Goal: Communication & Community: Answer question/provide support

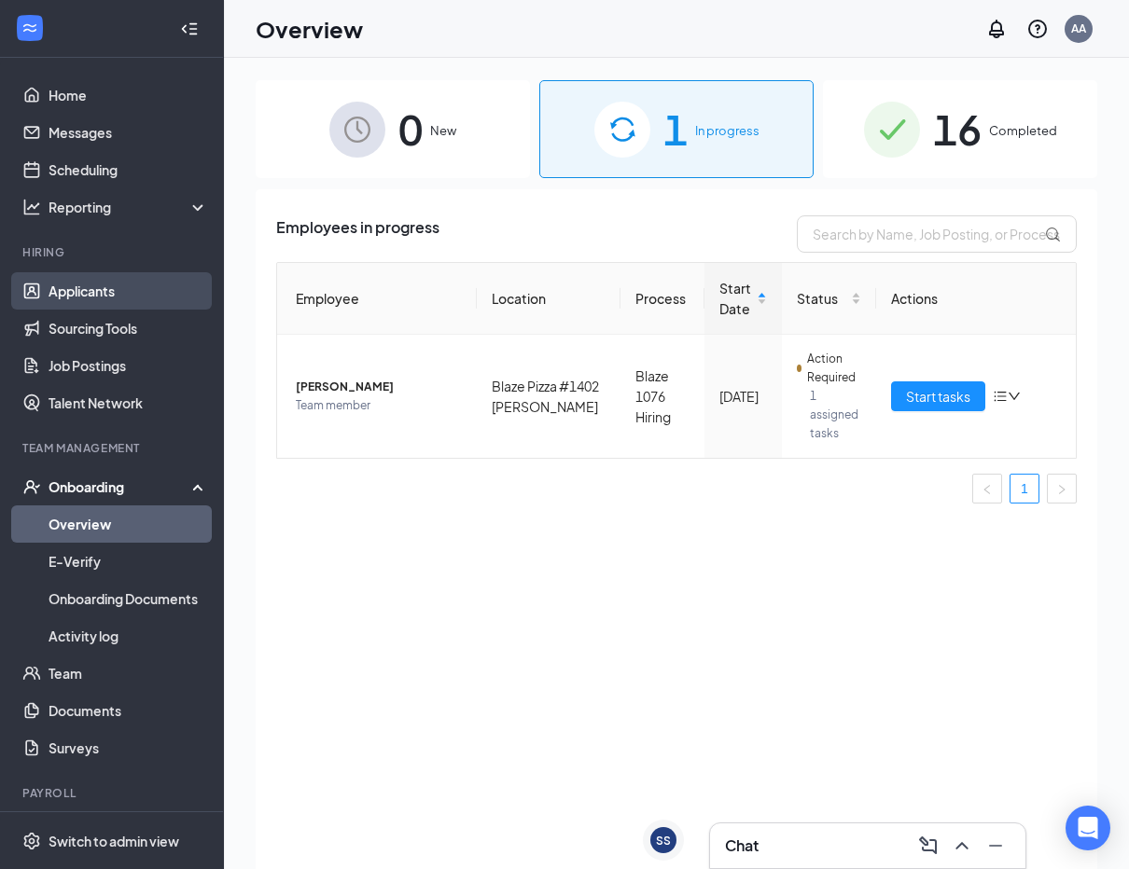
click at [80, 298] on link "Applicants" at bounding box center [129, 290] width 160 height 37
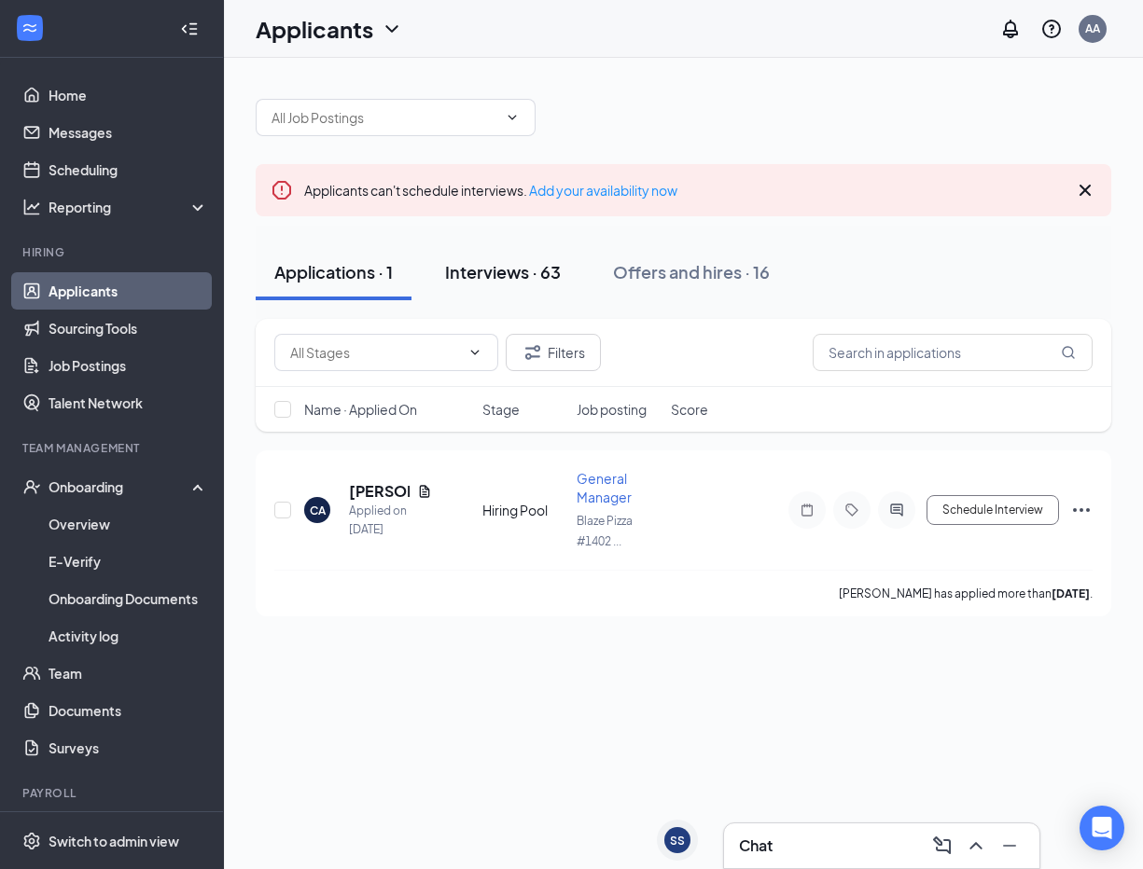
click at [555, 293] on button "Interviews · 63" at bounding box center [502, 272] width 153 height 56
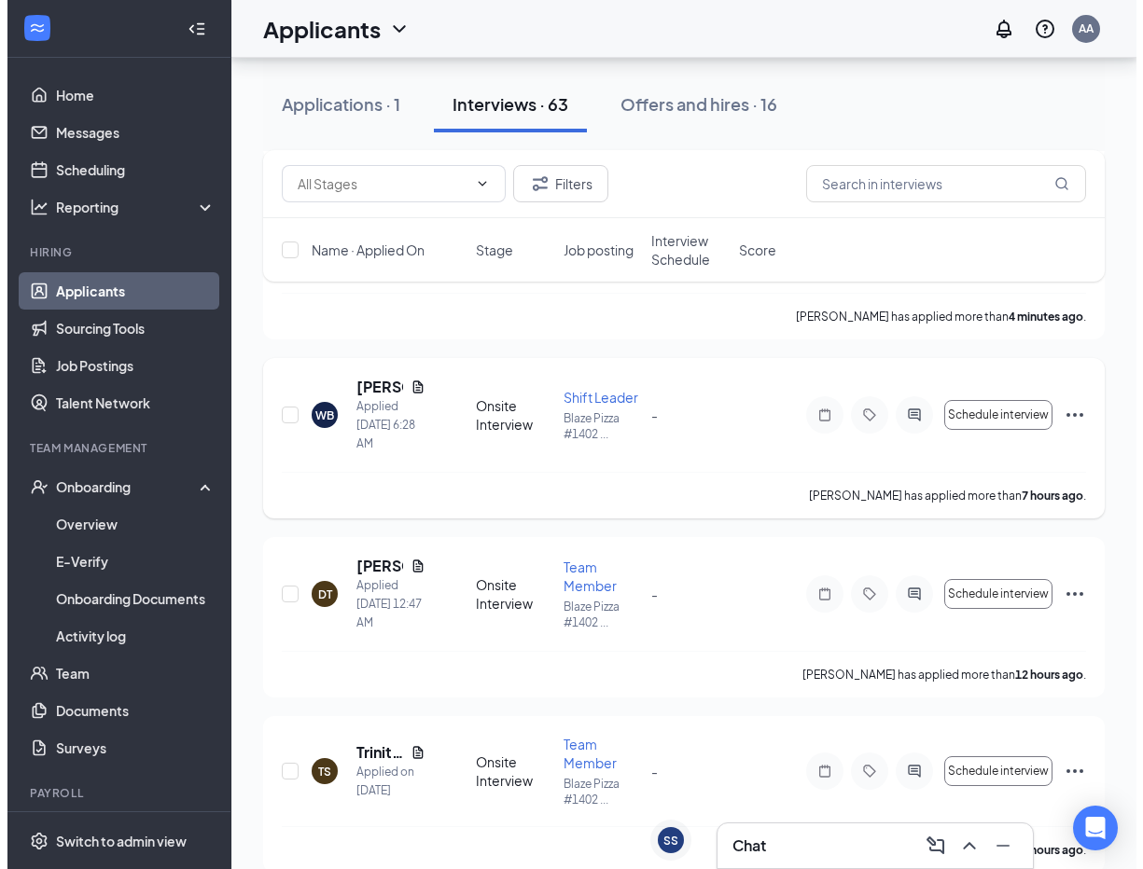
scroll to position [466, 0]
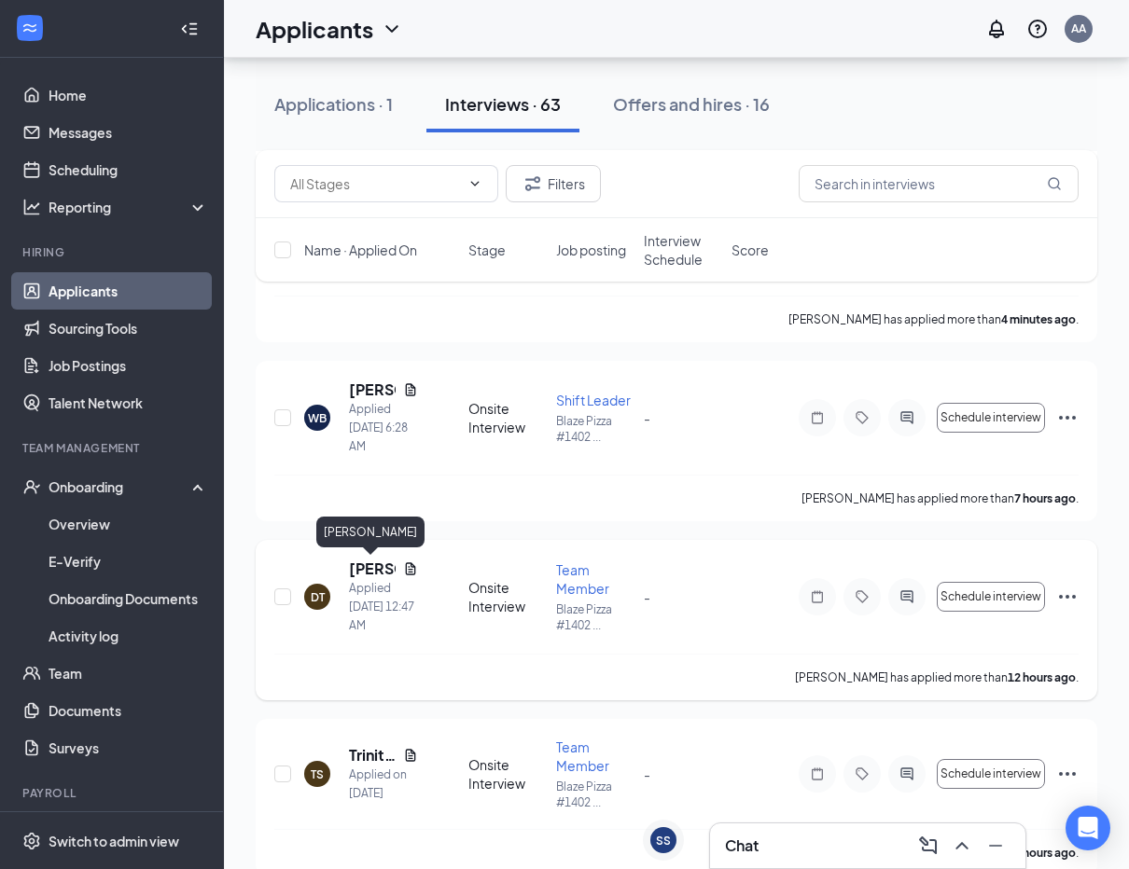
click at [375, 563] on h5 "[PERSON_NAME]" at bounding box center [372, 569] width 47 height 21
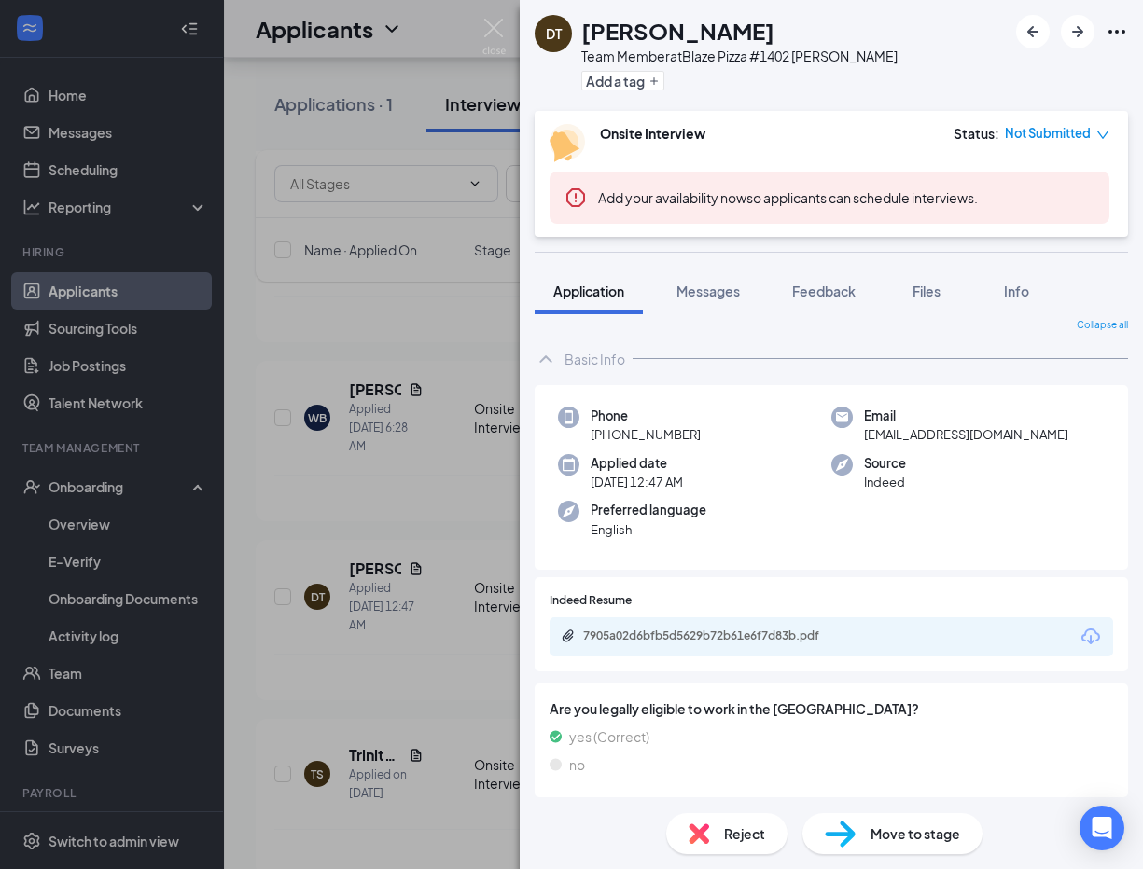
scroll to position [15, 0]
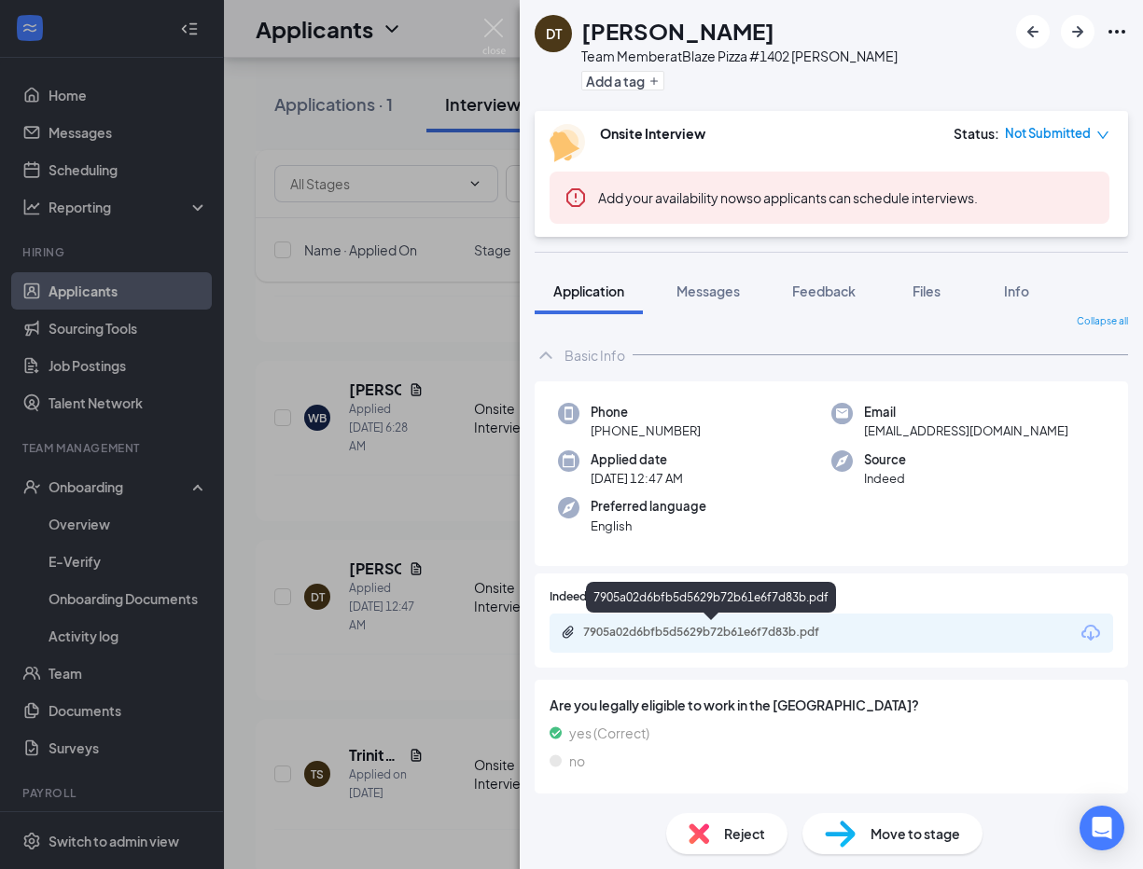
click at [664, 637] on div "7905a02d6bfb5d5629b72b61e6f7d83b.pdf" at bounding box center [713, 632] width 261 height 15
click at [497, 33] on img at bounding box center [493, 37] width 23 height 36
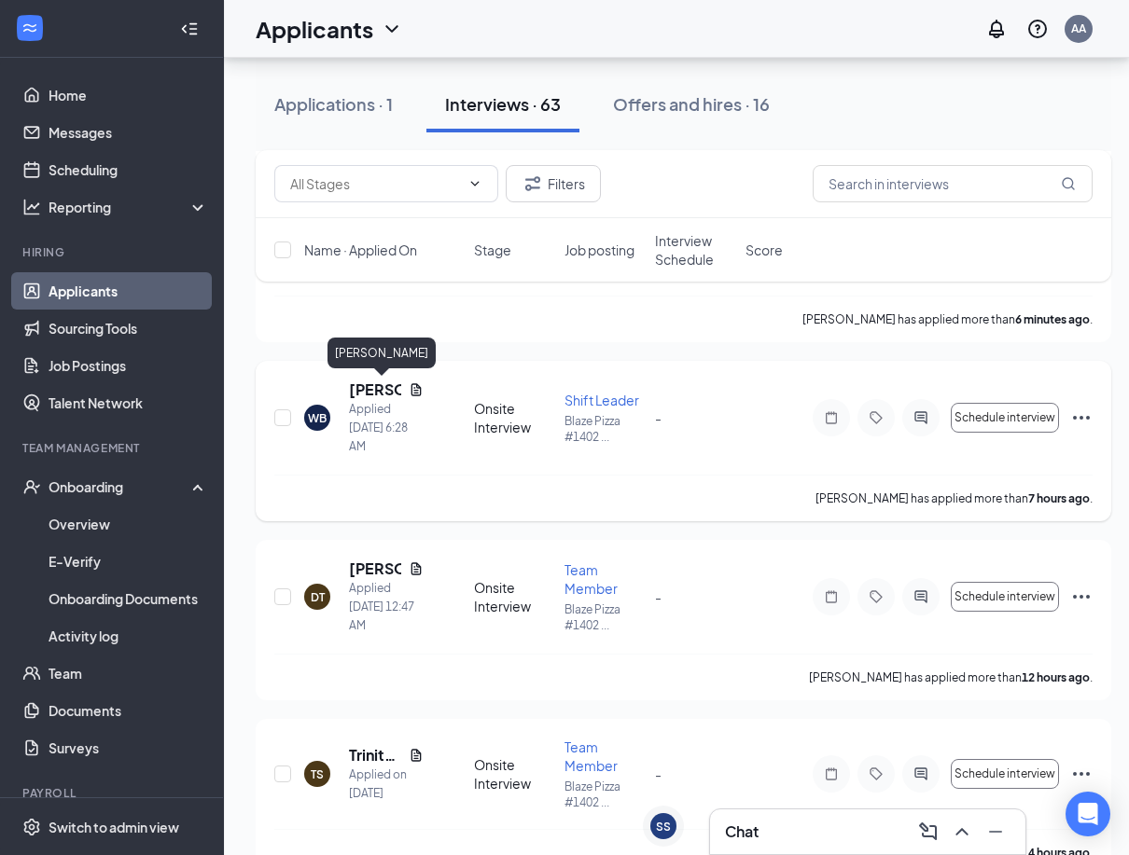
click at [365, 393] on h5 "[PERSON_NAME]" at bounding box center [375, 390] width 52 height 21
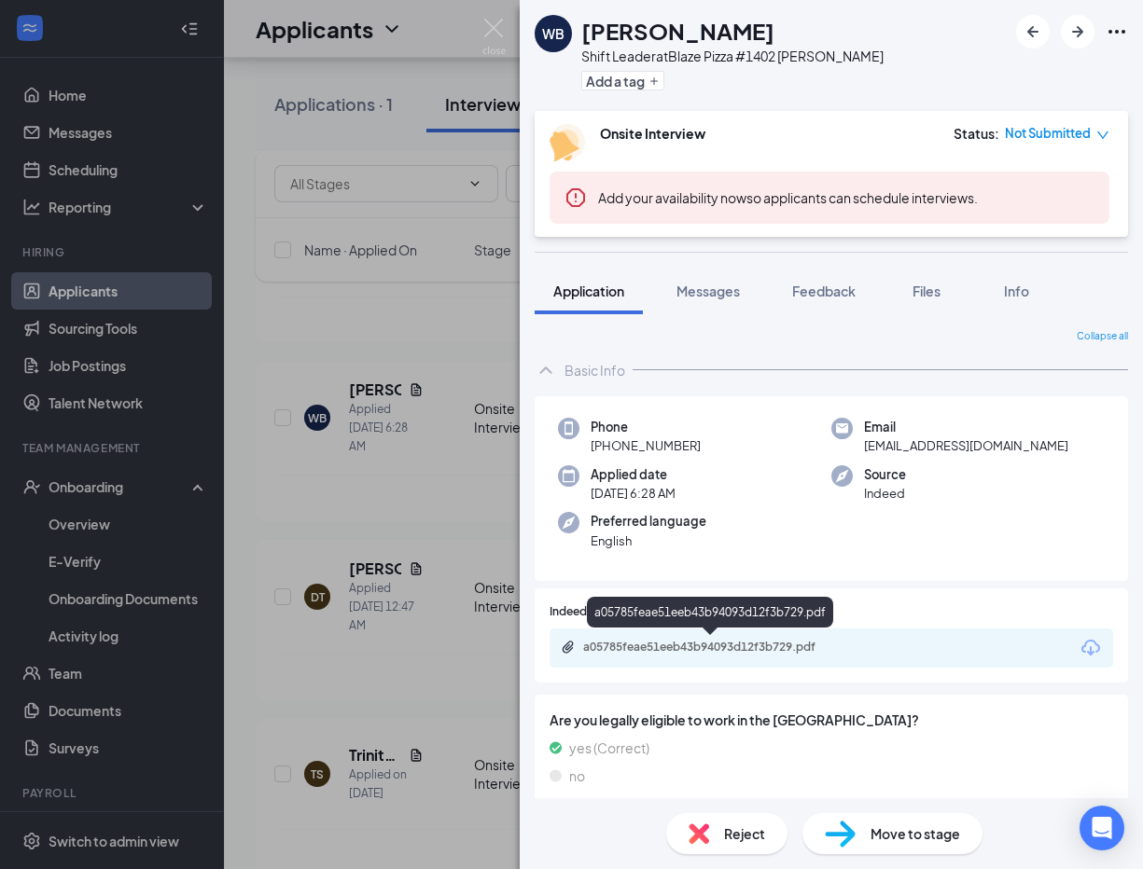
click at [655, 648] on div "a05785feae51eeb43b94093d12f3b729.pdf" at bounding box center [713, 647] width 261 height 15
click at [708, 302] on button "Messages" at bounding box center [708, 291] width 101 height 47
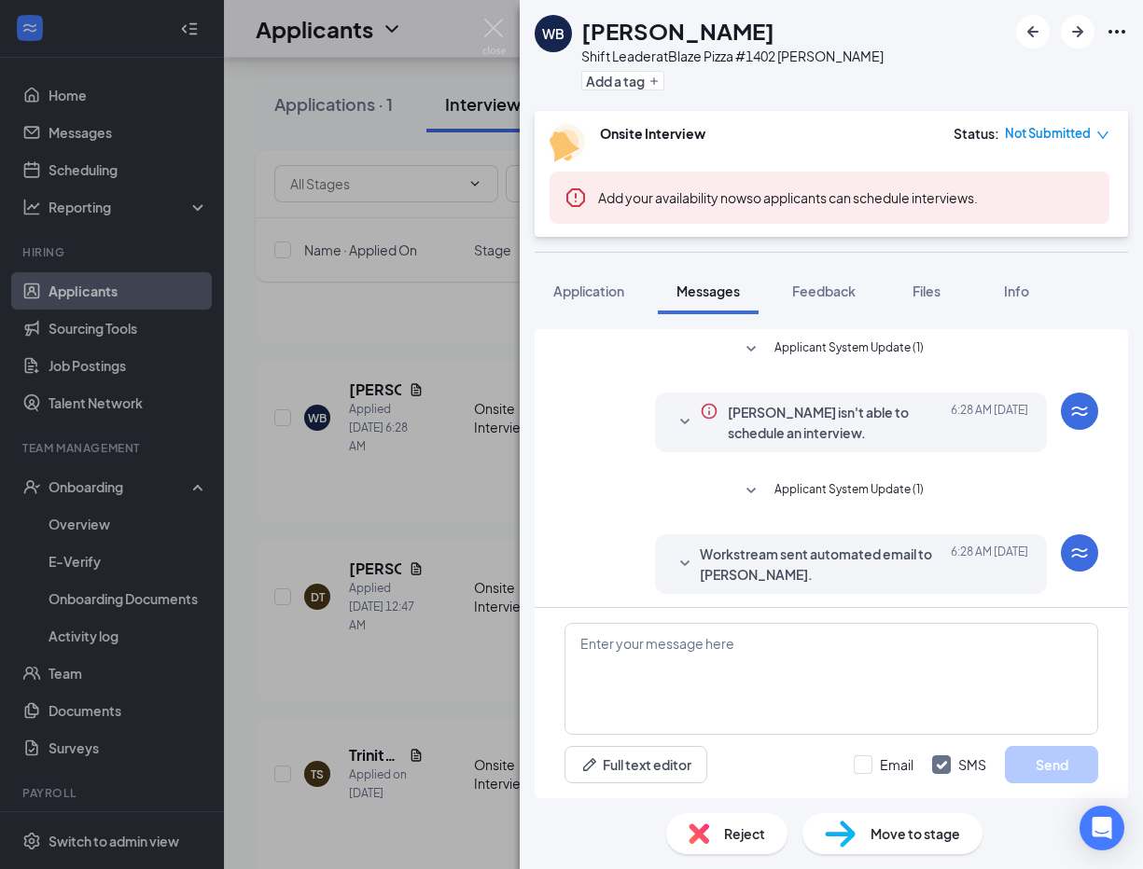
scroll to position [194, 0]
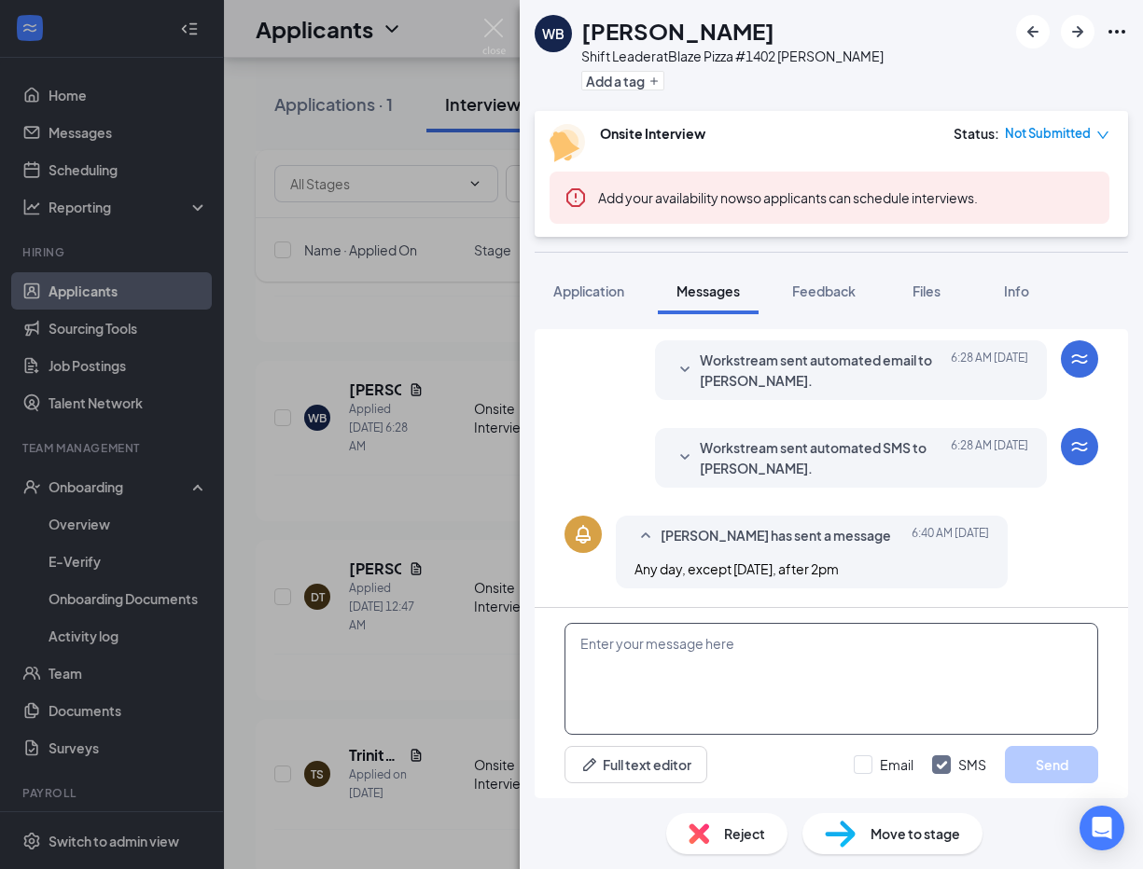
click at [709, 655] on textarea at bounding box center [831, 679] width 534 height 112
click at [651, 668] on textarea at bounding box center [831, 679] width 534 height 112
click at [696, 646] on textarea at bounding box center [831, 679] width 534 height 112
click at [696, 645] on textarea at bounding box center [831, 679] width 534 height 112
click at [683, 657] on textarea at bounding box center [831, 679] width 534 height 112
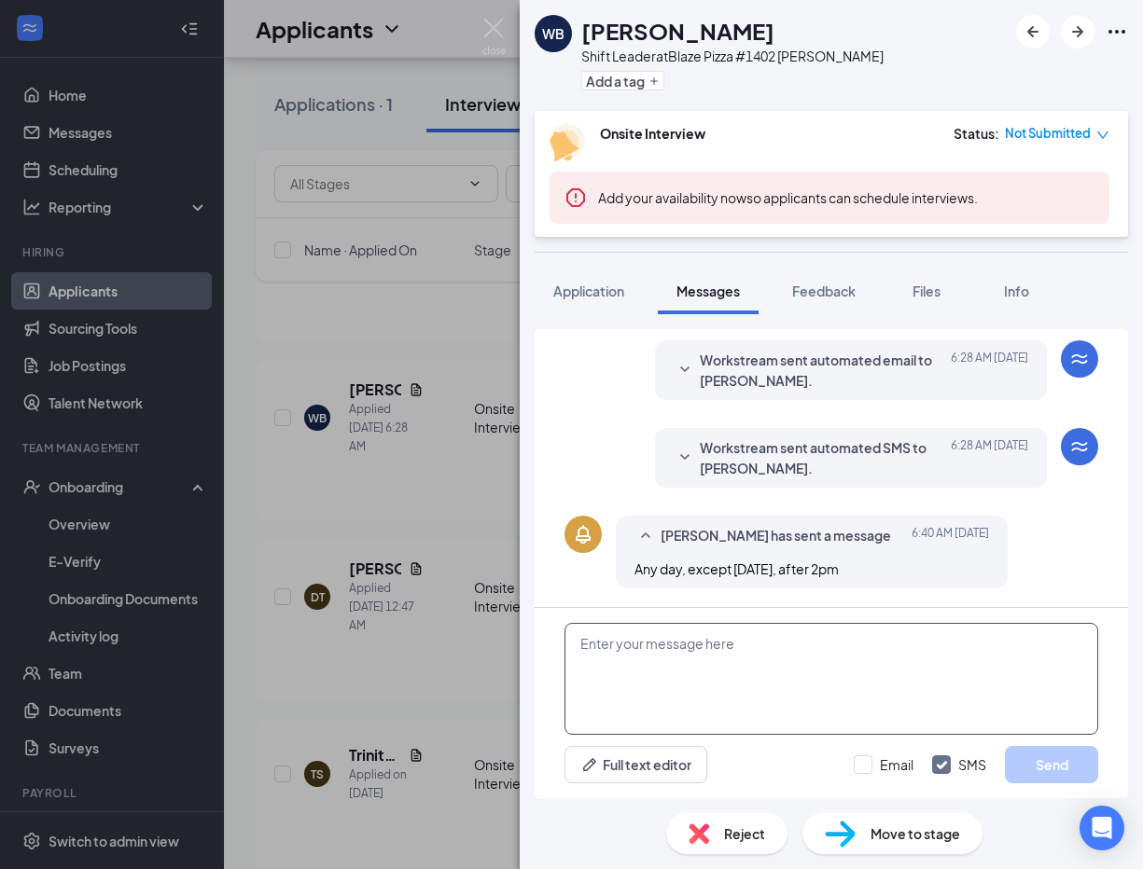
click at [683, 657] on textarea at bounding box center [831, 679] width 534 height 112
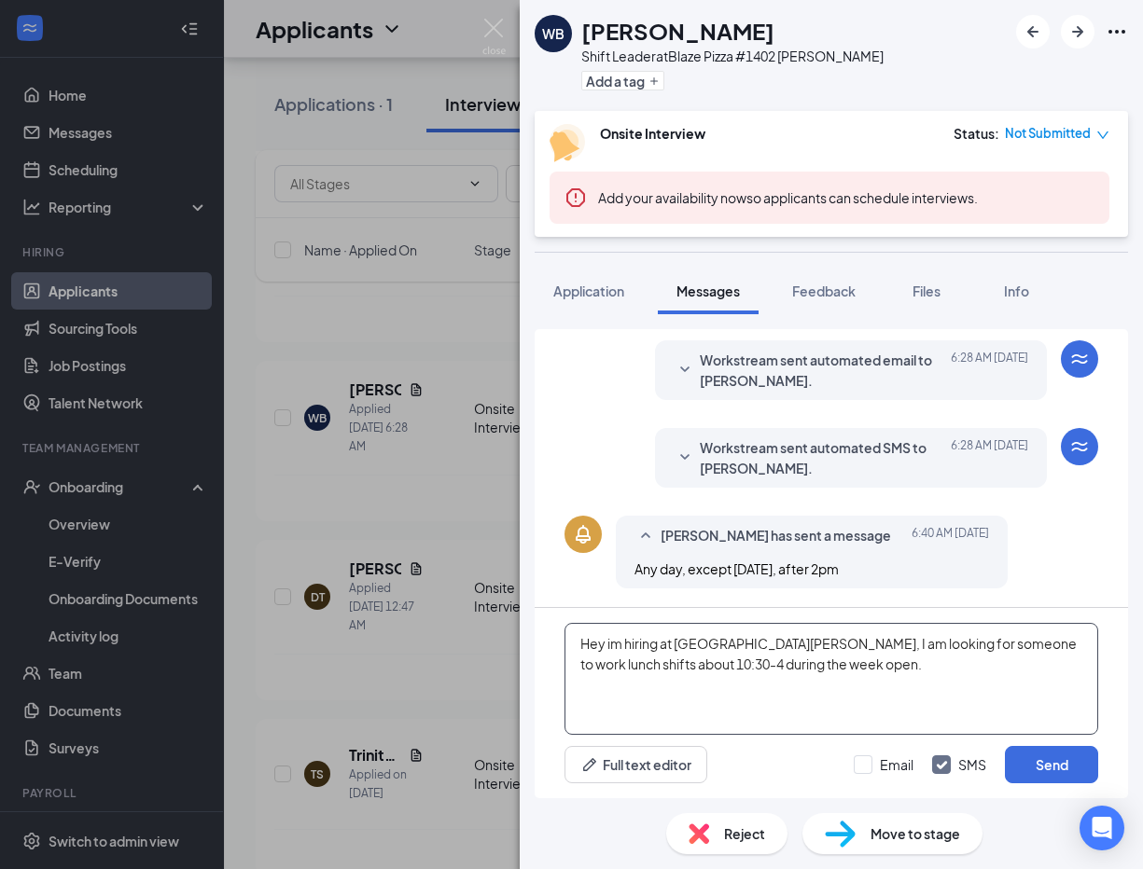
type textarea "Hey im hiring at [GEOGRAPHIC_DATA][PERSON_NAME], I am looking for someone to wo…"
drag, startPoint x: 825, startPoint y: 679, endPoint x: 560, endPoint y: 641, distance: 267.7
click at [560, 641] on div "Hey im hiring at [GEOGRAPHIC_DATA][PERSON_NAME], I am looking for someone to wo…" at bounding box center [831, 703] width 593 height 190
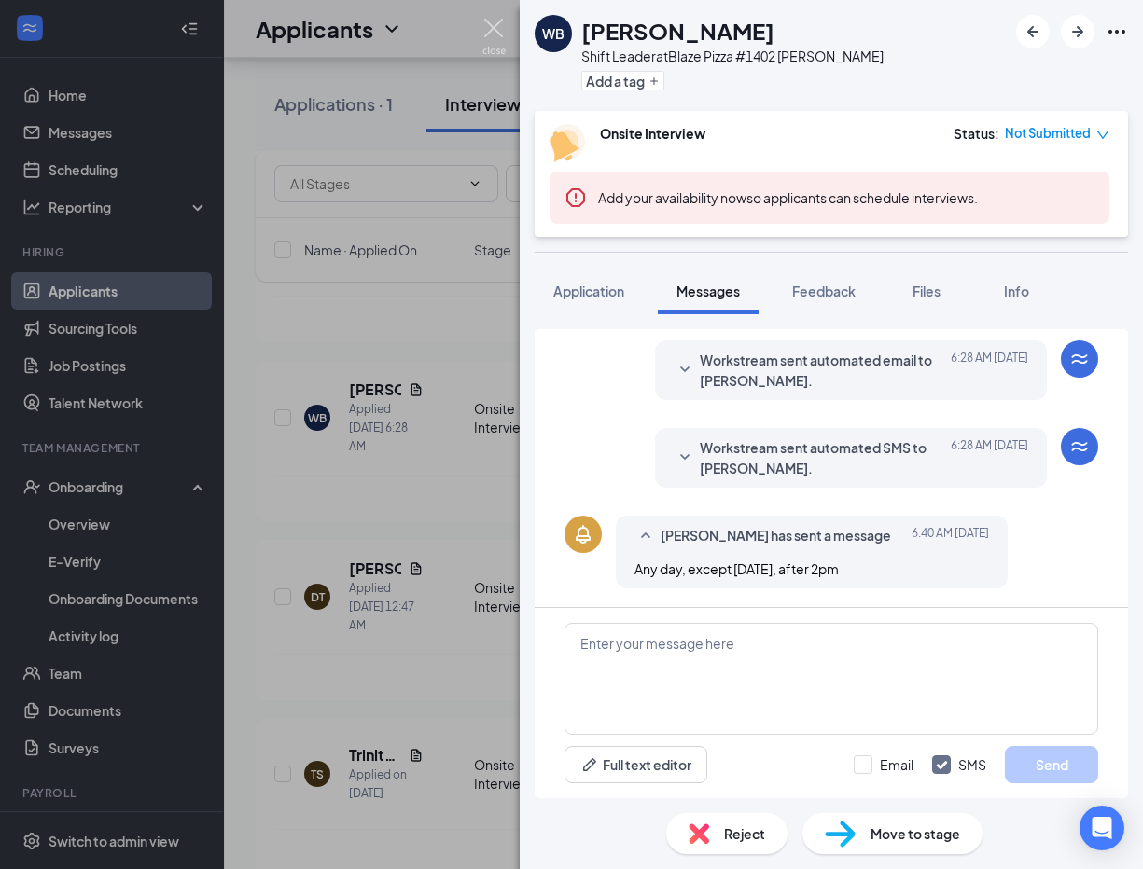
click at [490, 36] on img at bounding box center [493, 37] width 23 height 36
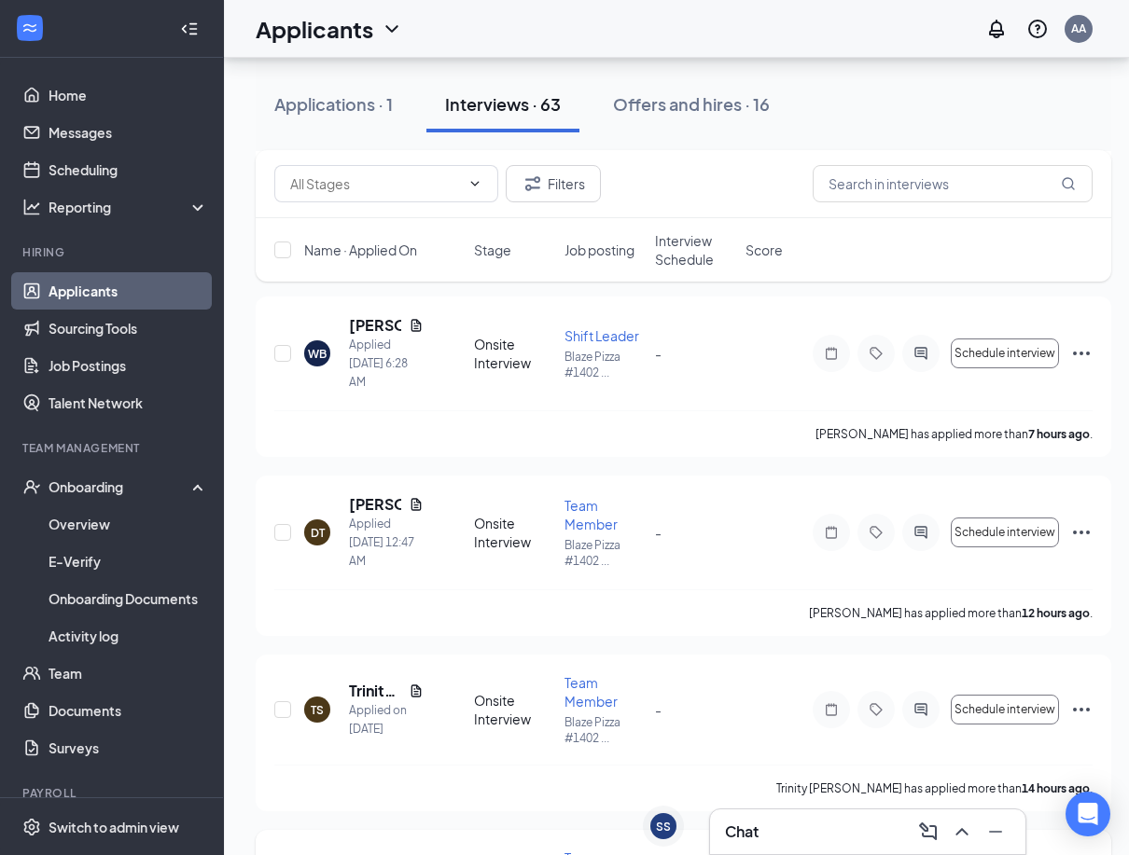
scroll to position [746, 0]
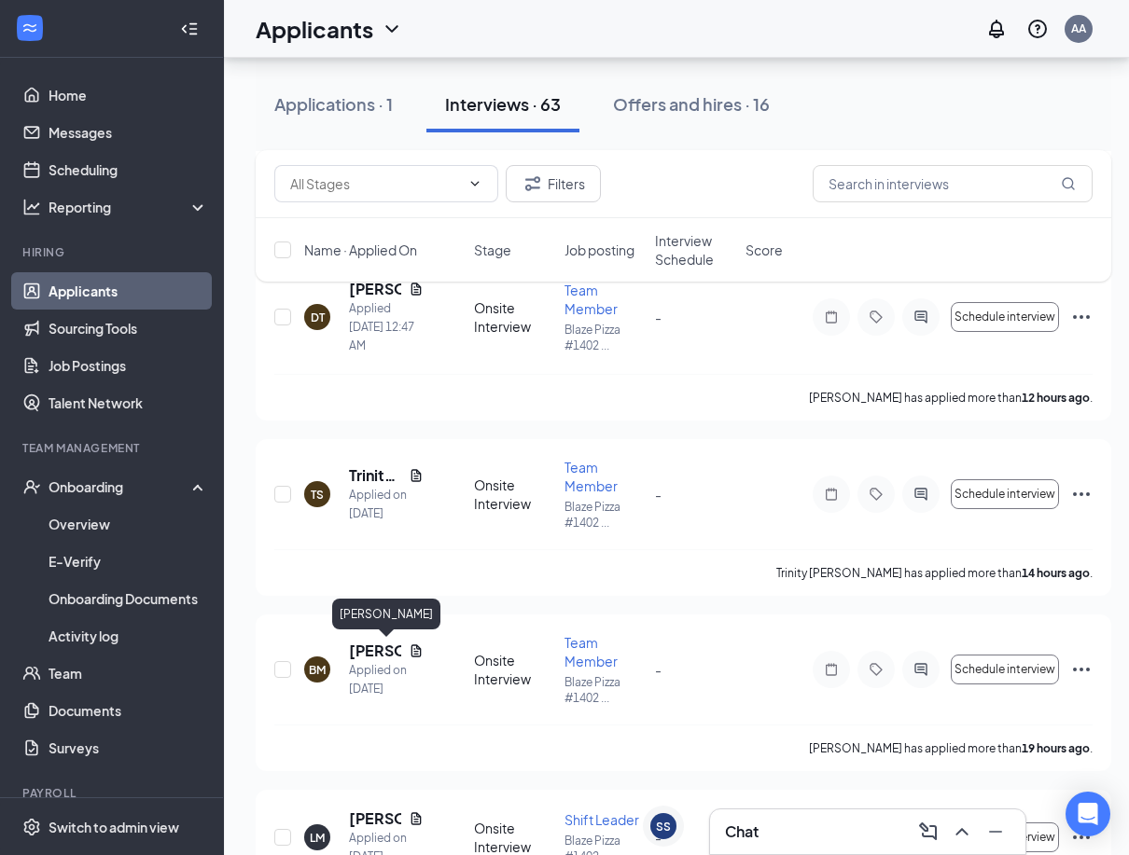
click at [370, 633] on div "[PERSON_NAME]" at bounding box center [386, 618] width 108 height 38
click at [375, 648] on h5 "[PERSON_NAME]" at bounding box center [375, 651] width 52 height 21
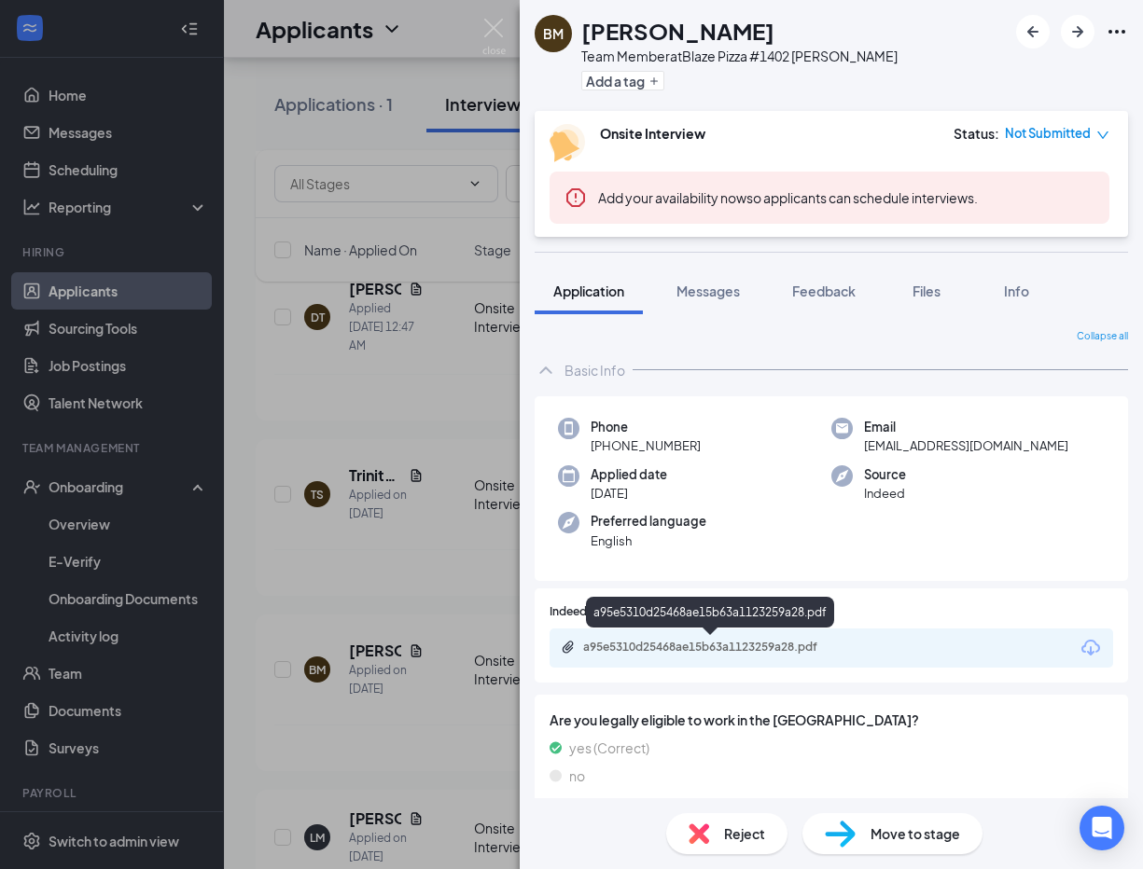
click at [656, 648] on div "a95e5310d25468ae15b63a1123259a28.pdf" at bounding box center [713, 647] width 261 height 15
drag, startPoint x: 459, startPoint y: 27, endPoint x: 480, endPoint y: 36, distance: 23.4
click at [459, 27] on div "BM [PERSON_NAME] Team Member at Blaze Pizza #1402 [PERSON_NAME] Add a tag Onsit…" at bounding box center [571, 434] width 1143 height 869
click at [480, 36] on div "Applicants AA" at bounding box center [683, 29] width 919 height 58
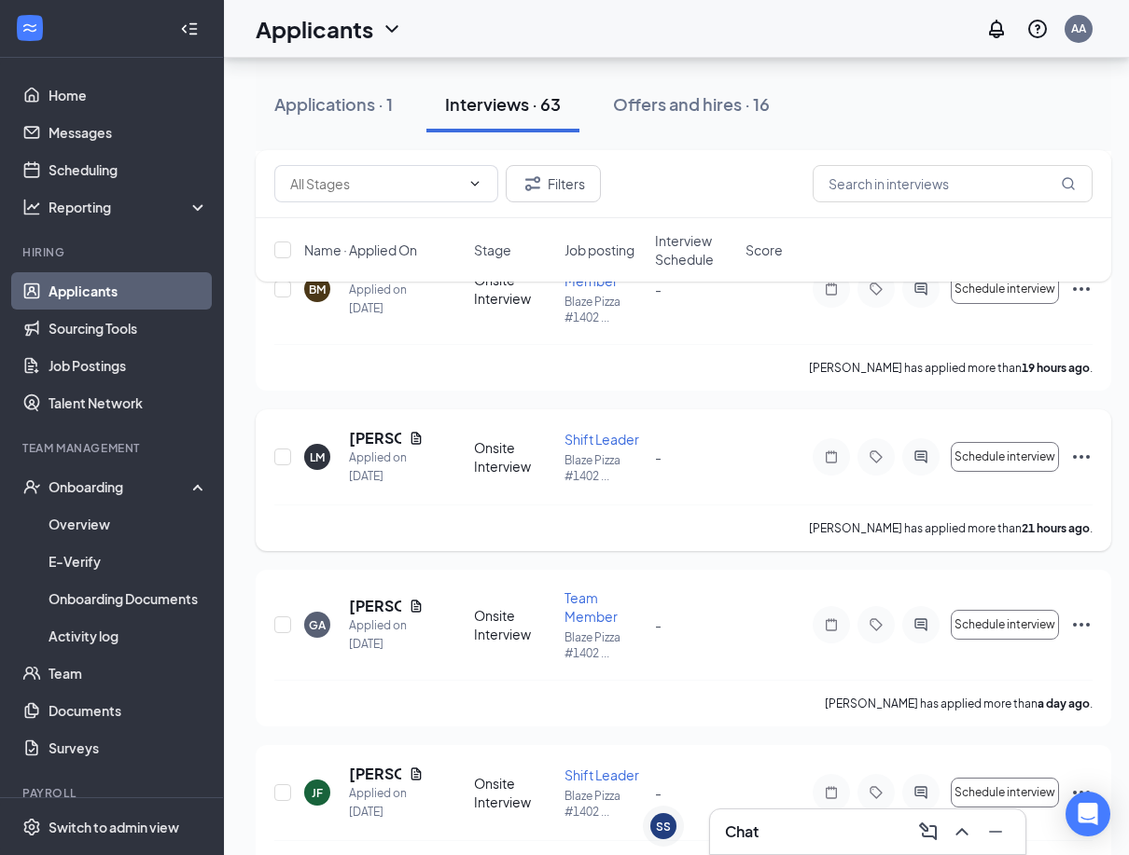
scroll to position [1026, 0]
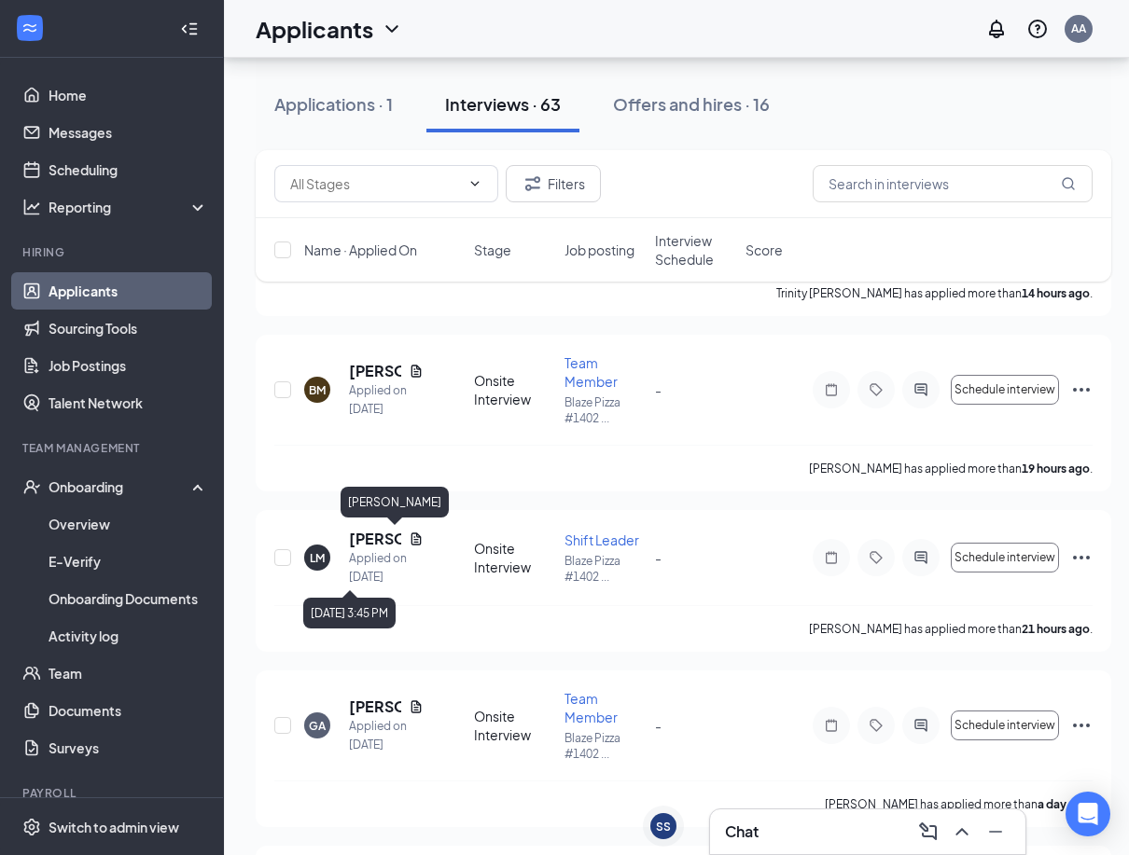
click at [356, 519] on div "[PERSON_NAME]" at bounding box center [395, 506] width 108 height 38
click at [375, 547] on h5 "[PERSON_NAME]" at bounding box center [375, 539] width 52 height 21
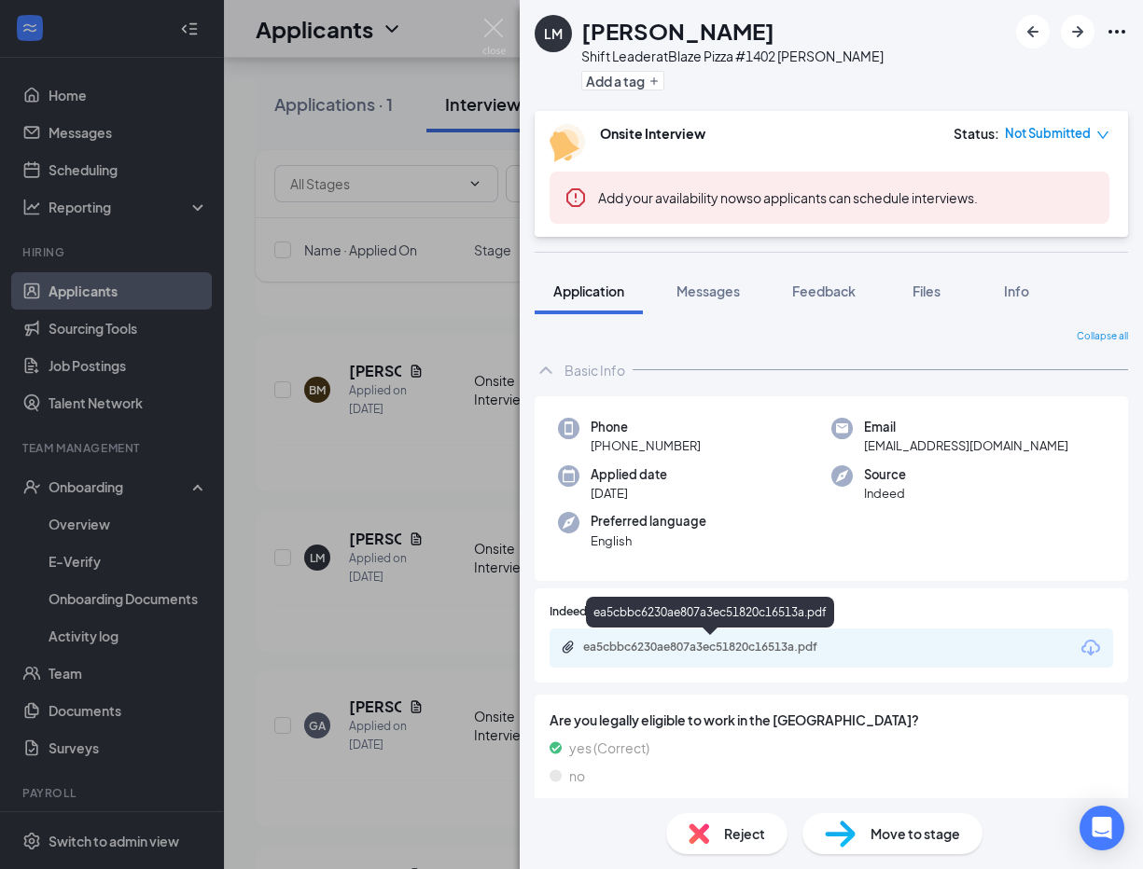
click at [671, 628] on div "ea5cbbc6230ae807a3ec51820c16513a.pdf" at bounding box center [710, 616] width 248 height 38
click at [680, 638] on div "ea5cbbc6230ae807a3ec51820c16513a.pdf" at bounding box center [830, 648] width 563 height 39
click at [687, 640] on div "ea5cbbc6230ae807a3ec51820c16513a.pdf" at bounding box center [713, 647] width 261 height 15
click at [487, 36] on img at bounding box center [493, 37] width 23 height 36
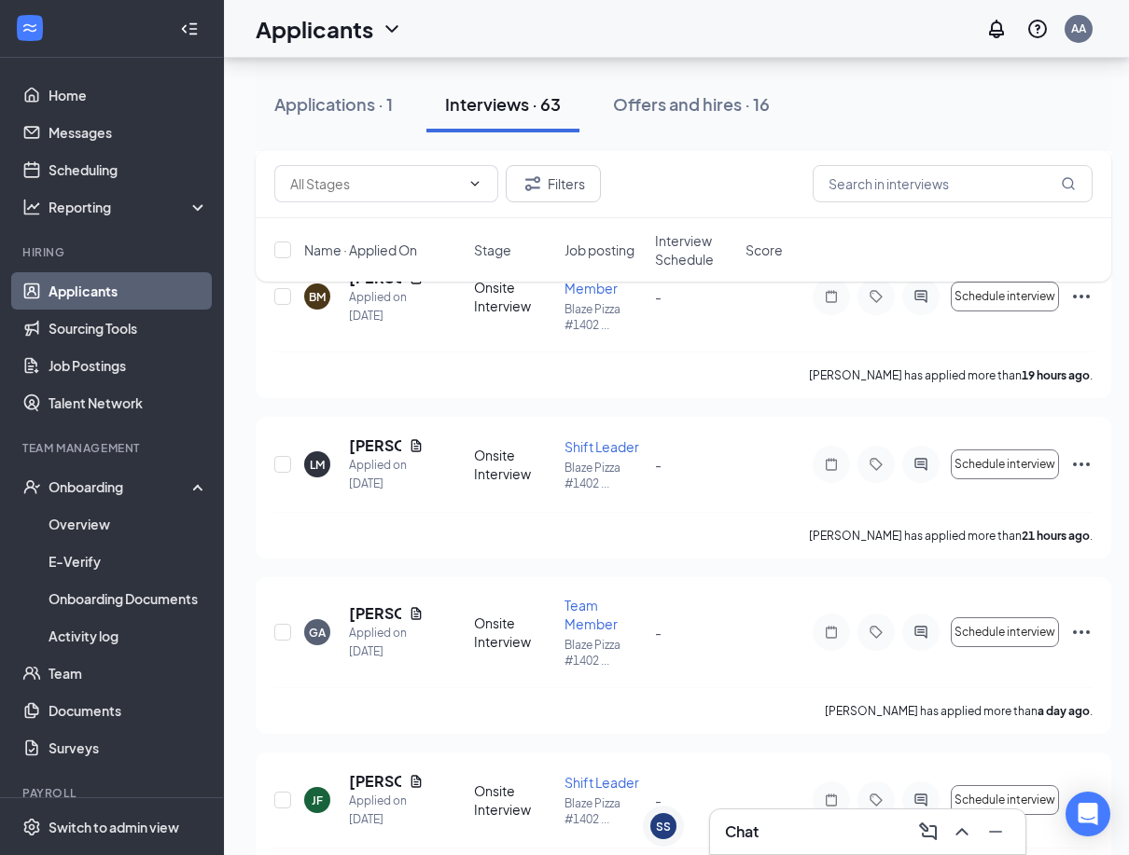
scroll to position [1213, 0]
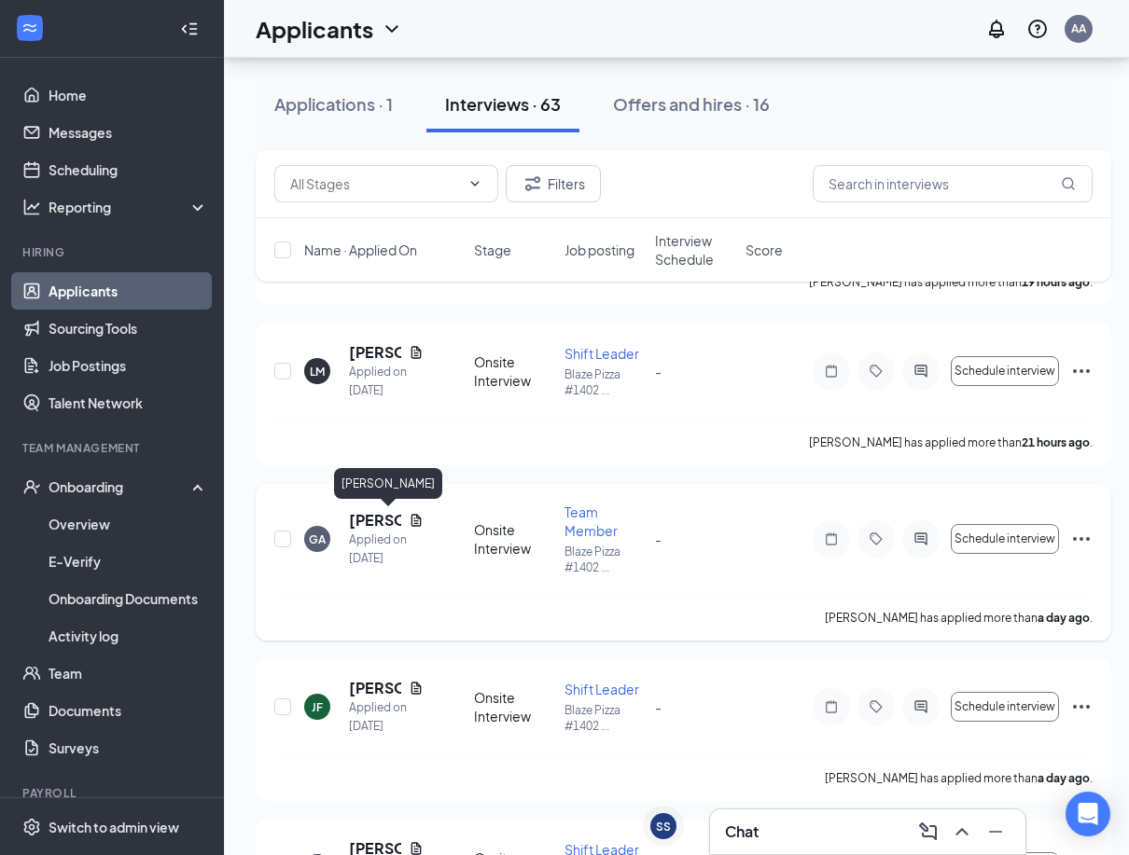
click at [355, 528] on h5 "[PERSON_NAME]" at bounding box center [375, 520] width 52 height 21
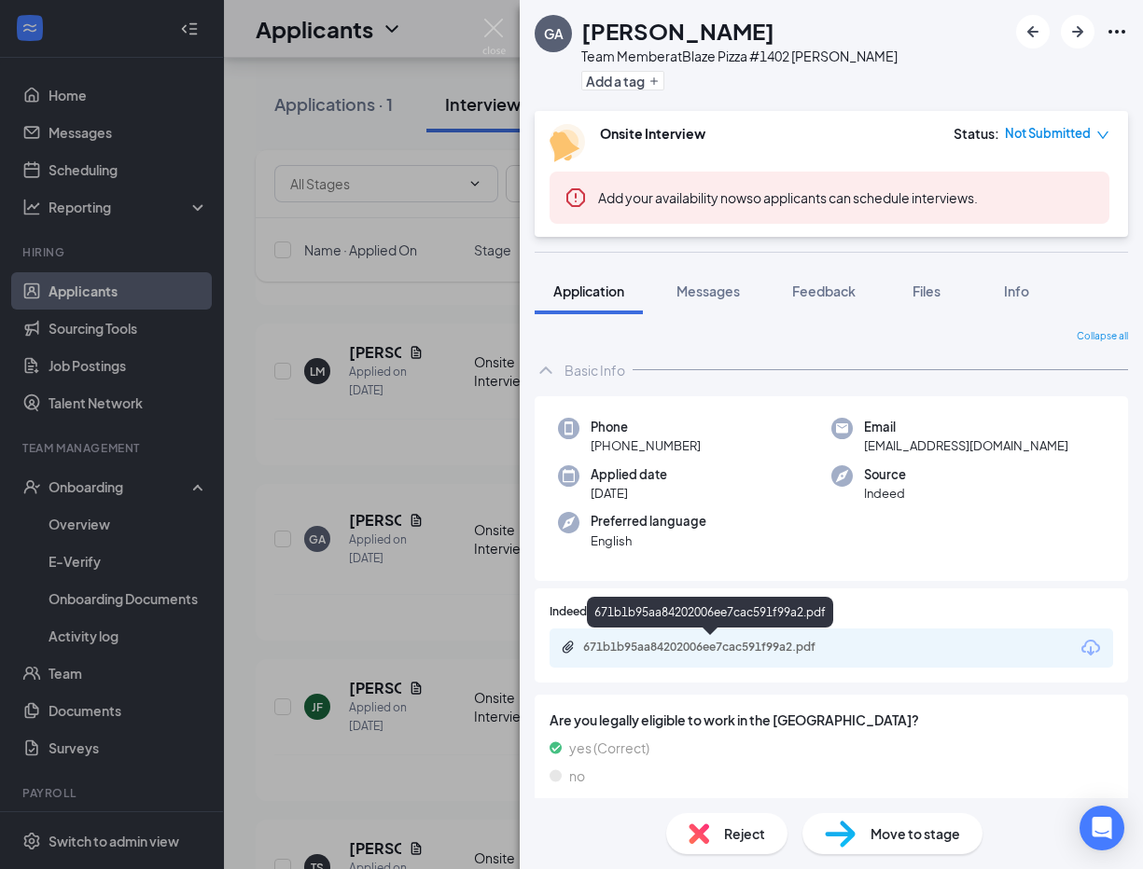
click at [702, 657] on div "671b1b95aa84202006ee7cac591f99a2.pdf" at bounding box center [712, 649] width 302 height 18
click at [507, 11] on div "GA [PERSON_NAME] Team Member at Blaze Pizza #1402 [PERSON_NAME] Add a tag Onsit…" at bounding box center [571, 434] width 1143 height 869
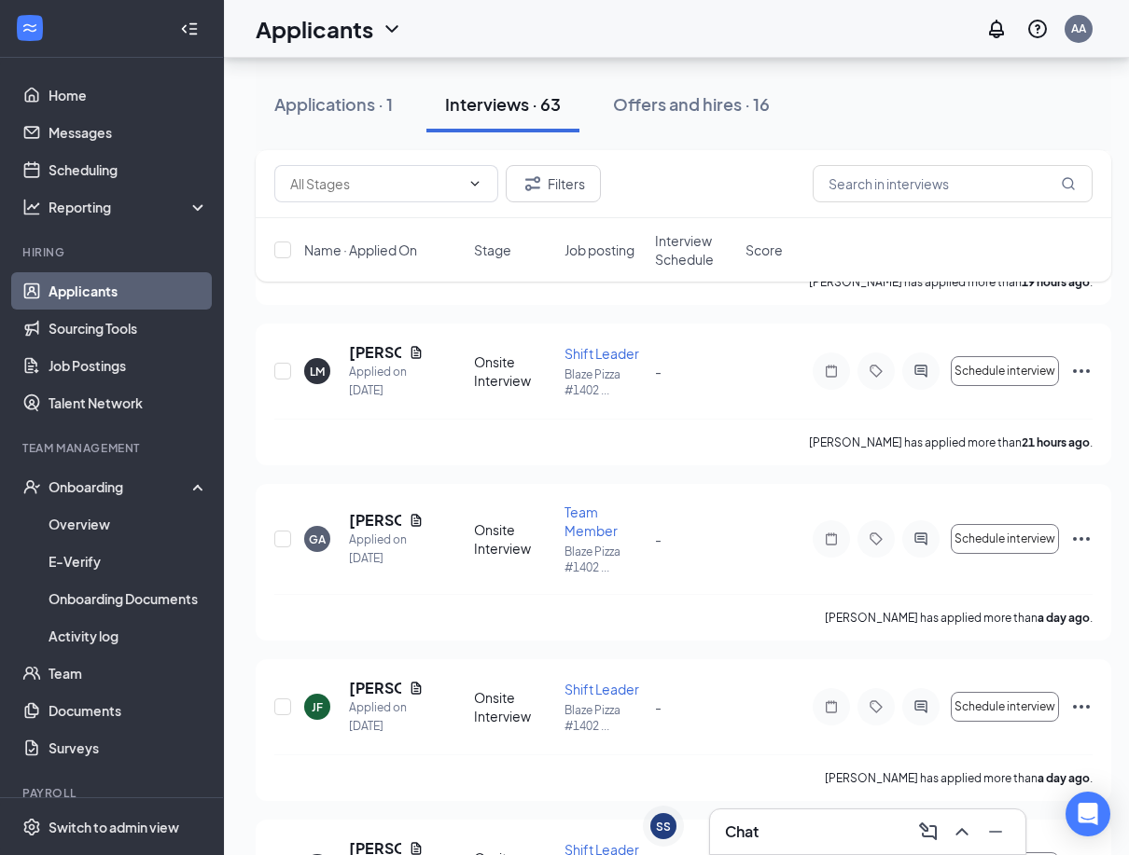
click at [495, 27] on div "Applicants AA" at bounding box center [676, 29] width 905 height 58
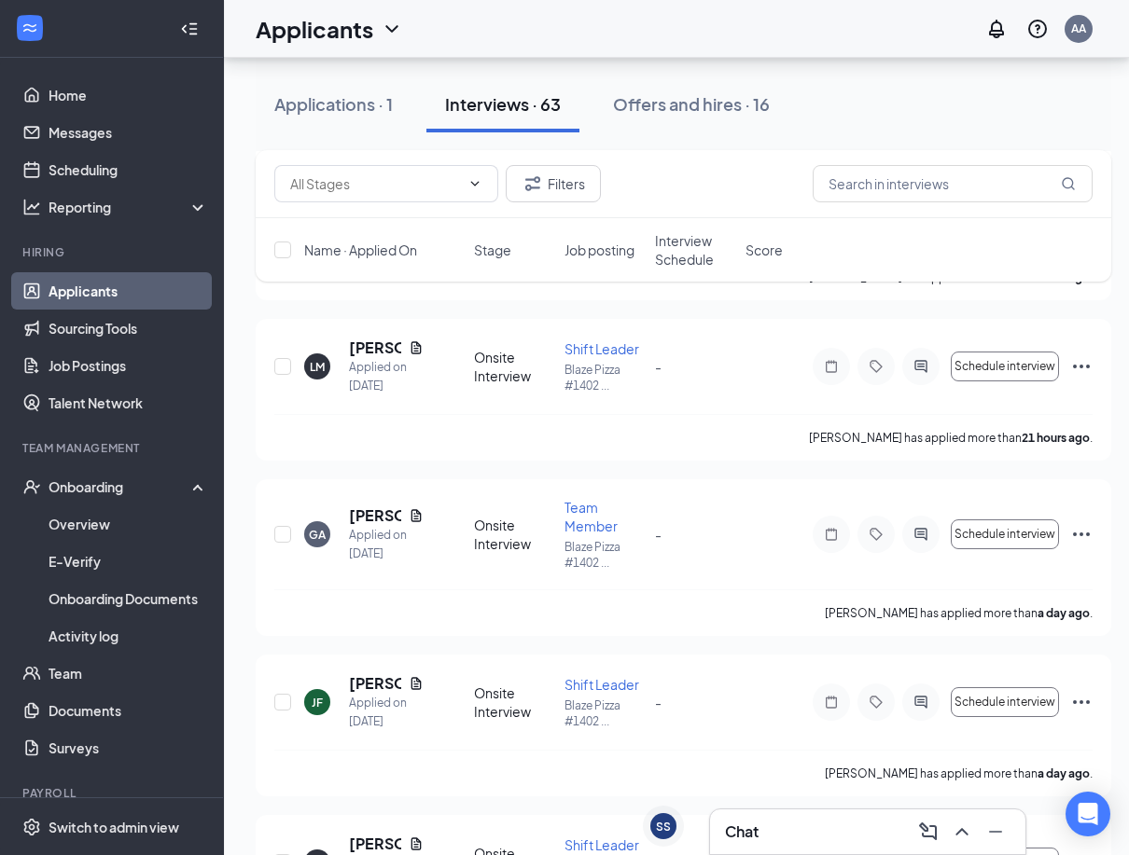
scroll to position [1213, 0]
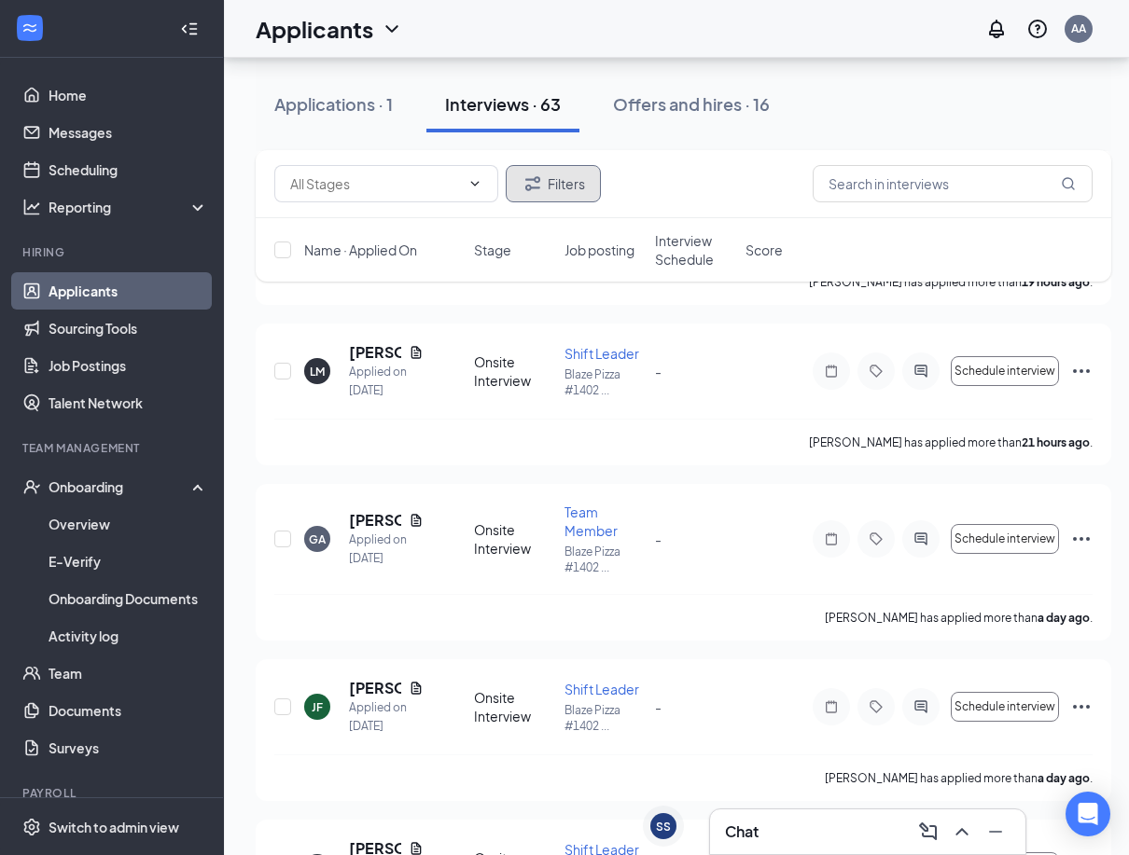
click at [531, 201] on button "Filters" at bounding box center [553, 183] width 95 height 37
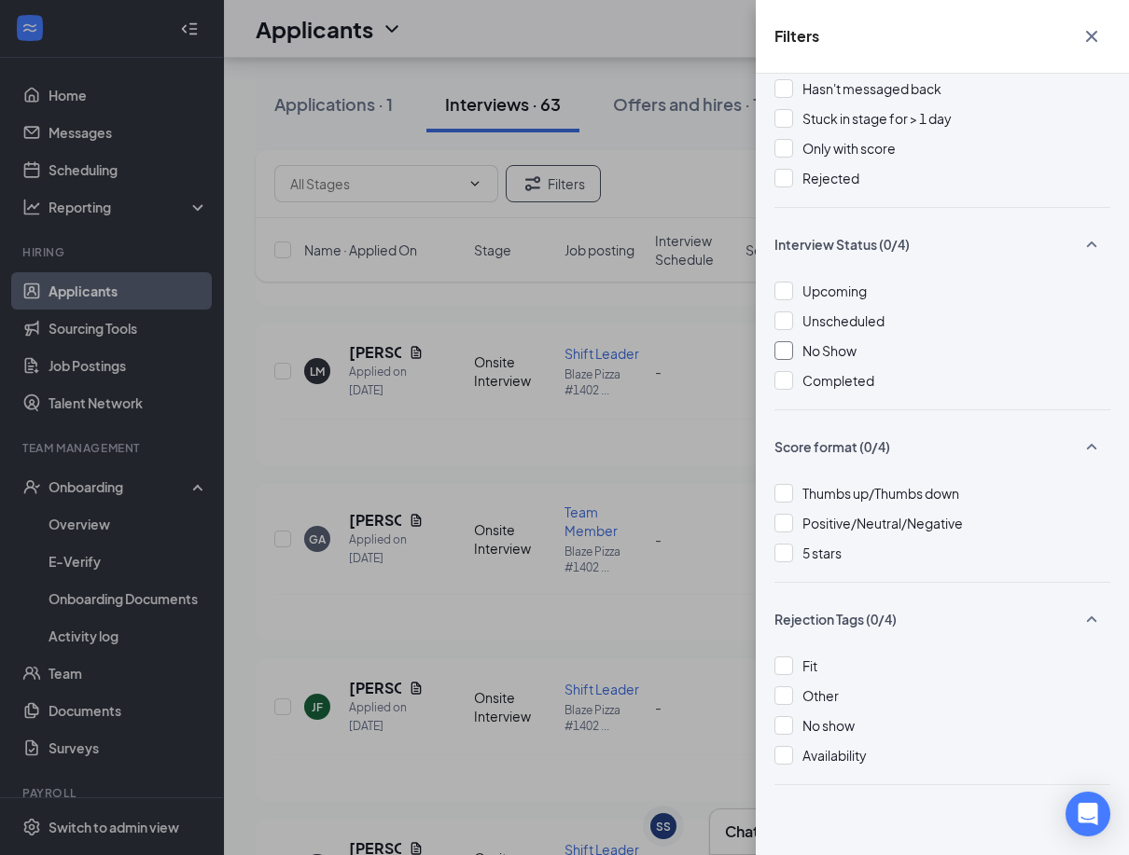
scroll to position [104, 0]
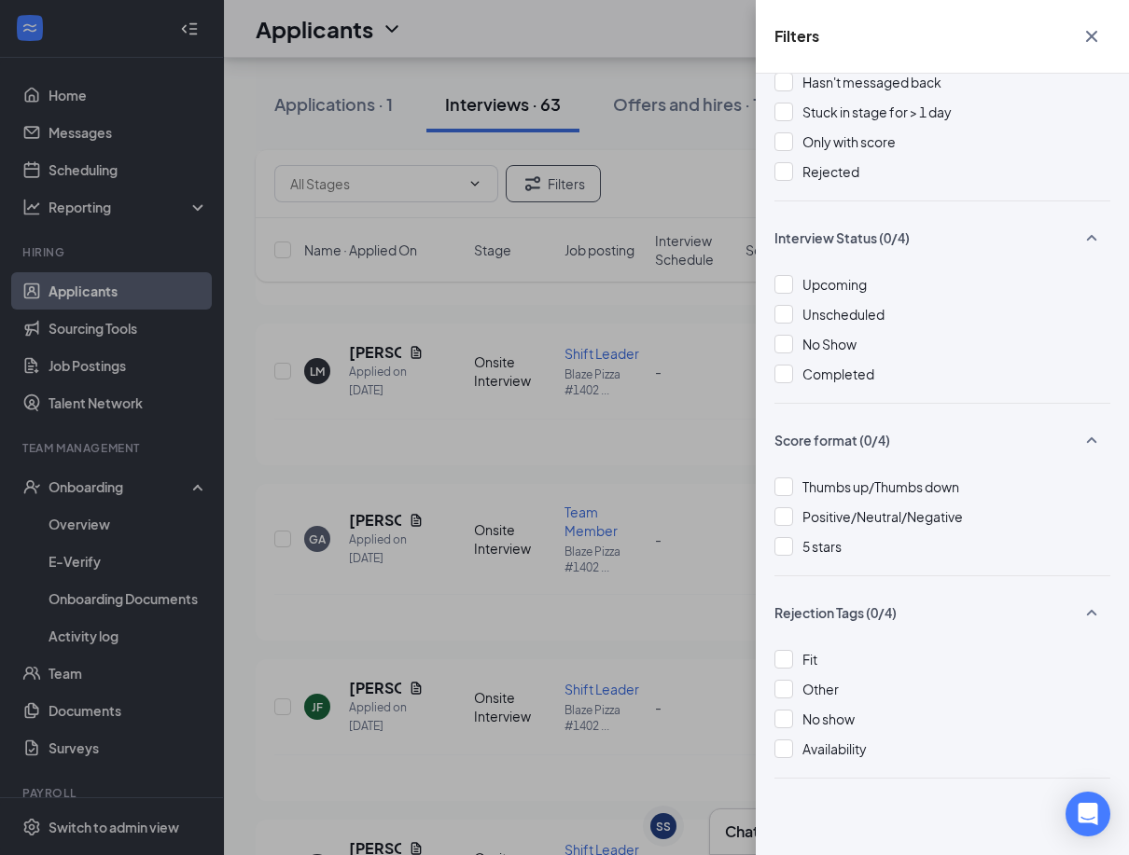
click at [454, 440] on div "Filters Applicant Status (0/5) Unread message Hasn't messaged back Stuck in sta…" at bounding box center [564, 427] width 1129 height 855
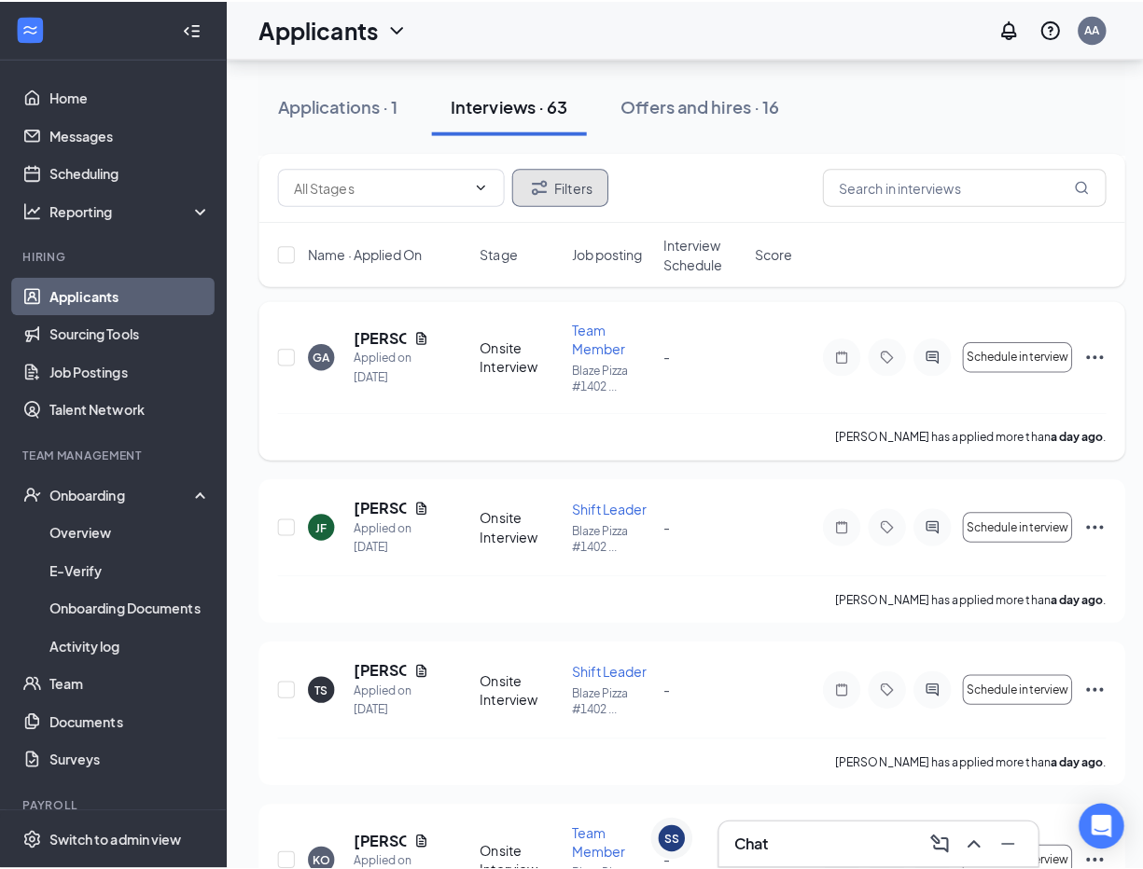
scroll to position [1586, 0]
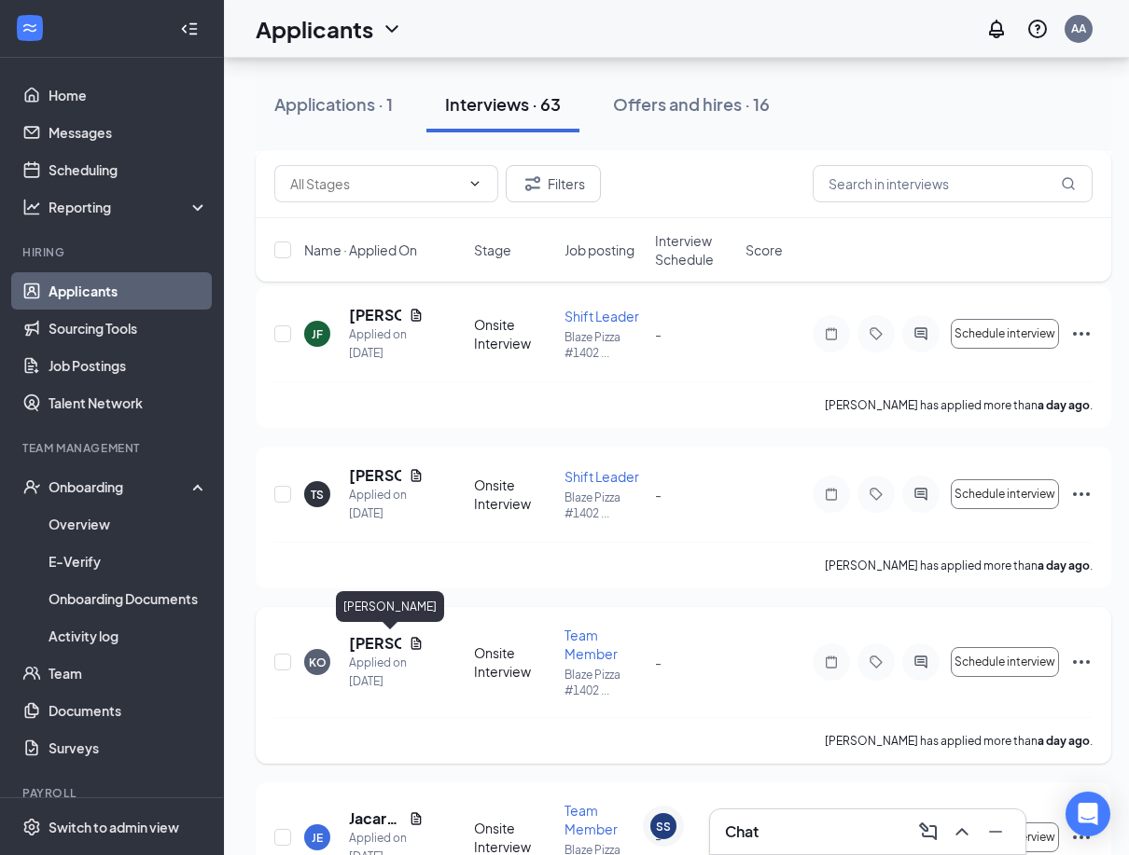
click at [372, 638] on h5 "[PERSON_NAME]" at bounding box center [375, 643] width 52 height 21
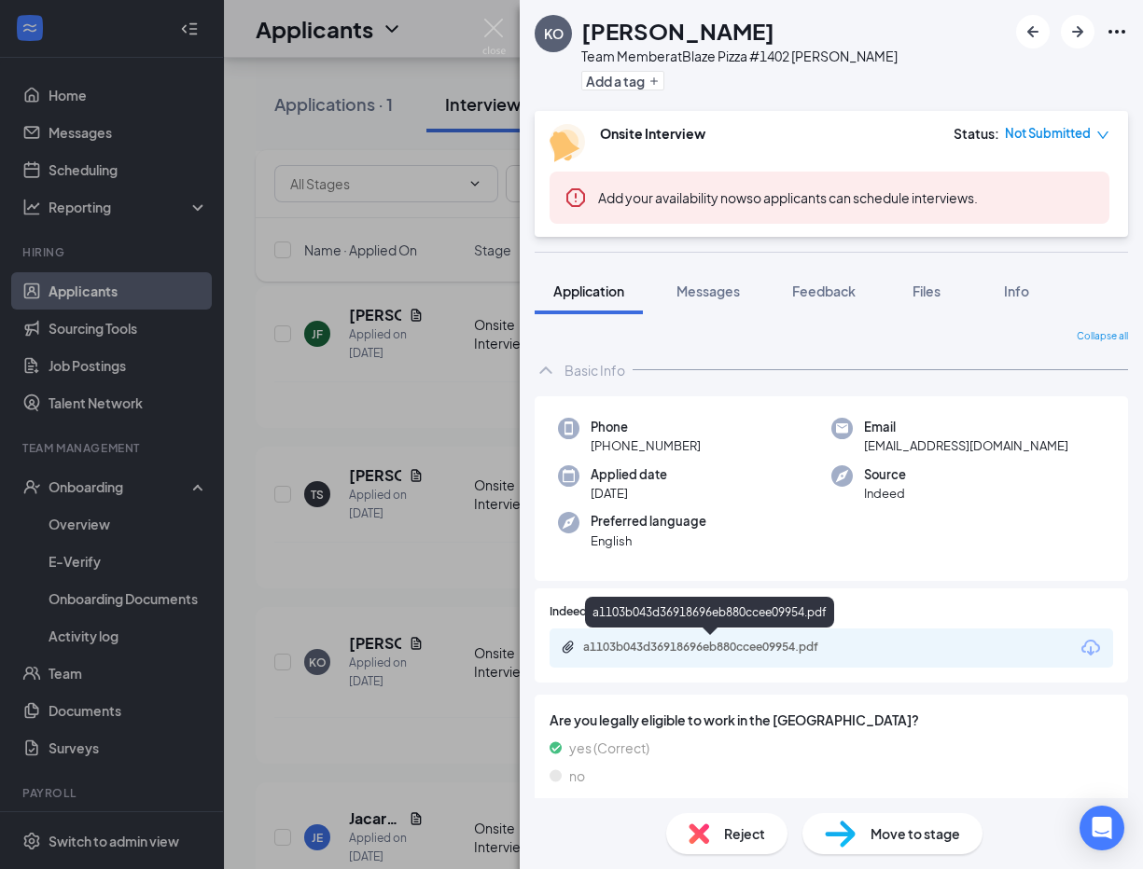
click at [659, 638] on div "a1103b043d36918696eb880ccee09954.pdf" at bounding box center [830, 648] width 563 height 39
click at [661, 647] on div "a1103b043d36918696eb880ccee09954.pdf" at bounding box center [713, 647] width 261 height 15
click at [701, 289] on span "Messages" at bounding box center [707, 291] width 63 height 17
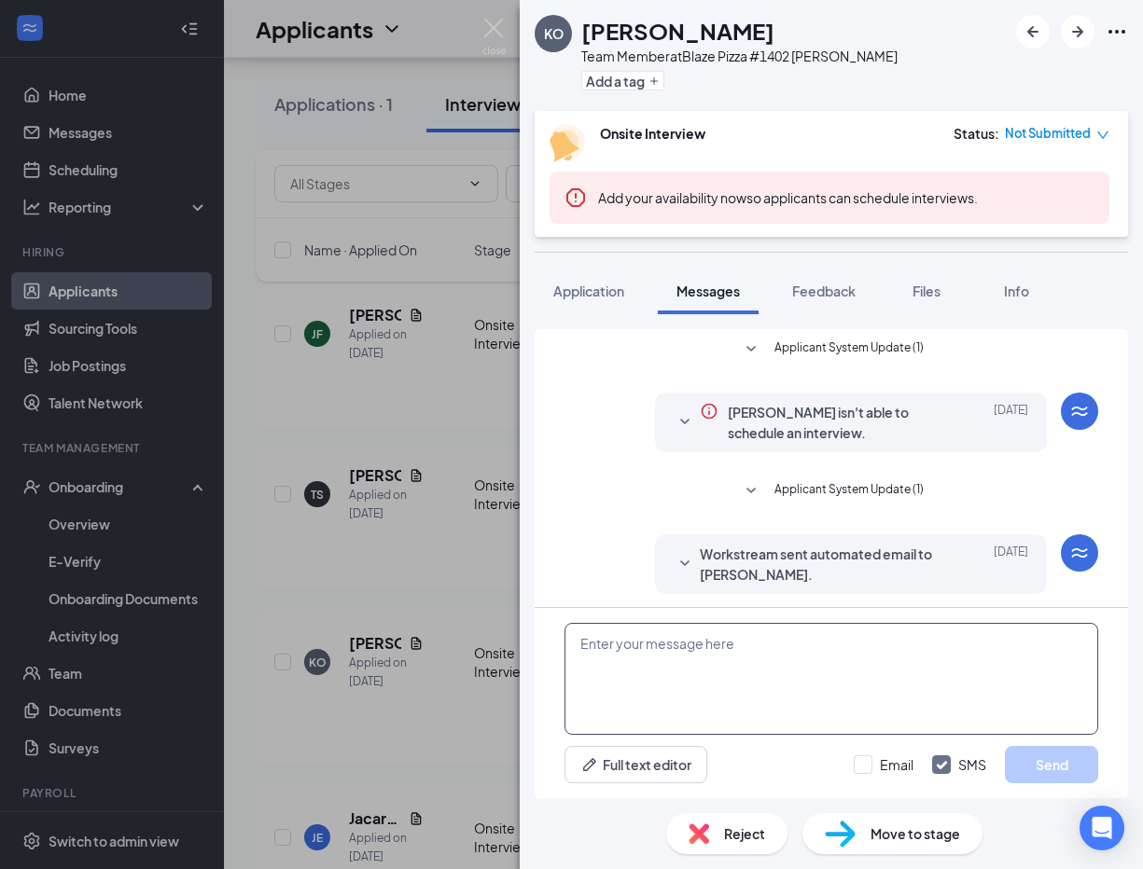
click at [749, 679] on textarea at bounding box center [831, 679] width 534 height 112
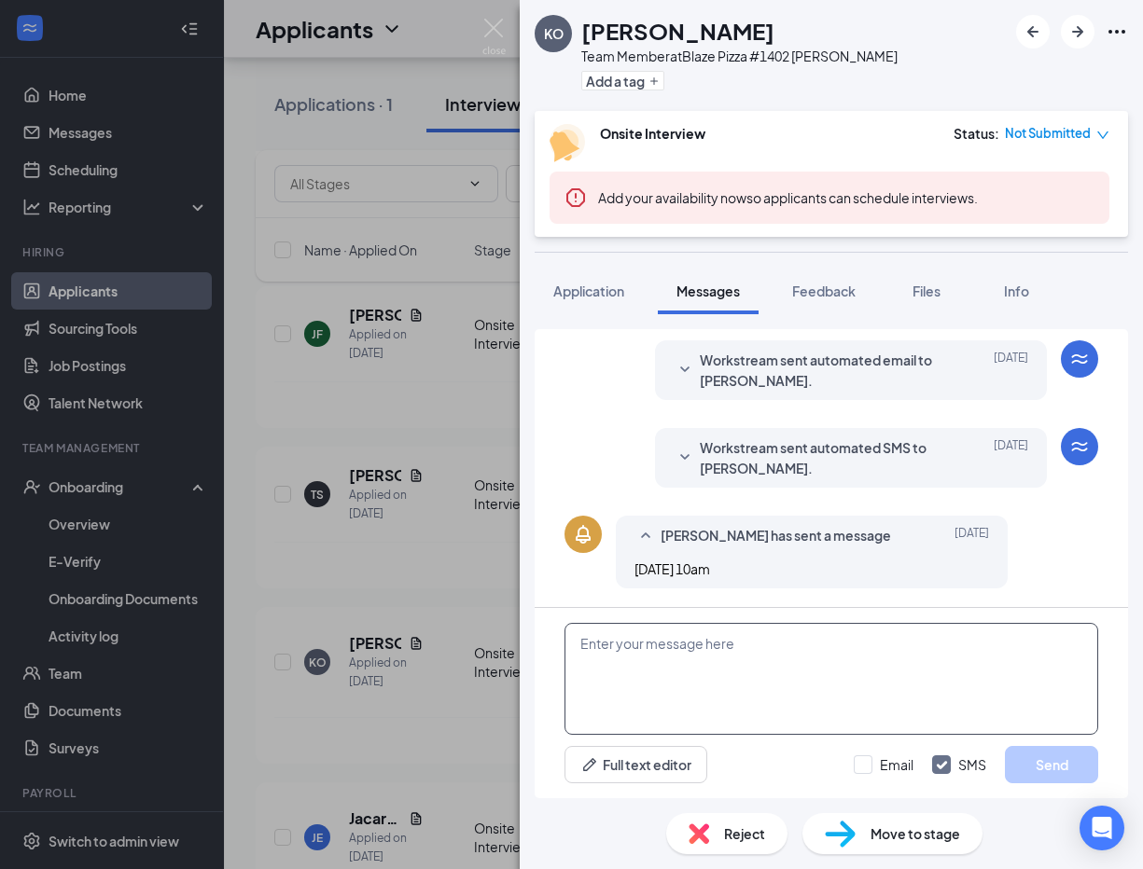
paste textarea "Hey im hiring at [GEOGRAPHIC_DATA][PERSON_NAME], I am looking for someone to wo…"
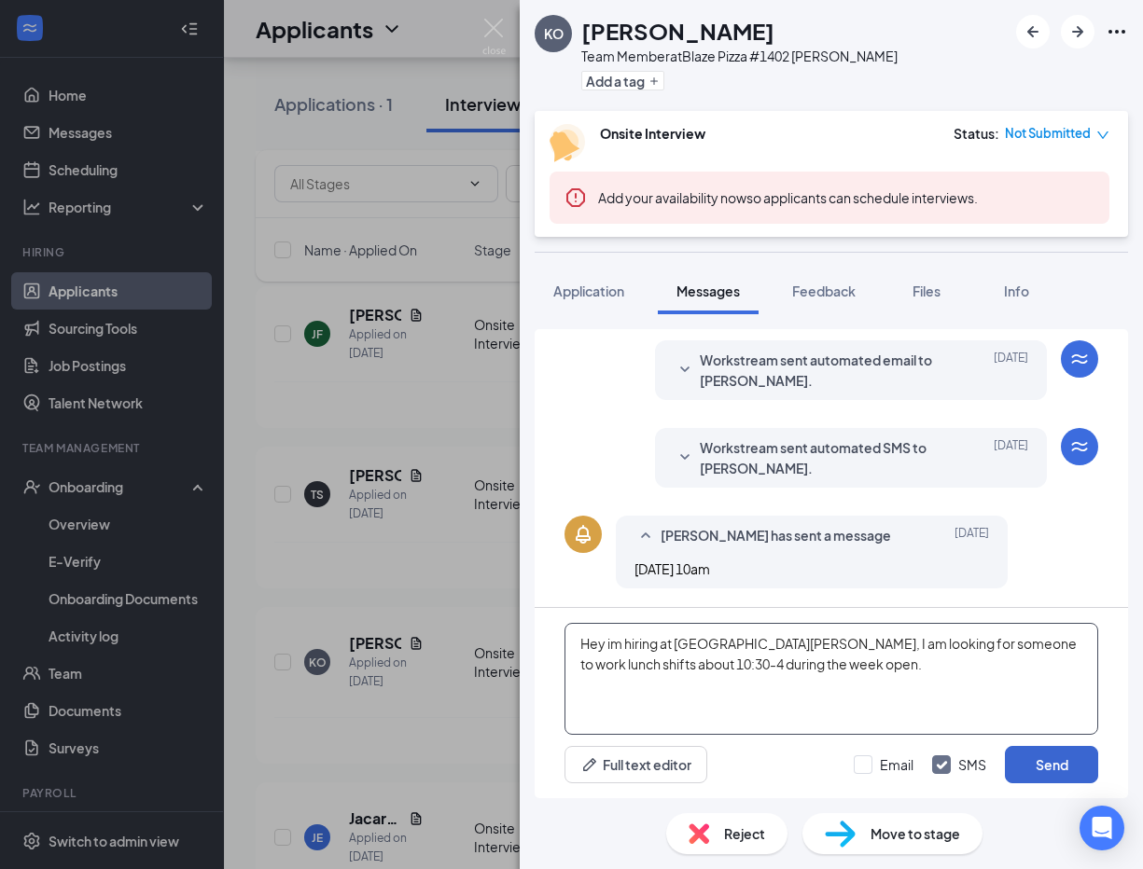
type textarea "Hey im hiring at [GEOGRAPHIC_DATA][PERSON_NAME], I am looking for someone to wo…"
click at [1063, 773] on button "Send" at bounding box center [1051, 764] width 93 height 37
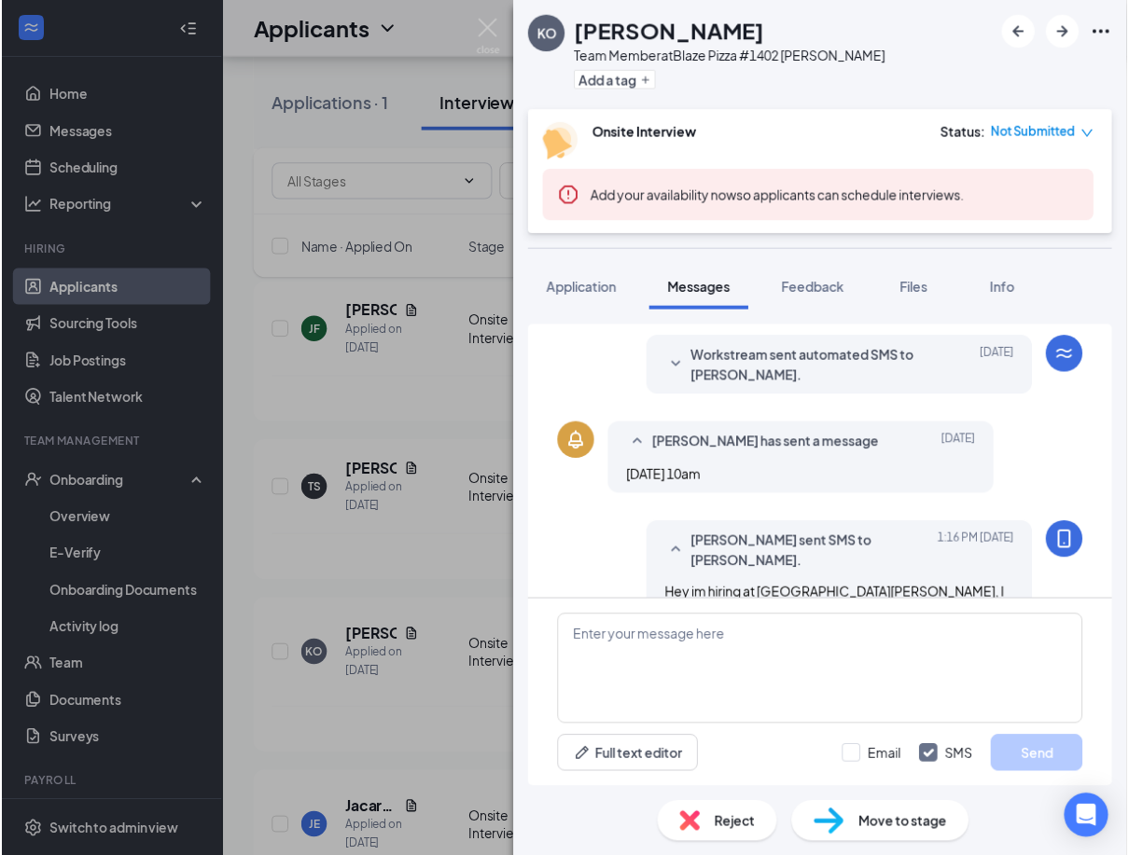
scroll to position [336, 0]
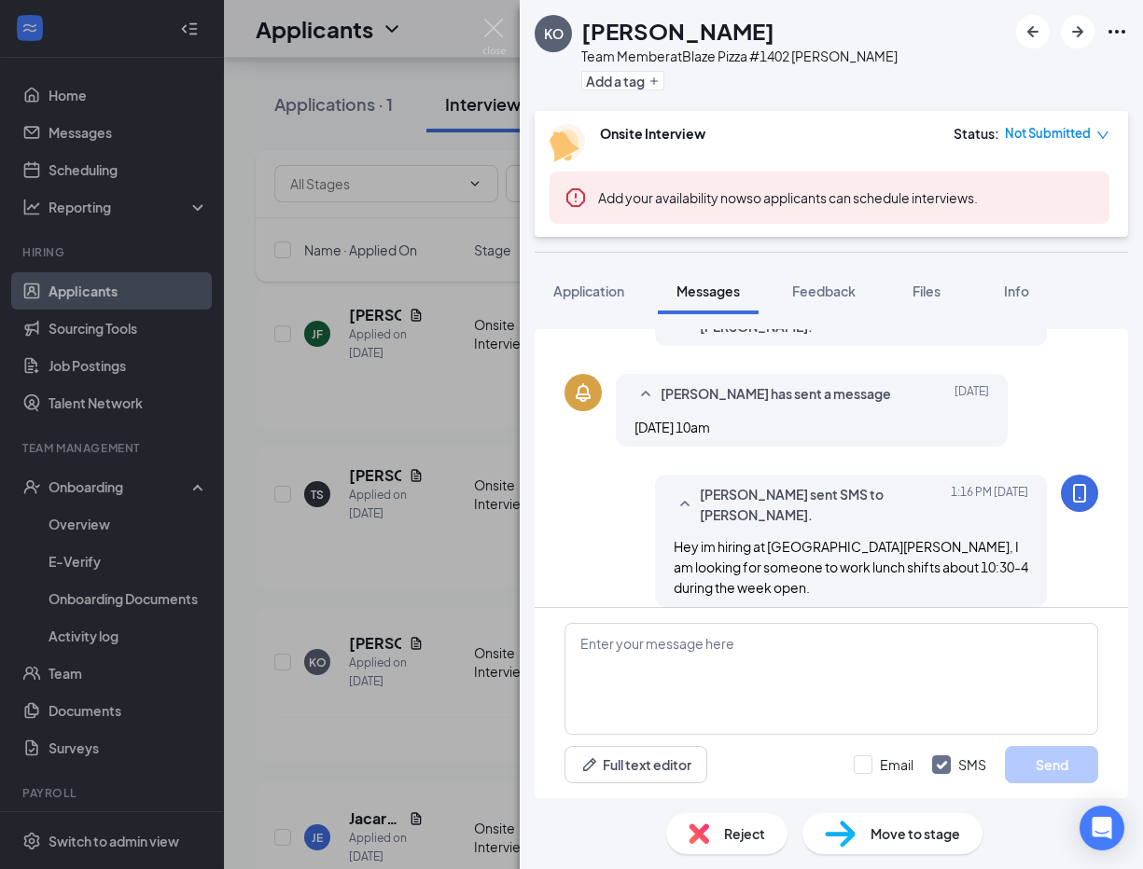
click at [382, 583] on div "KO [PERSON_NAME] Team Member at Blaze Pizza #1402 [PERSON_NAME] Add a tag Onsit…" at bounding box center [571, 434] width 1143 height 869
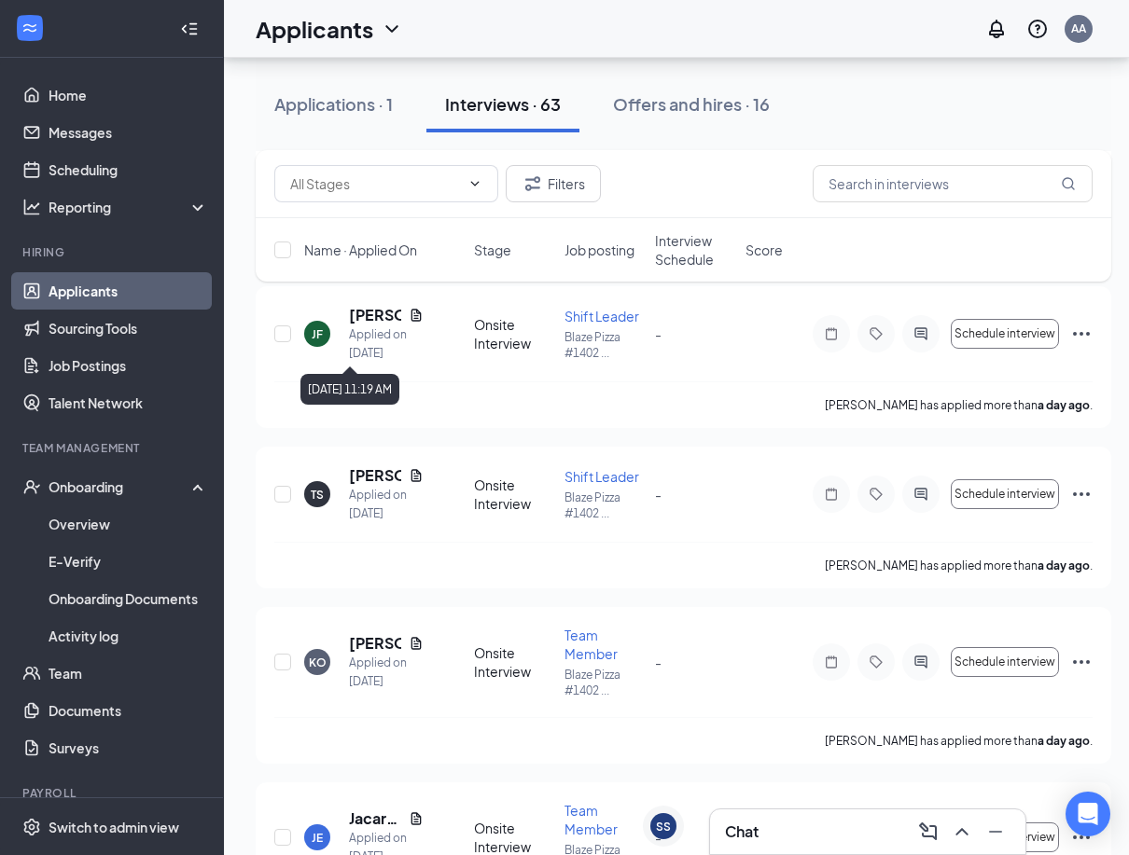
scroll to position [1866, 0]
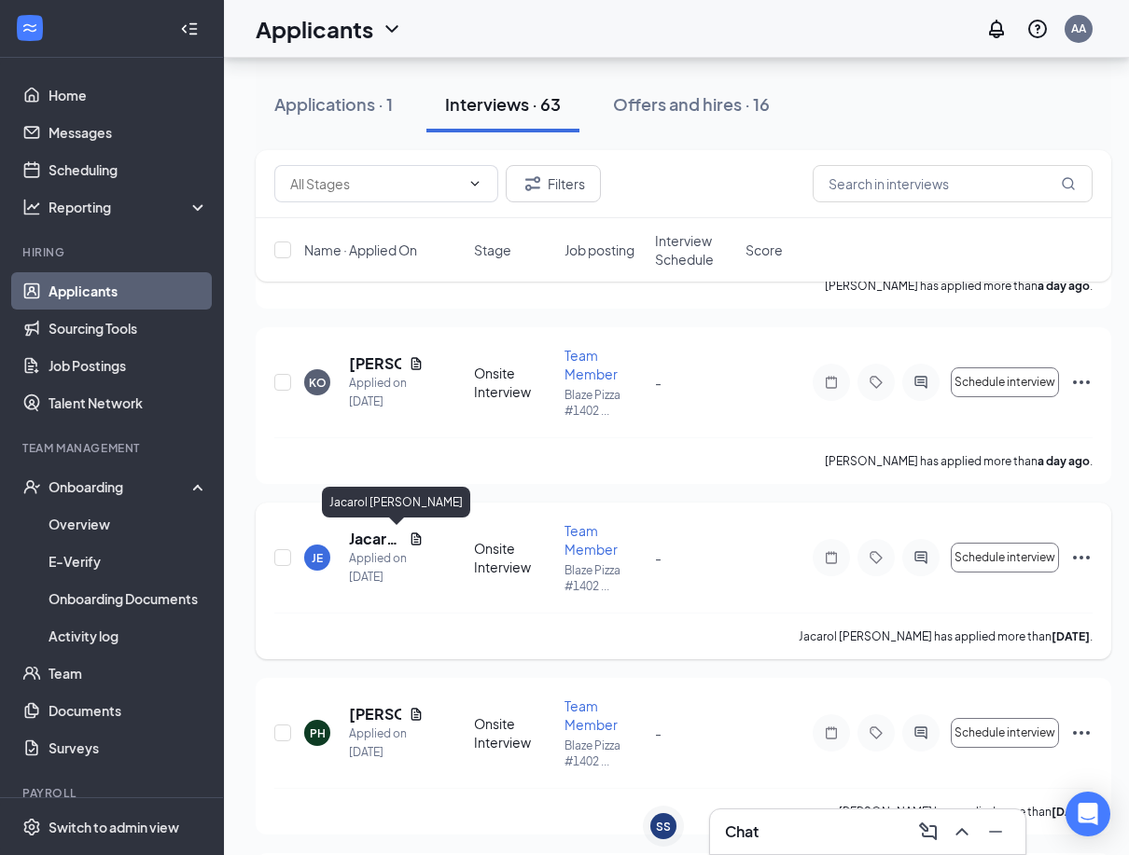
click at [380, 541] on h5 "Jacarol [PERSON_NAME]" at bounding box center [375, 539] width 52 height 21
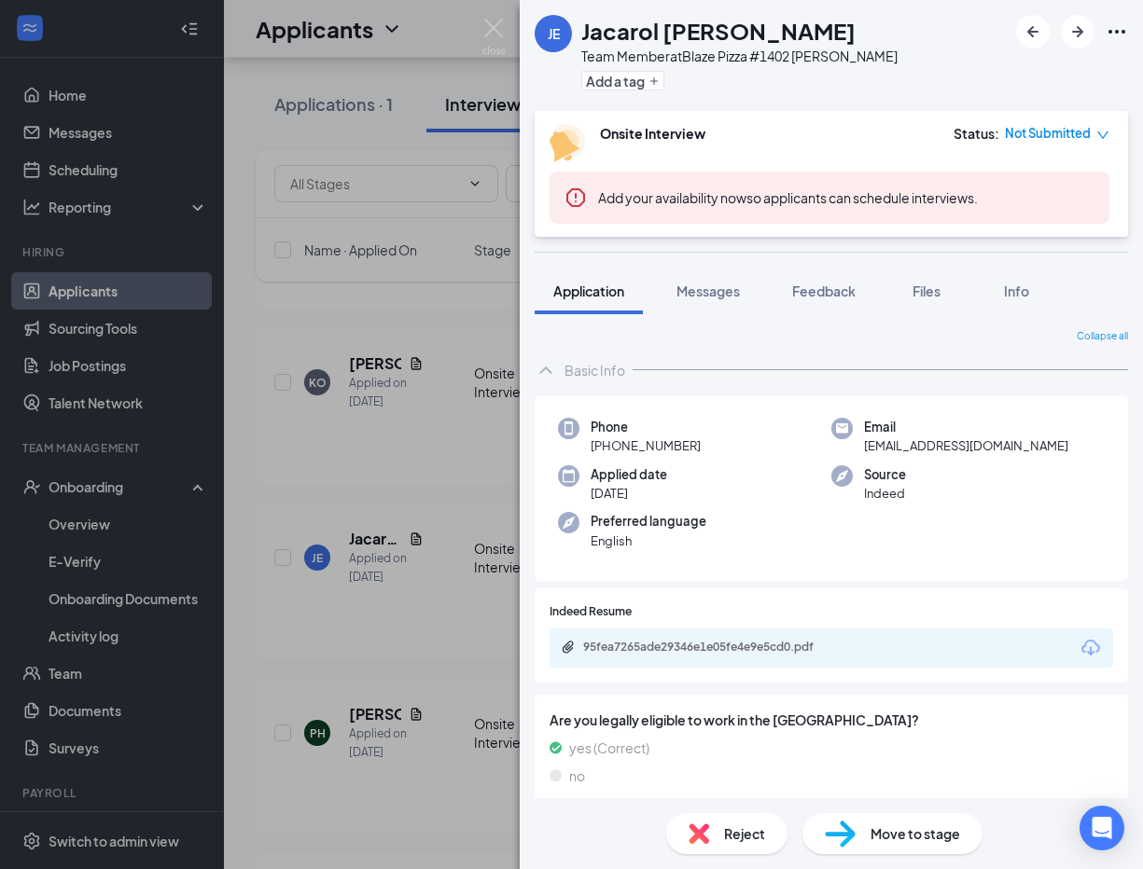
click at [689, 642] on div "95fea7265ade29346e1e05fe4e9e5cd0.pdf" at bounding box center [713, 647] width 261 height 15
click at [508, 26] on div "JE Jacarol [PERSON_NAME] Team Member at Blaze Pizza #1402 [PERSON_NAME] Add a t…" at bounding box center [571, 434] width 1143 height 869
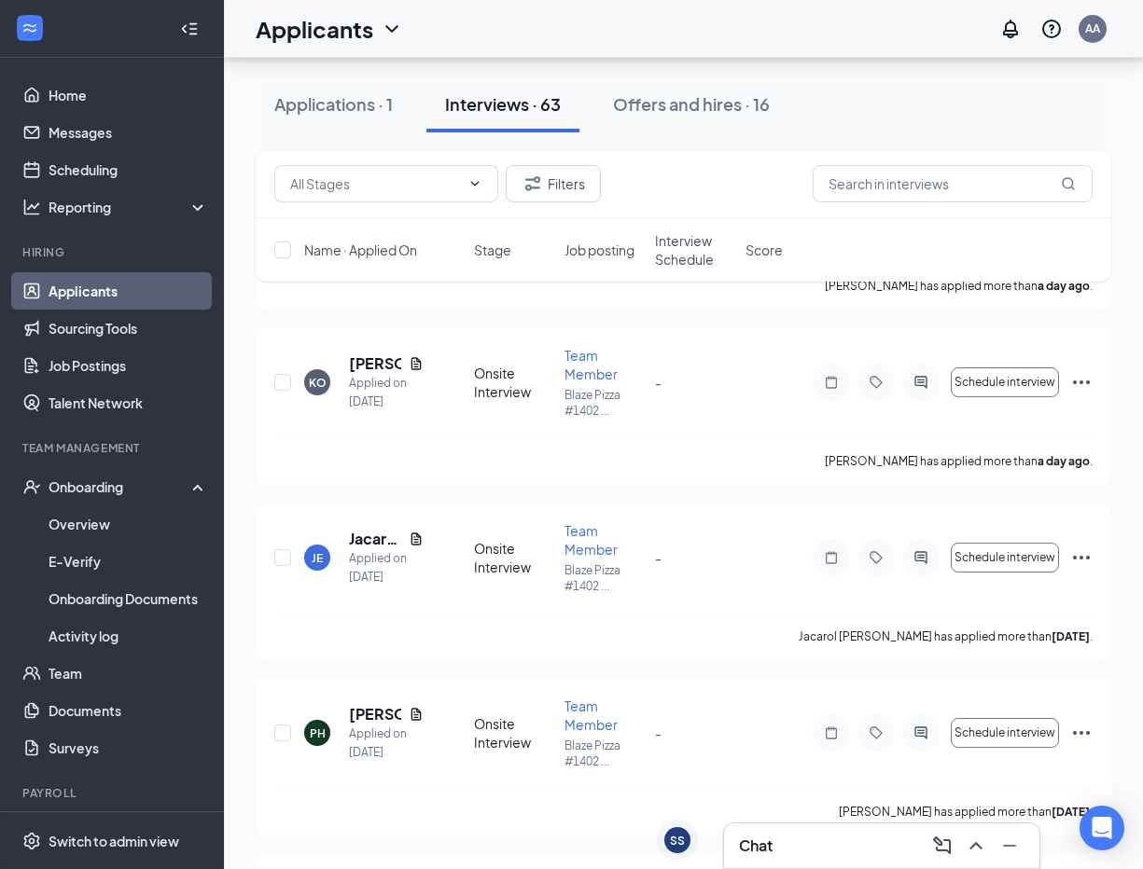
click at [493, 35] on div "Applicants AA" at bounding box center [683, 29] width 919 height 58
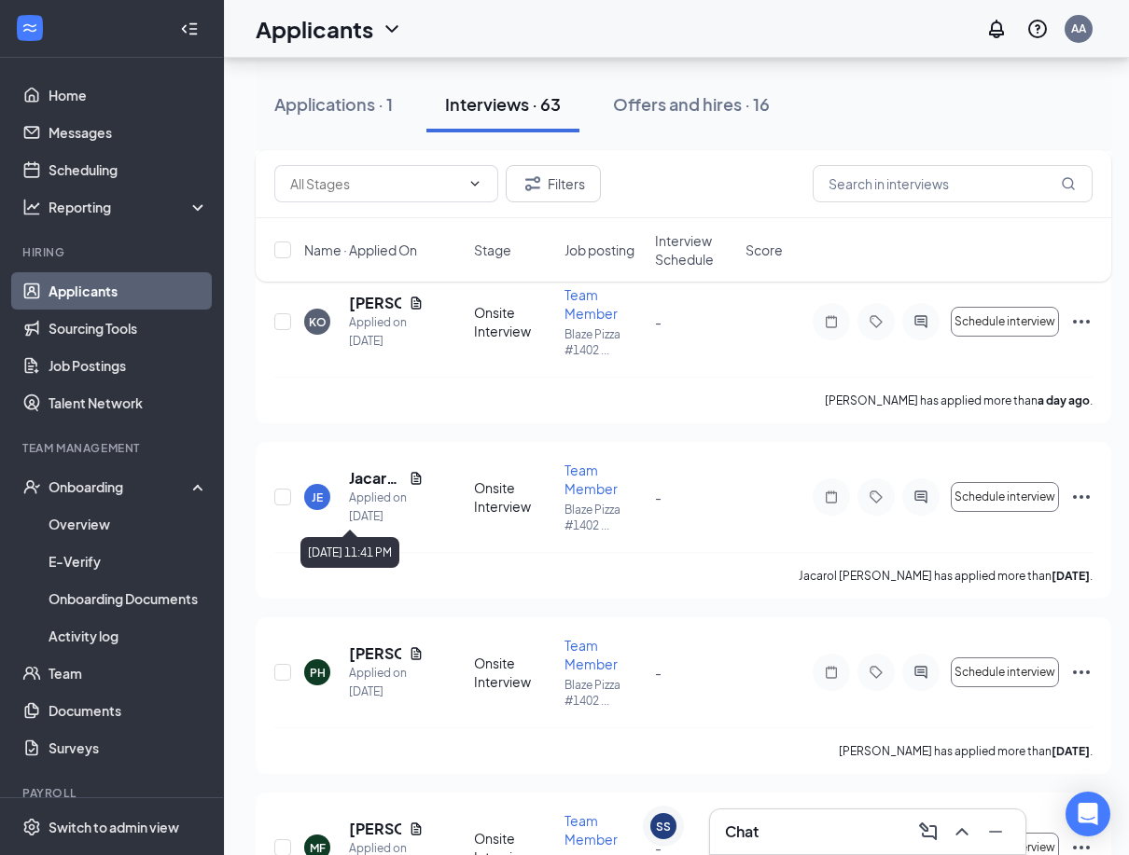
scroll to position [1959, 0]
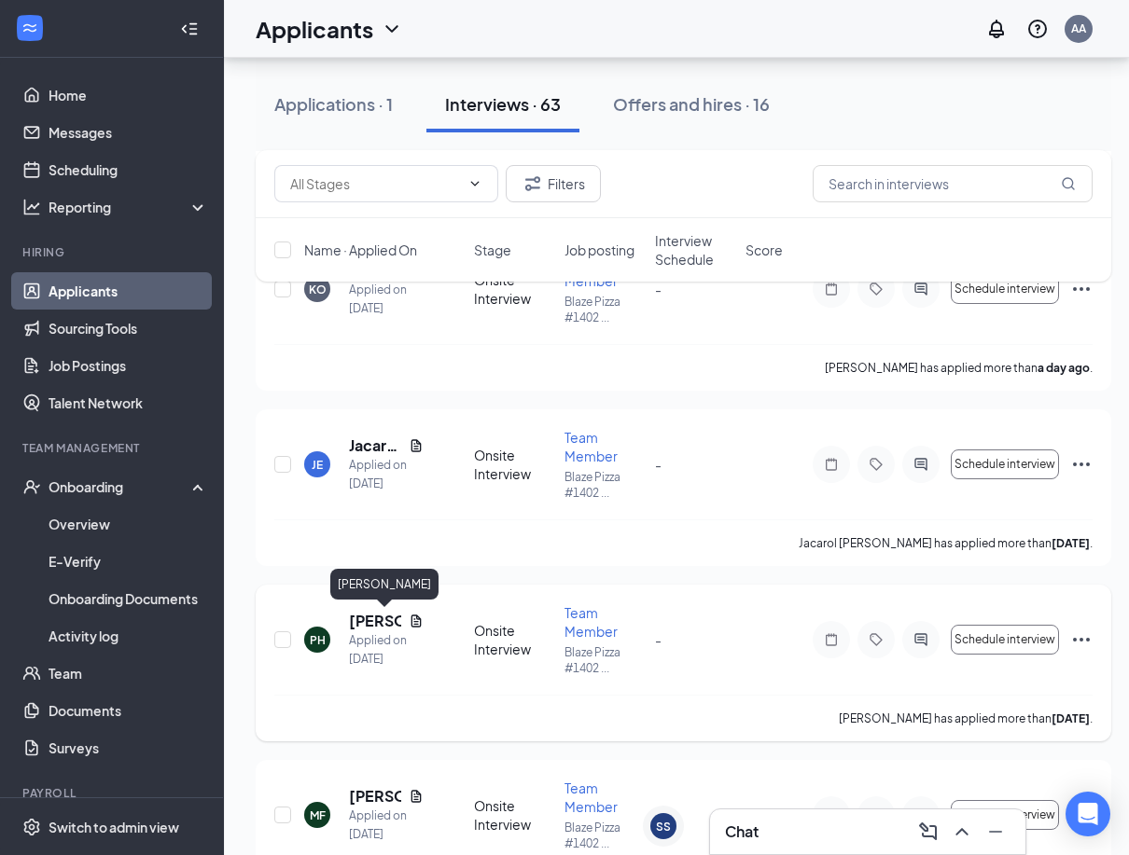
click at [367, 617] on h5 "[PERSON_NAME]" at bounding box center [375, 621] width 52 height 21
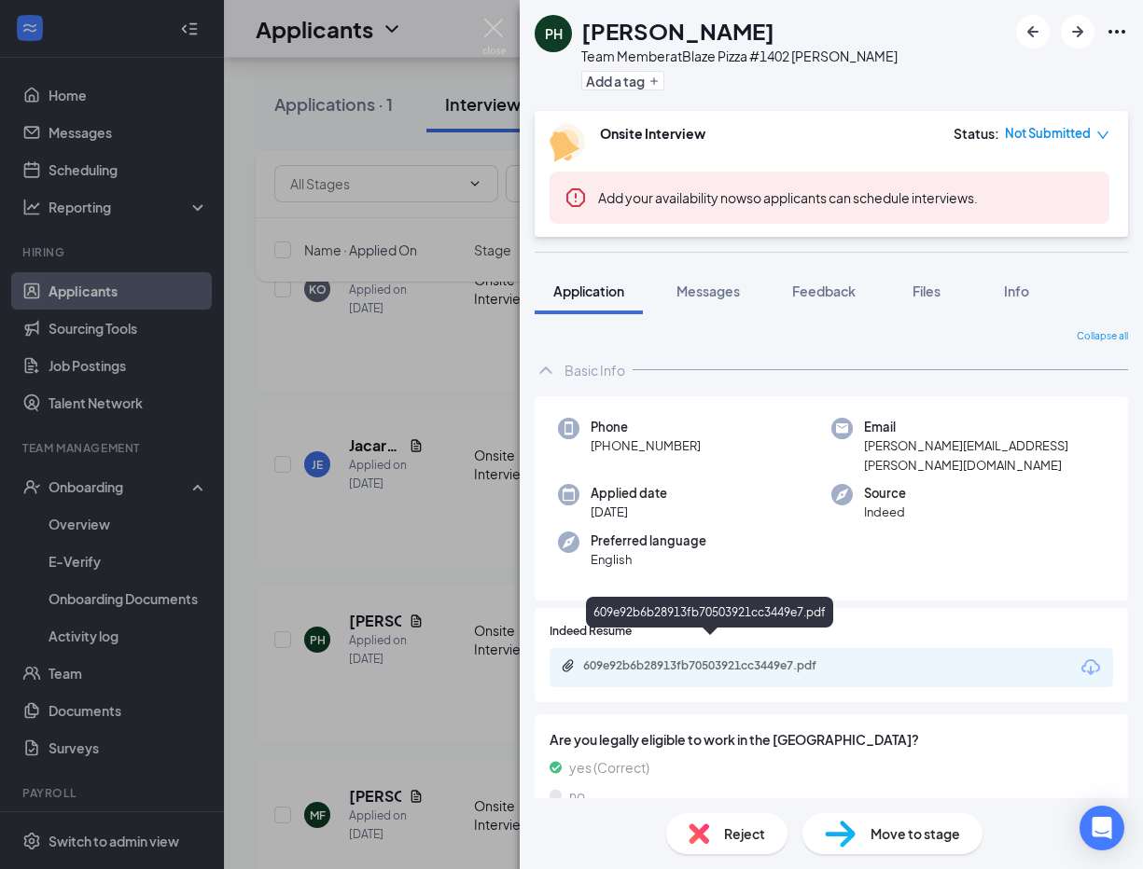
click at [704, 659] on div "609e92b6b28913fb70503921cc3449e7.pdf" at bounding box center [713, 666] width 261 height 15
click at [510, 26] on div "PH [PERSON_NAME] Team Member at Blaze Pizza #1402 [PERSON_NAME] Add a tag Onsit…" at bounding box center [571, 434] width 1143 height 869
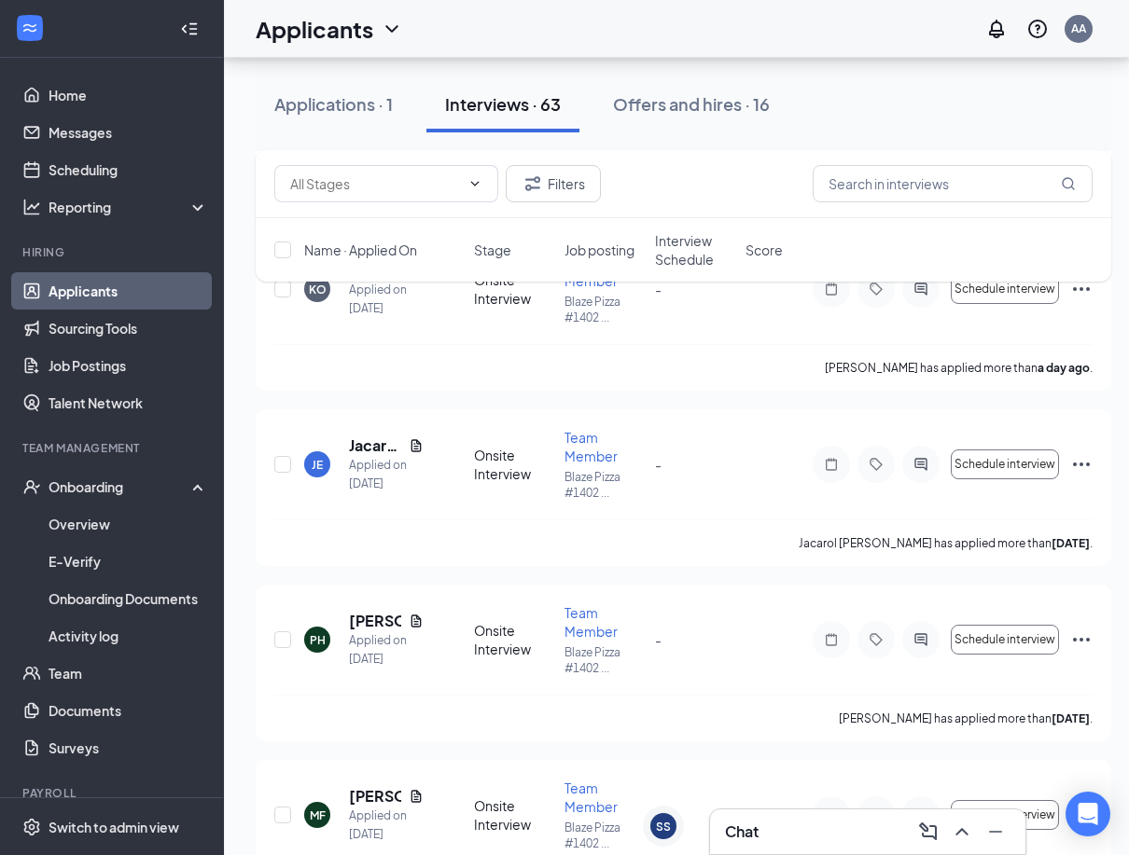
click at [495, 31] on div "Applicants AA" at bounding box center [676, 29] width 905 height 58
click at [790, 839] on div "1" at bounding box center [780, 832] width 24 height 22
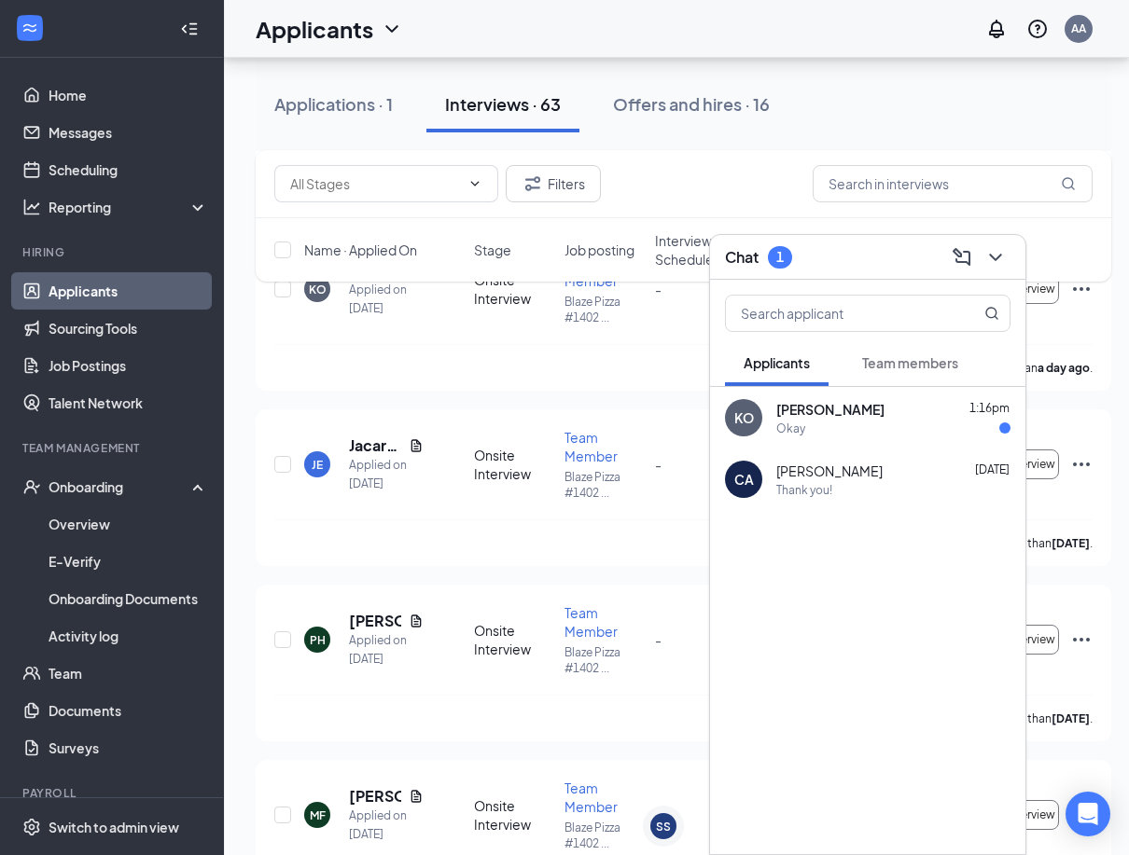
click at [830, 417] on span "[PERSON_NAME]" at bounding box center [830, 409] width 108 height 19
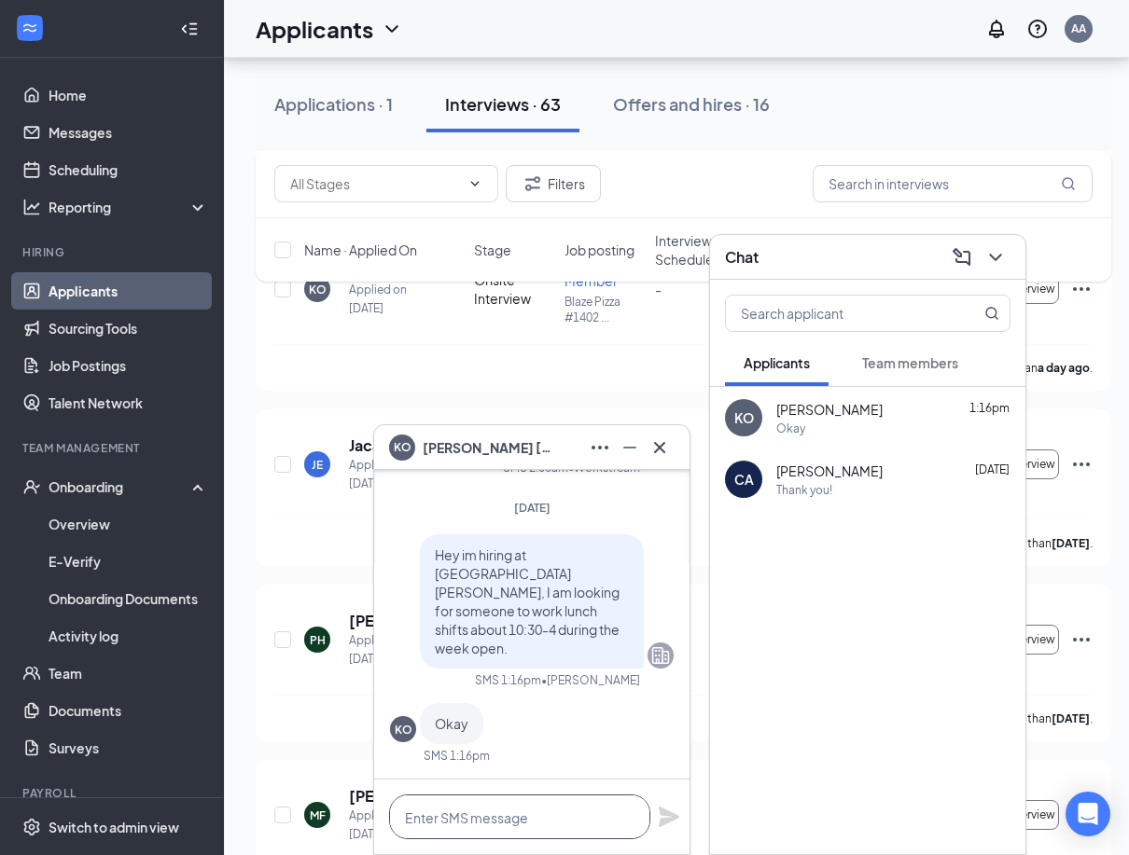
click at [492, 835] on textarea at bounding box center [519, 817] width 261 height 45
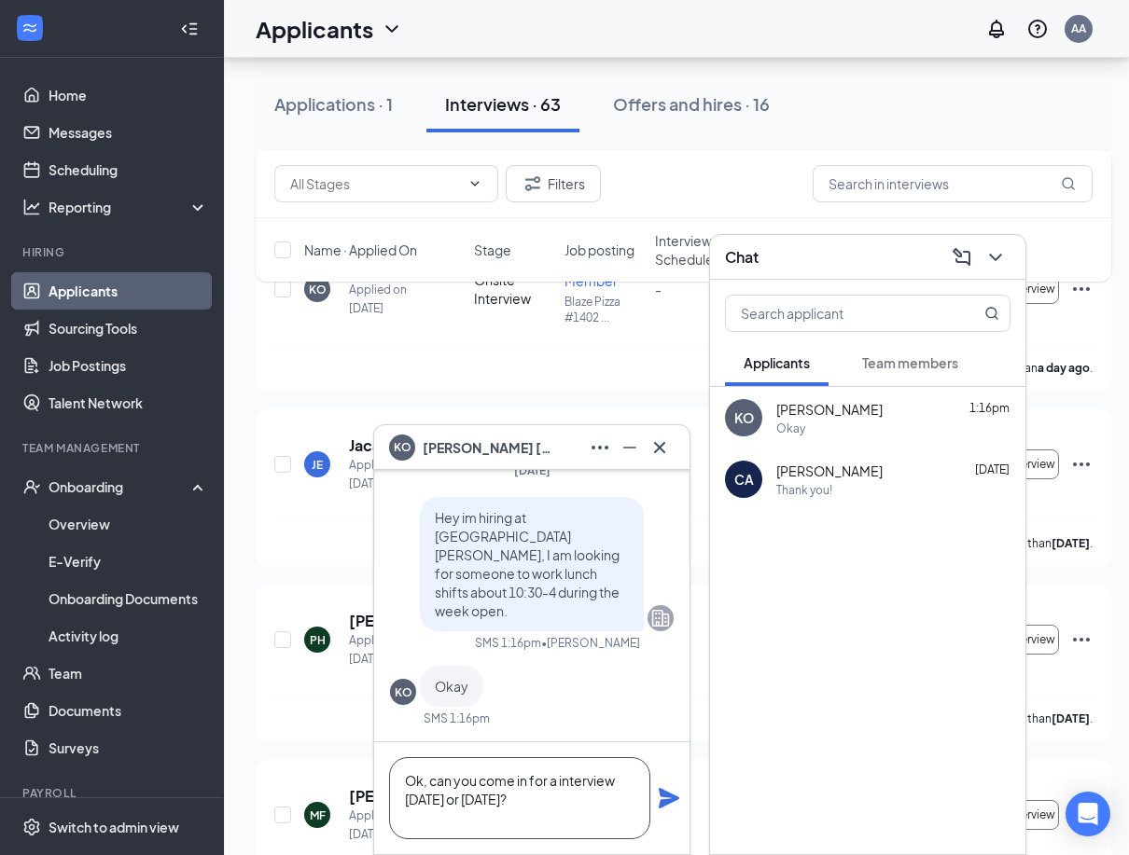
type textarea "Ok, can you come in for a interview [DATE] or [DATE]?"
click at [679, 800] on icon "Plane" at bounding box center [669, 798] width 22 height 22
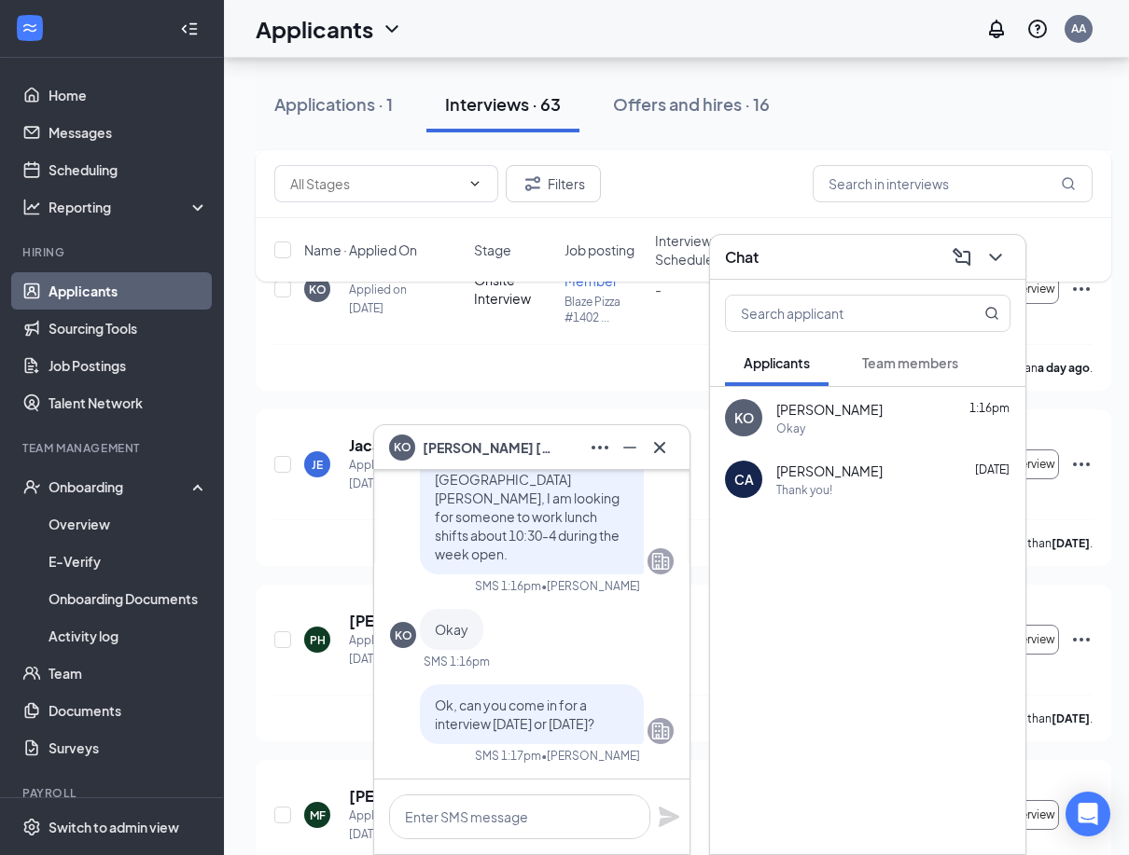
scroll to position [0, 0]
click at [998, 256] on icon "ChevronDown" at bounding box center [995, 257] width 12 height 7
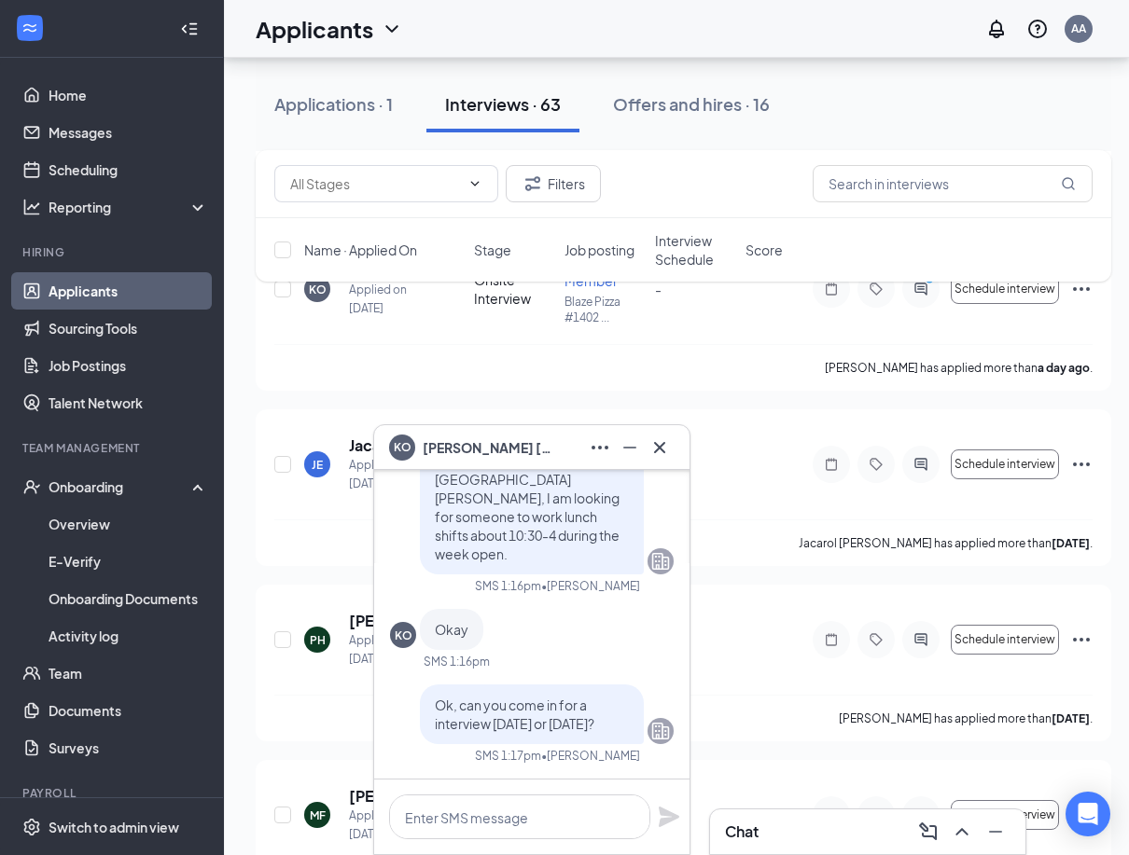
click at [85, 285] on link "Applicants" at bounding box center [129, 290] width 160 height 37
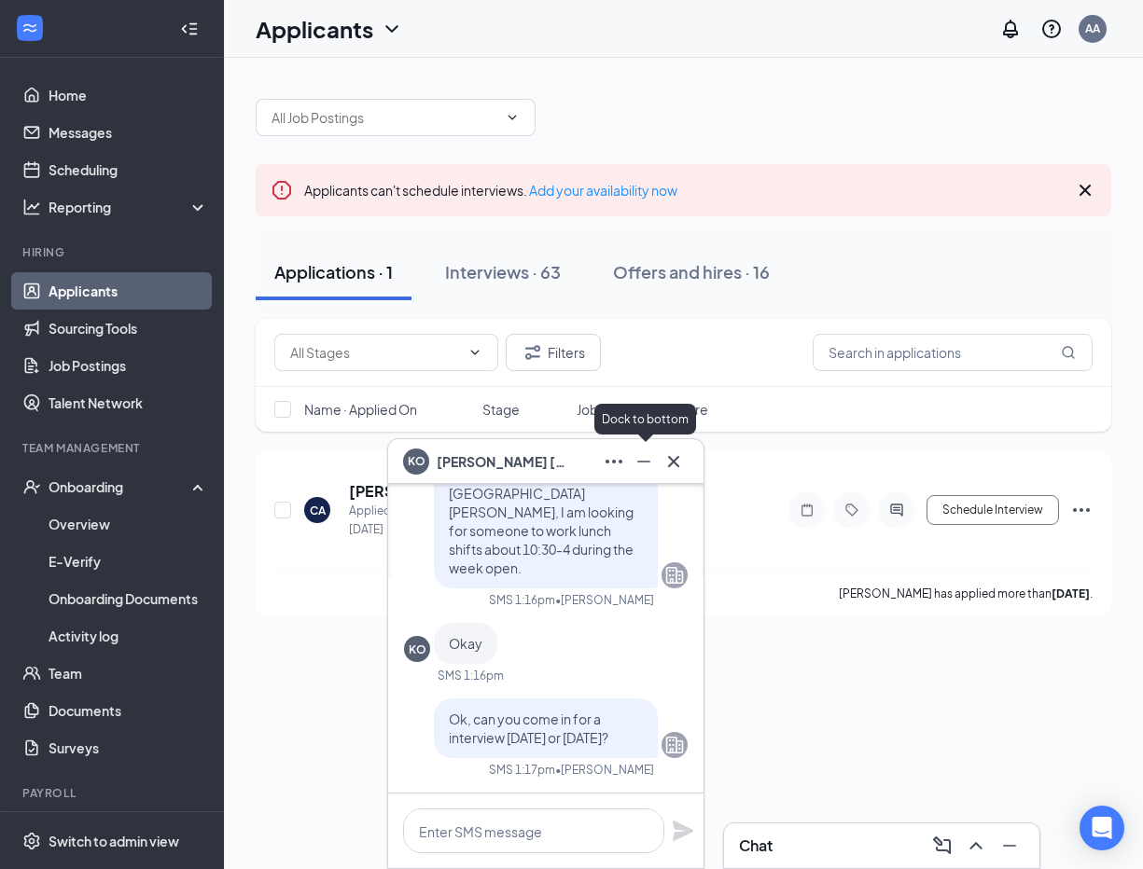
click at [653, 466] on icon "Minimize" at bounding box center [644, 462] width 22 height 22
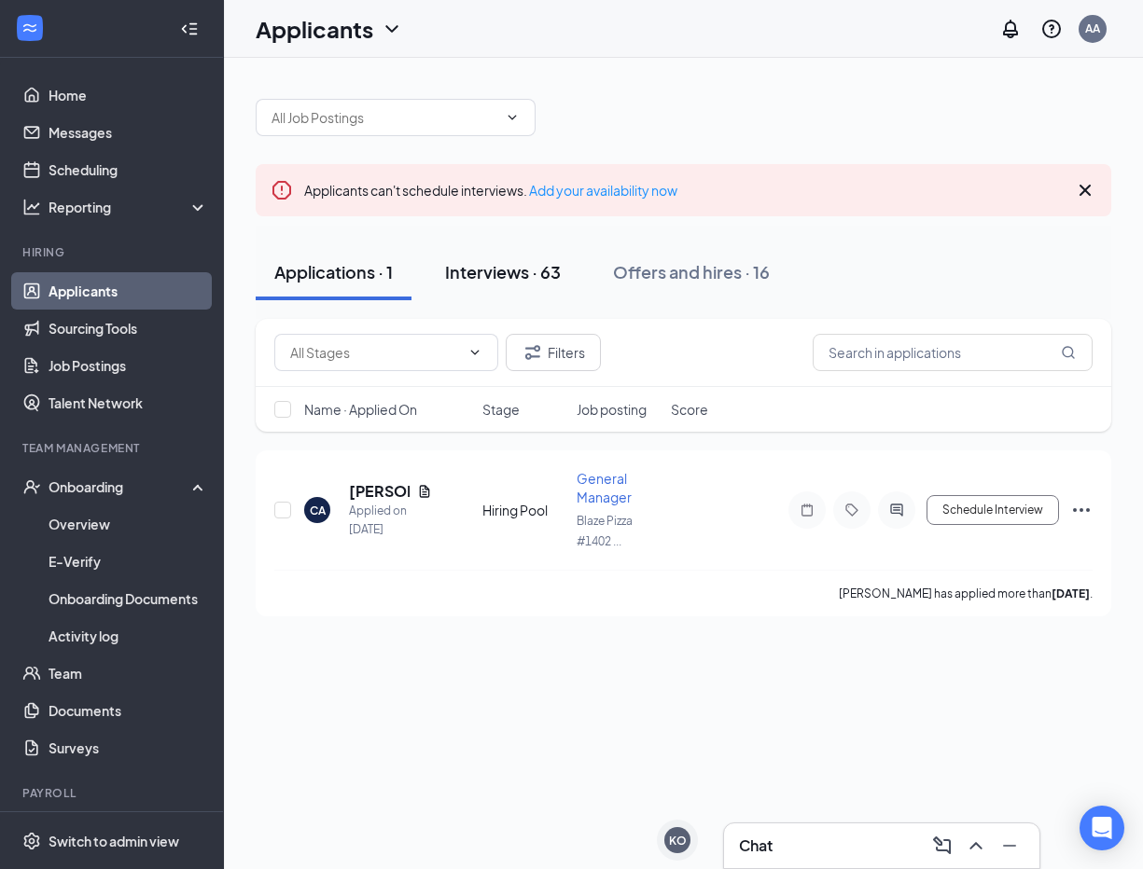
click at [457, 280] on div "Interviews · 63" at bounding box center [503, 271] width 116 height 23
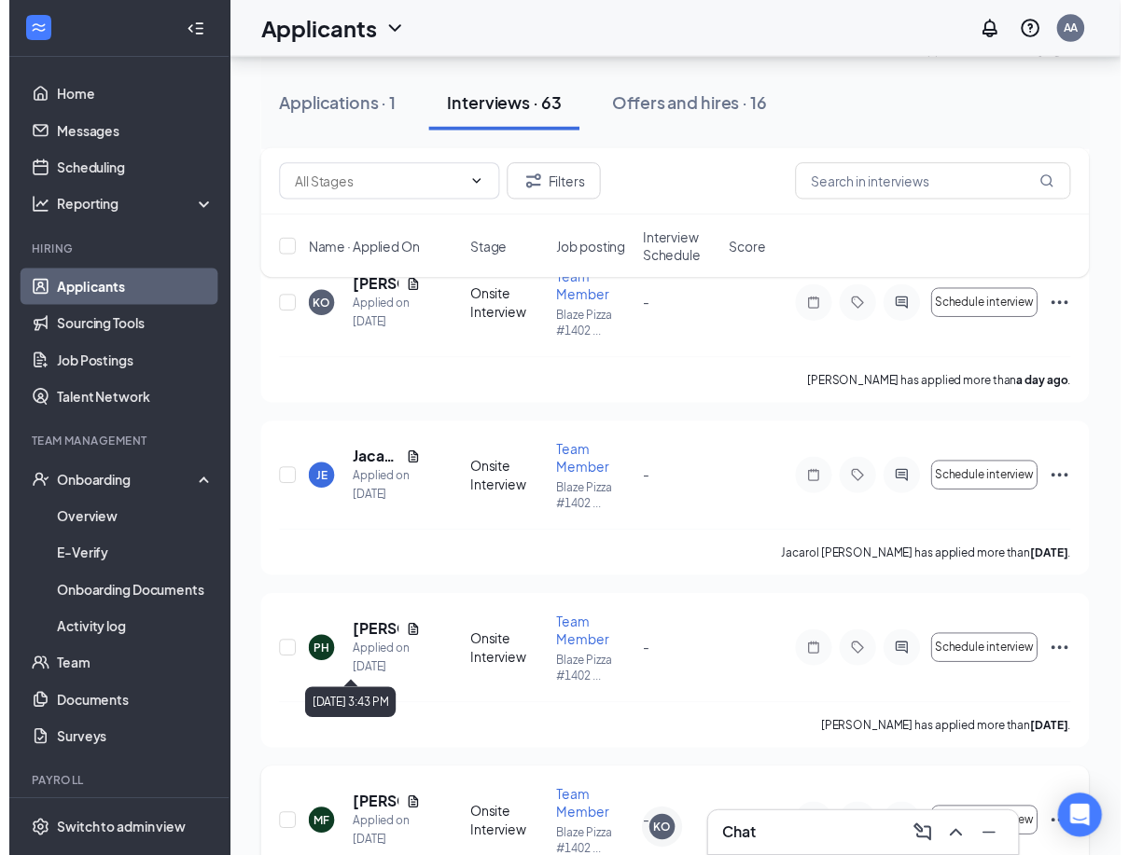
scroll to position [2146, 0]
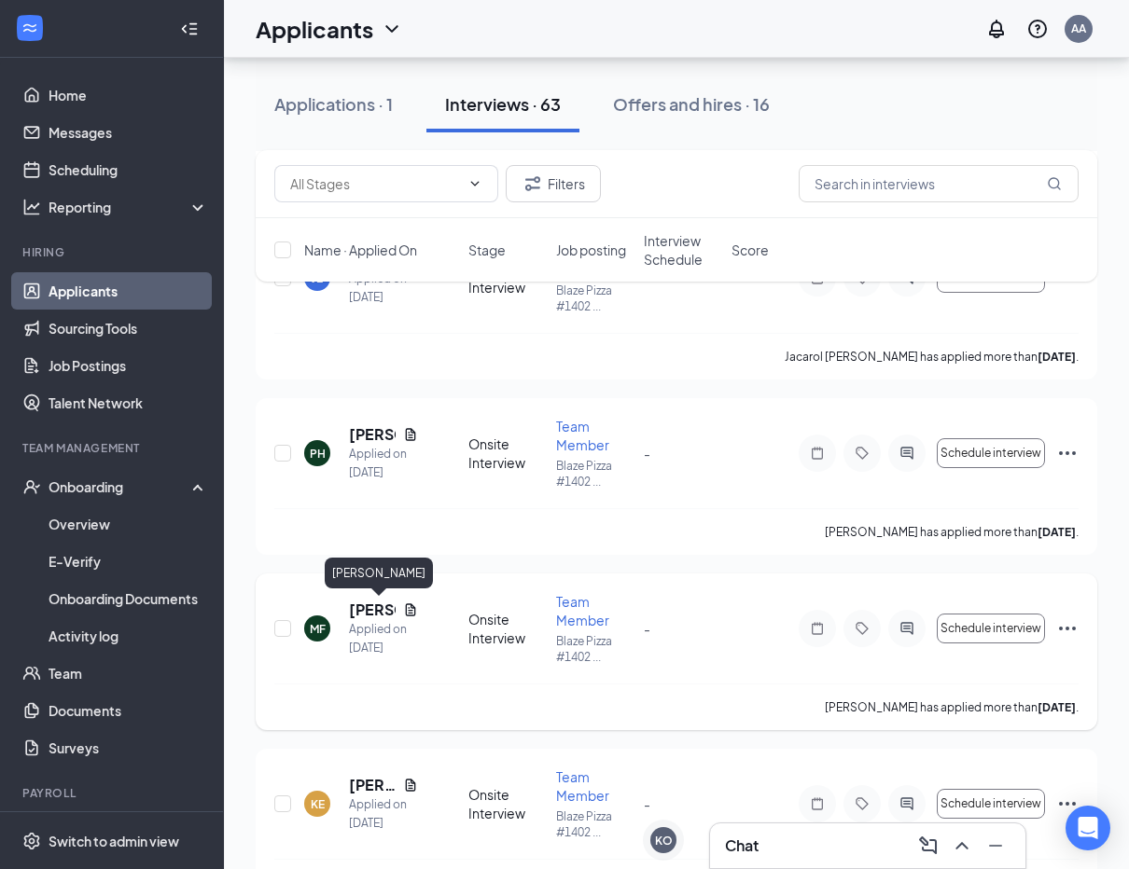
click at [368, 612] on h5 "[PERSON_NAME]" at bounding box center [372, 610] width 47 height 21
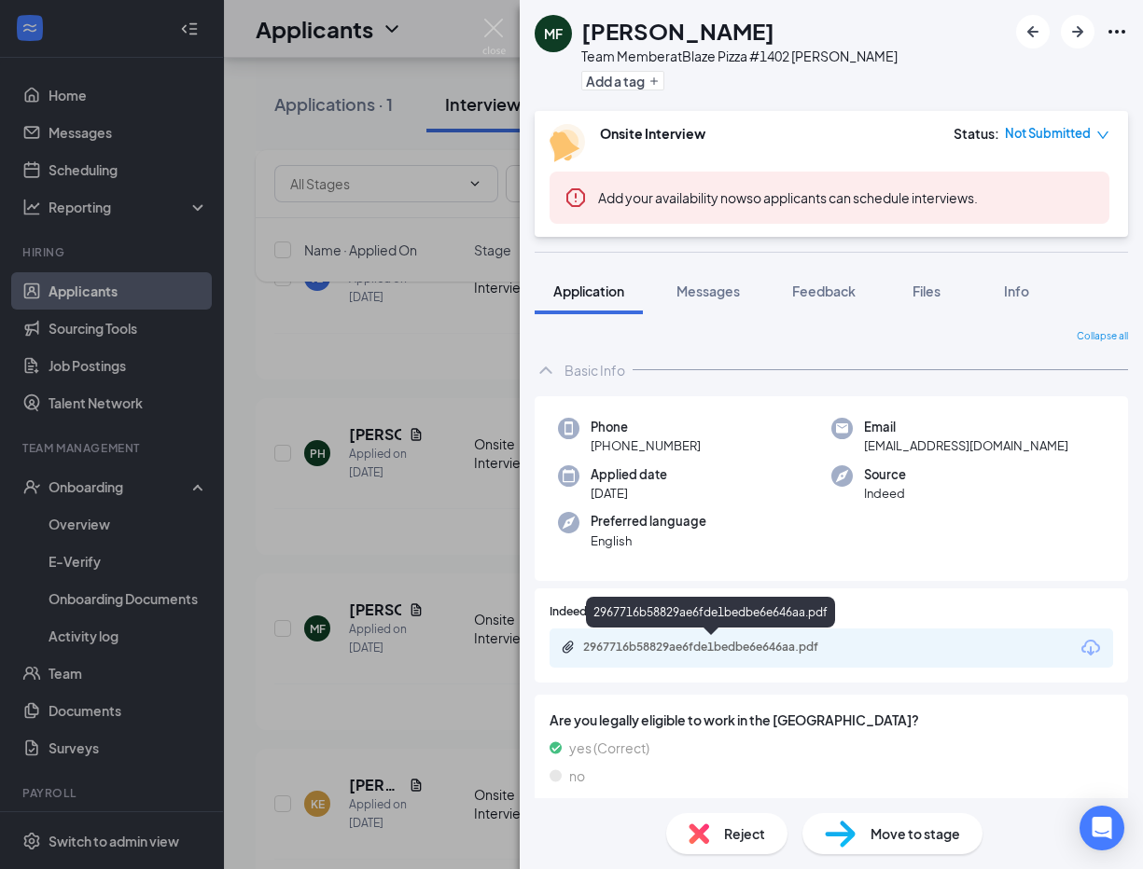
click at [687, 651] on div "2967716b58829ae6fde1bedbe6e646aa.pdf" at bounding box center [713, 647] width 261 height 15
click at [496, 33] on img at bounding box center [493, 37] width 23 height 36
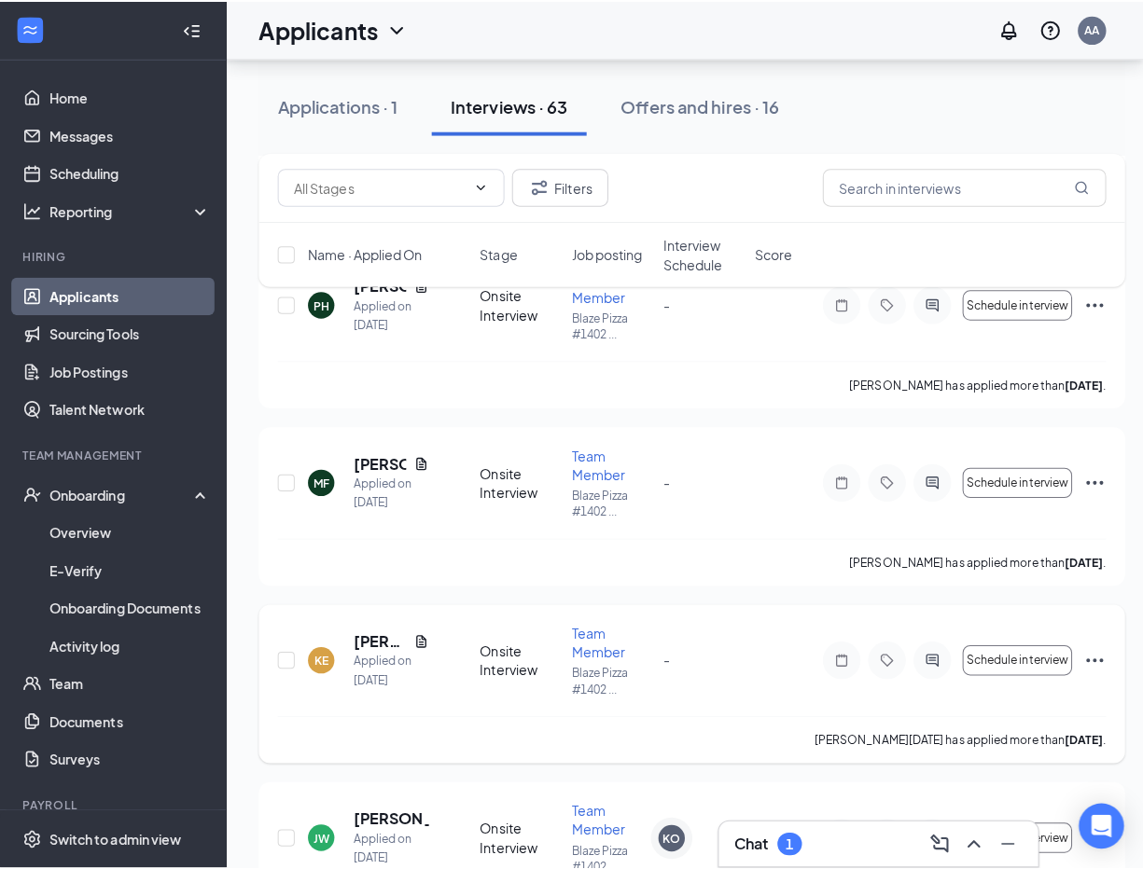
scroll to position [2332, 0]
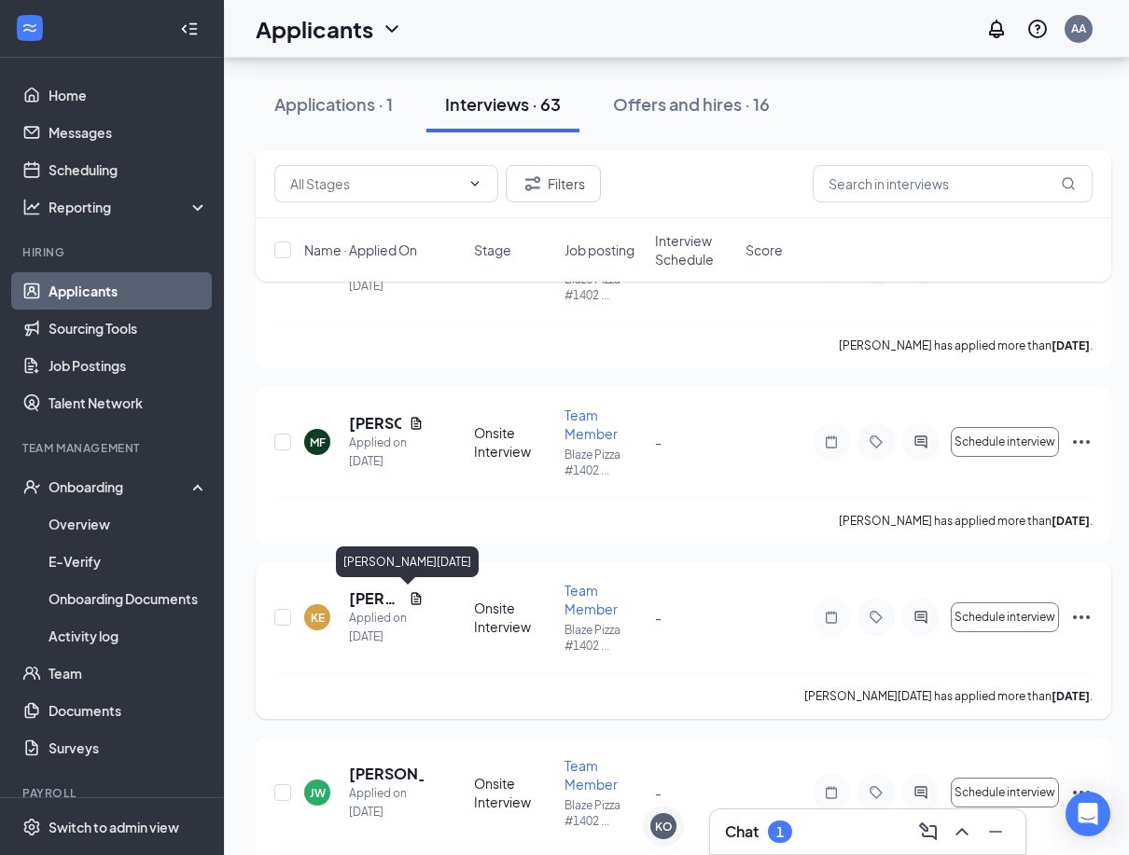
click at [373, 598] on h5 "[PERSON_NAME][DATE]" at bounding box center [375, 599] width 52 height 21
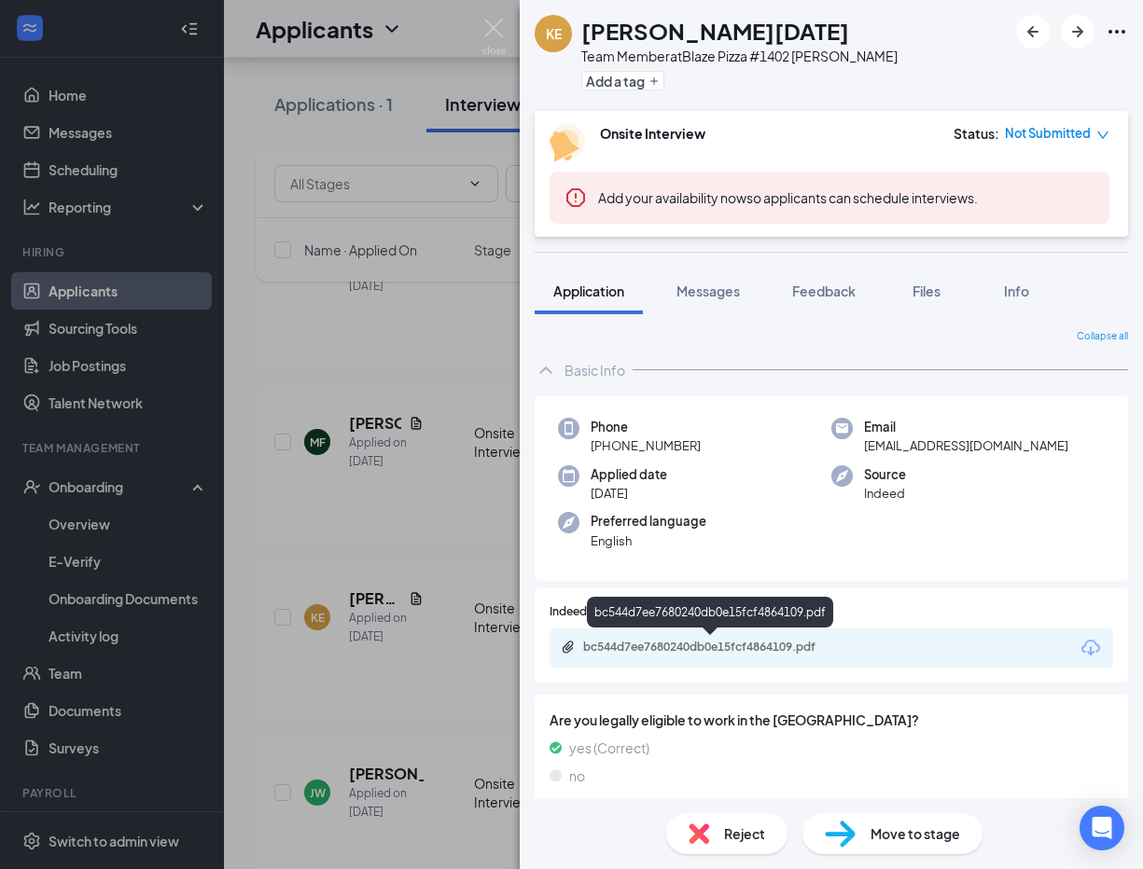
click at [674, 648] on div "bc544d7ee7680240db0e15fcf4864109.pdf" at bounding box center [713, 647] width 261 height 15
drag, startPoint x: 689, startPoint y: 280, endPoint x: 708, endPoint y: 331, distance: 54.6
click at [690, 280] on button "Messages" at bounding box center [708, 291] width 101 height 47
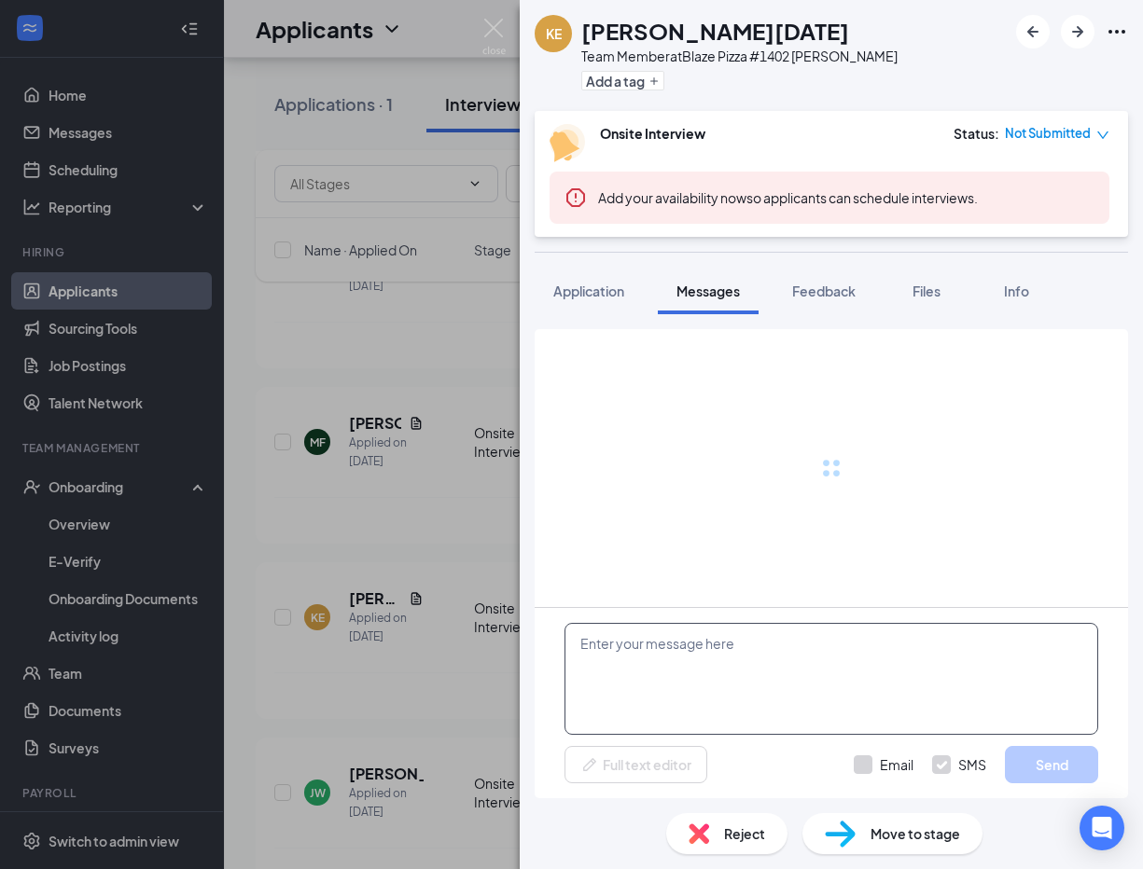
click at [708, 657] on textarea at bounding box center [831, 679] width 534 height 112
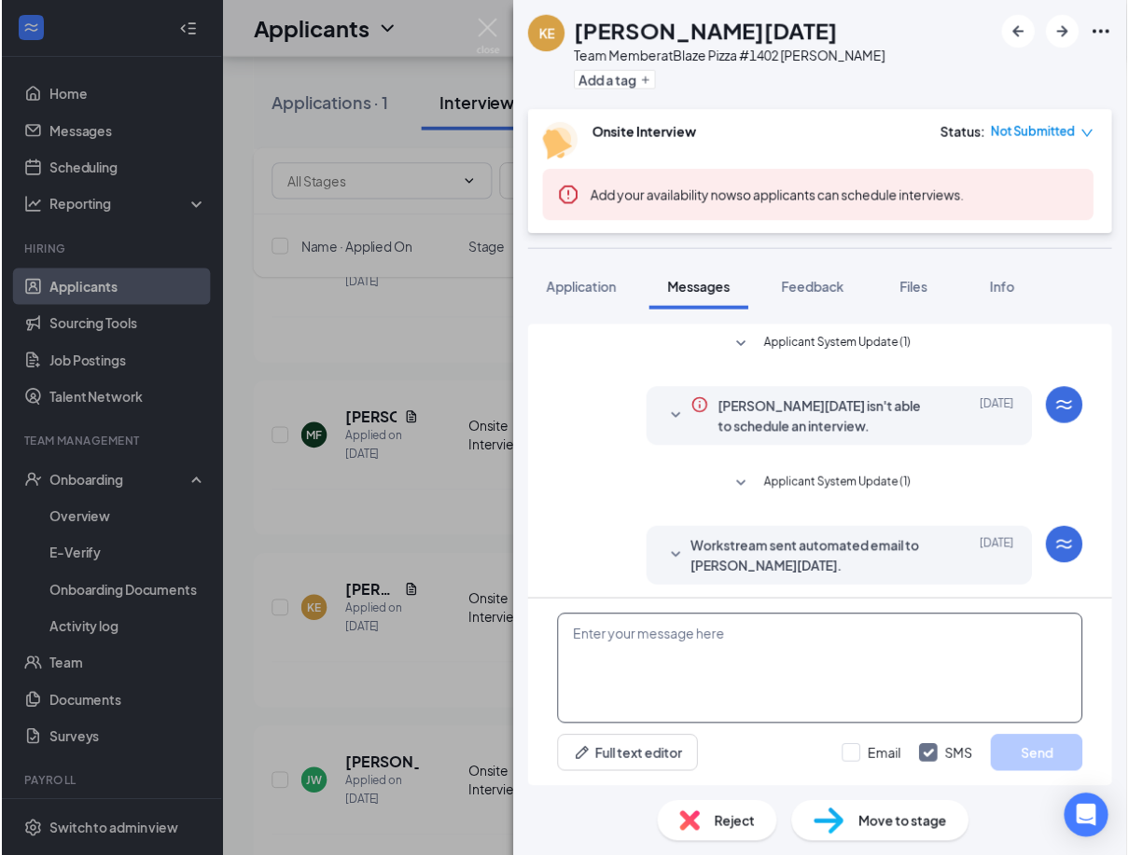
scroll to position [235, 0]
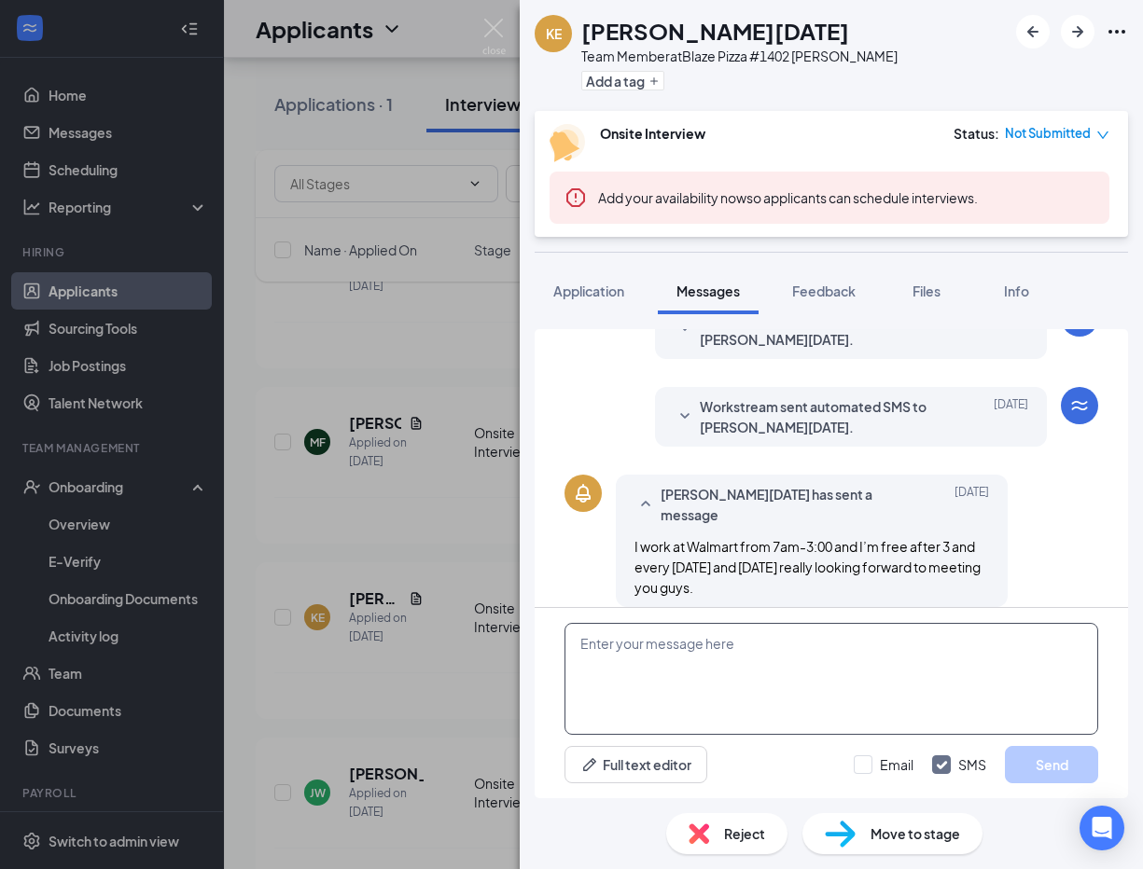
paste textarea "Hey im hiring at [GEOGRAPHIC_DATA][PERSON_NAME], I am looking for someone to wo…"
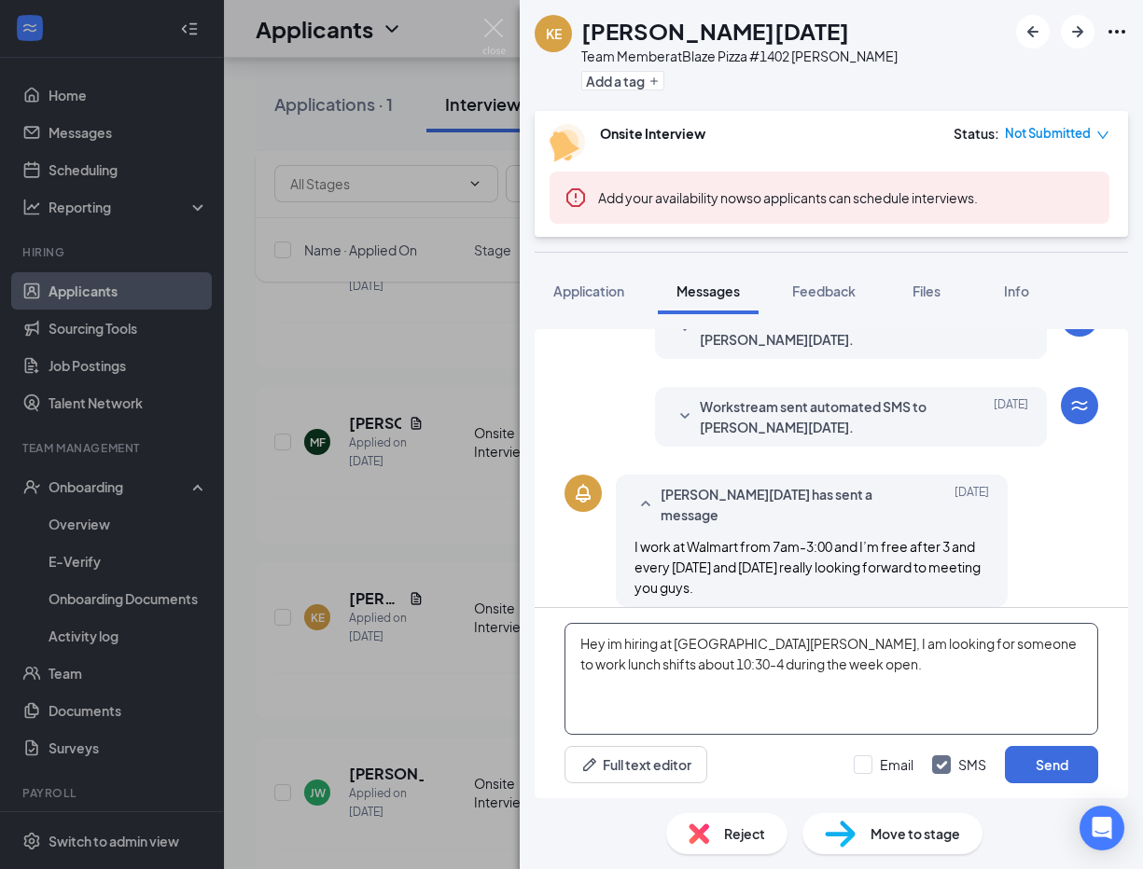
type textarea "Hey im hiring at [GEOGRAPHIC_DATA][PERSON_NAME], I am looking for someone to wo…"
drag, startPoint x: 801, startPoint y: 569, endPoint x: 582, endPoint y: 532, distance: 222.4
click at [582, 532] on div "[PERSON_NAME][DATE] has sent a message [DATE] I work at Walmart from 7am-3:00 a…" at bounding box center [831, 546] width 534 height 142
click at [830, 563] on div "I work at Walmart from 7am-3:00 and I’m free after 3 and every [DATE] and [DATE…" at bounding box center [811, 567] width 355 height 62
drag, startPoint x: 836, startPoint y: 683, endPoint x: 523, endPoint y: 642, distance: 315.2
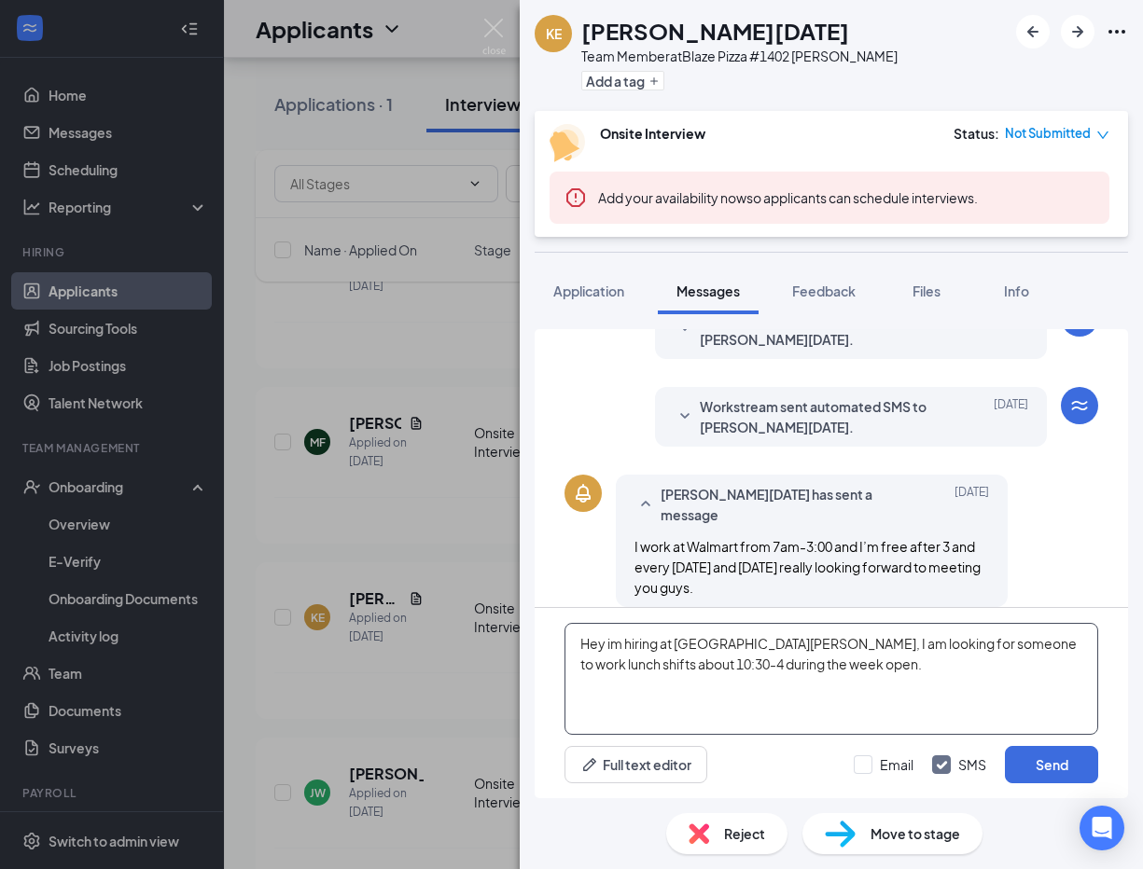
click at [523, 642] on div "Applicant System Update (1) [PERSON_NAME][DATE] isn't able to schedule an inter…" at bounding box center [831, 556] width 623 height 484
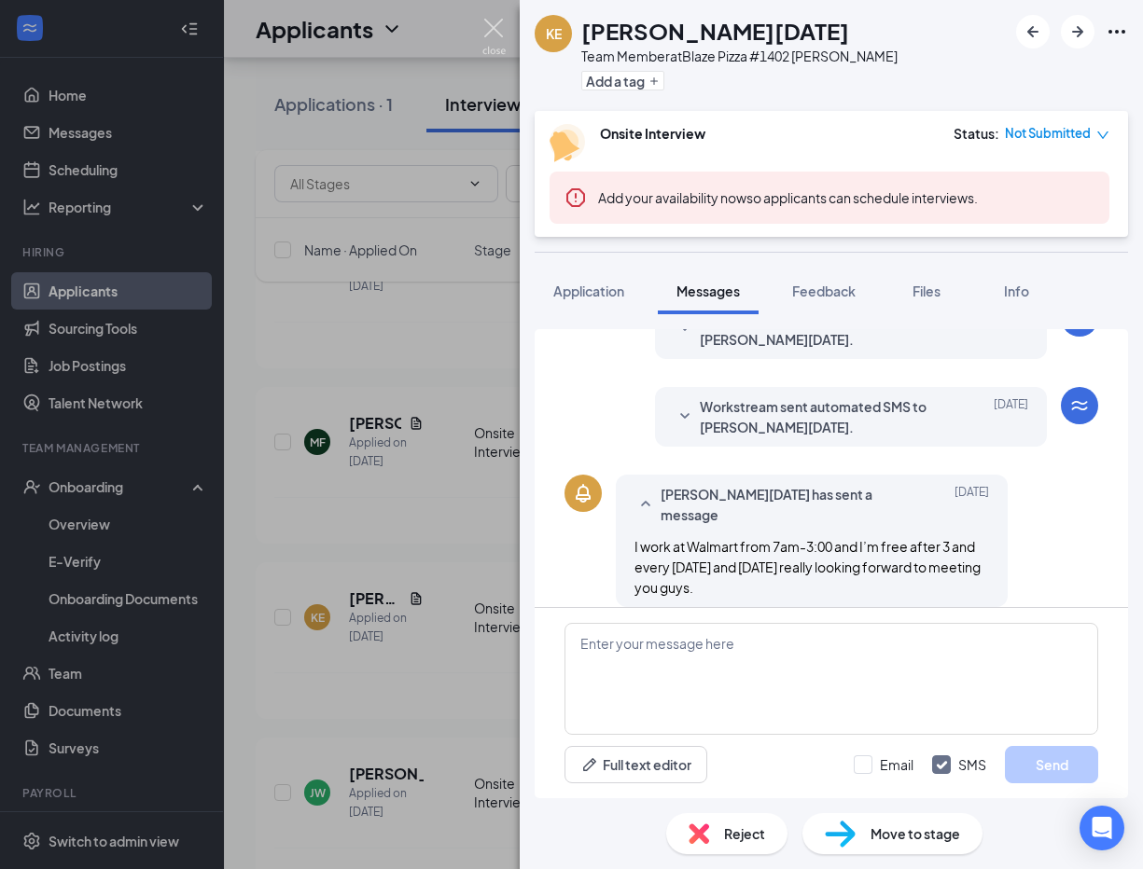
click at [486, 27] on img at bounding box center [493, 37] width 23 height 36
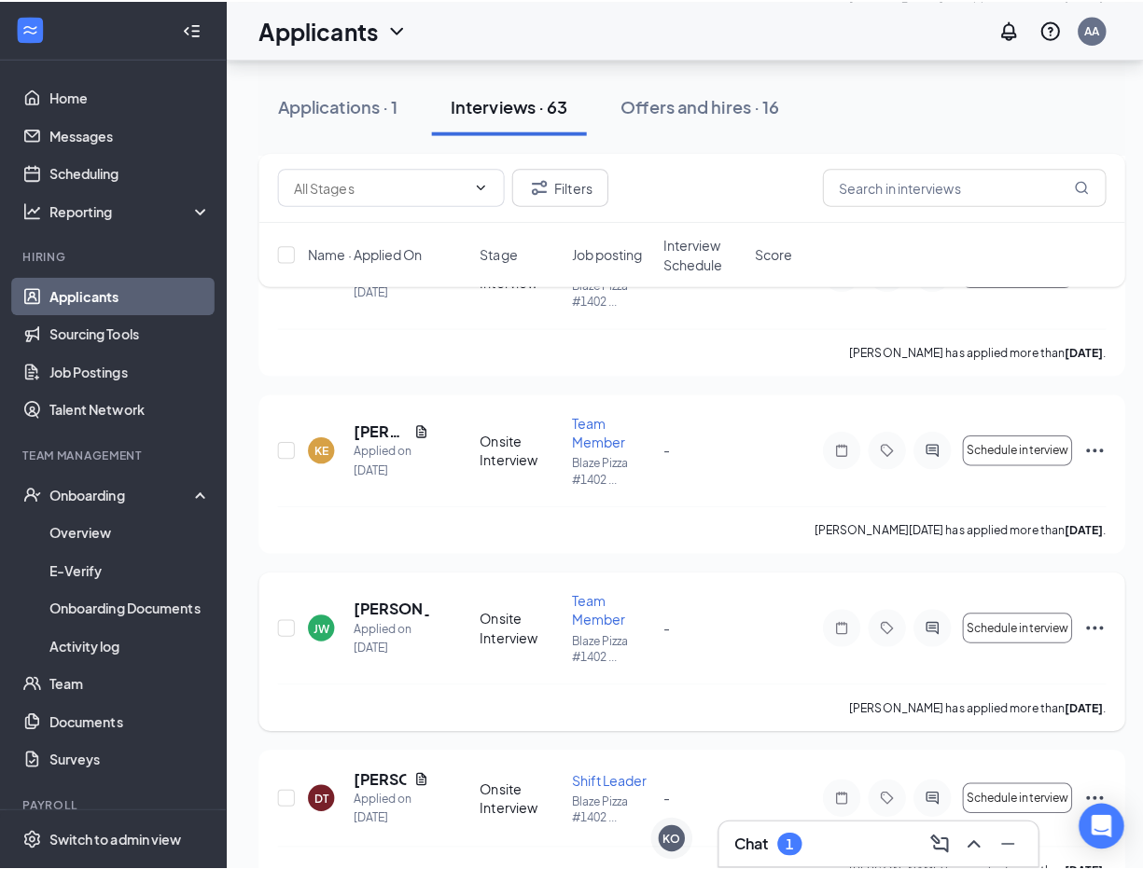
scroll to position [2519, 0]
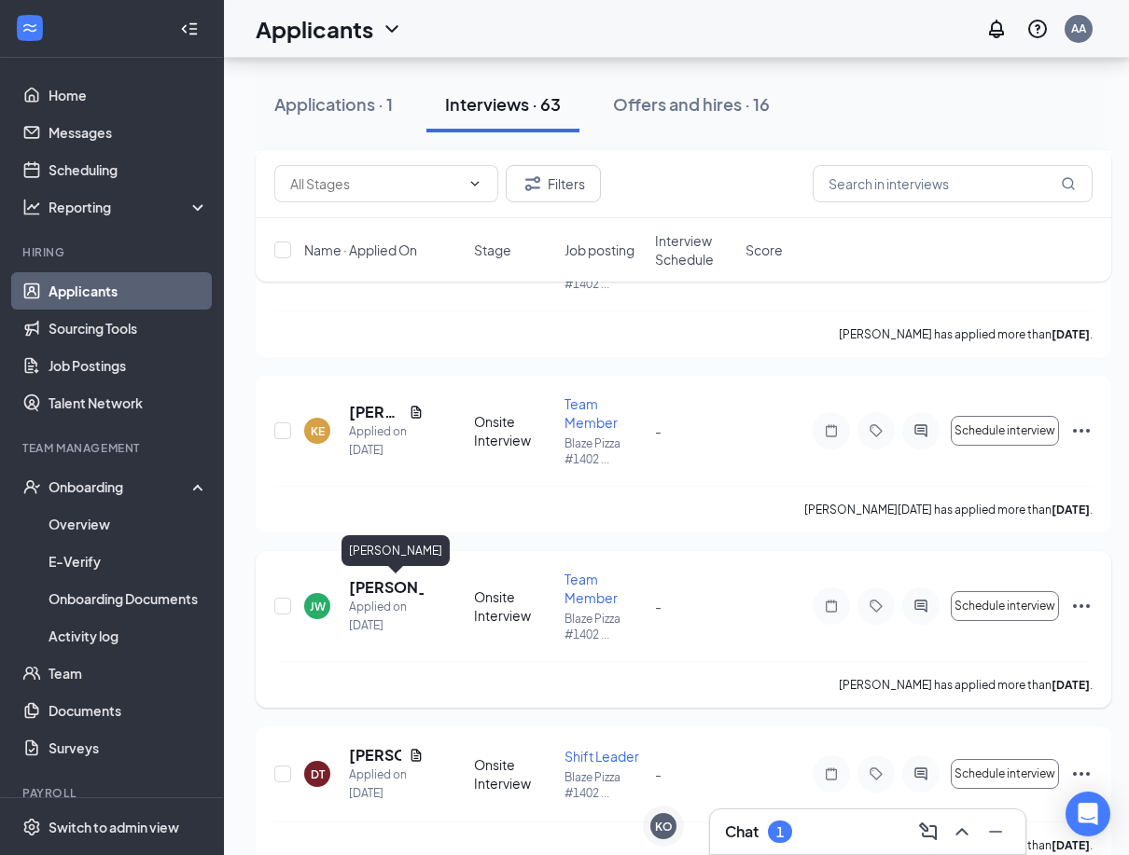
click at [374, 586] on h5 "[PERSON_NAME]" at bounding box center [386, 587] width 75 height 21
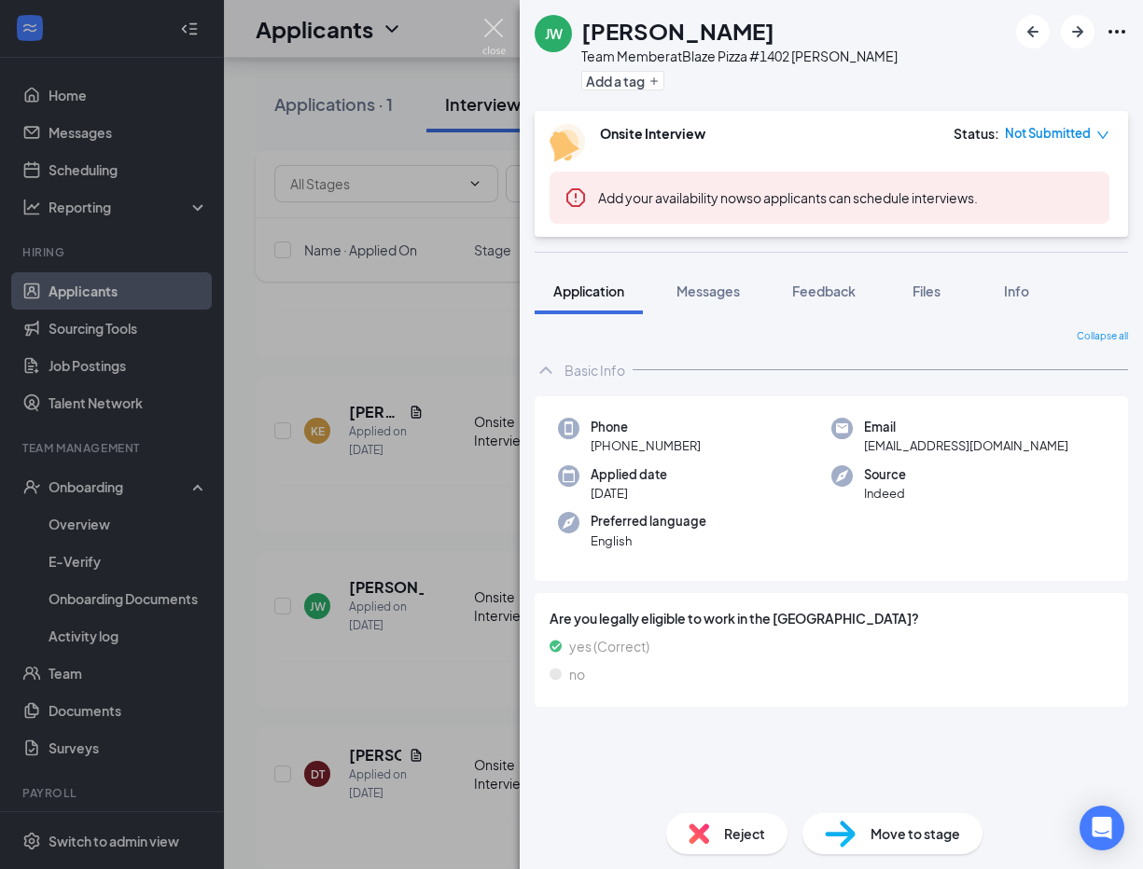
click at [491, 28] on img at bounding box center [493, 37] width 23 height 36
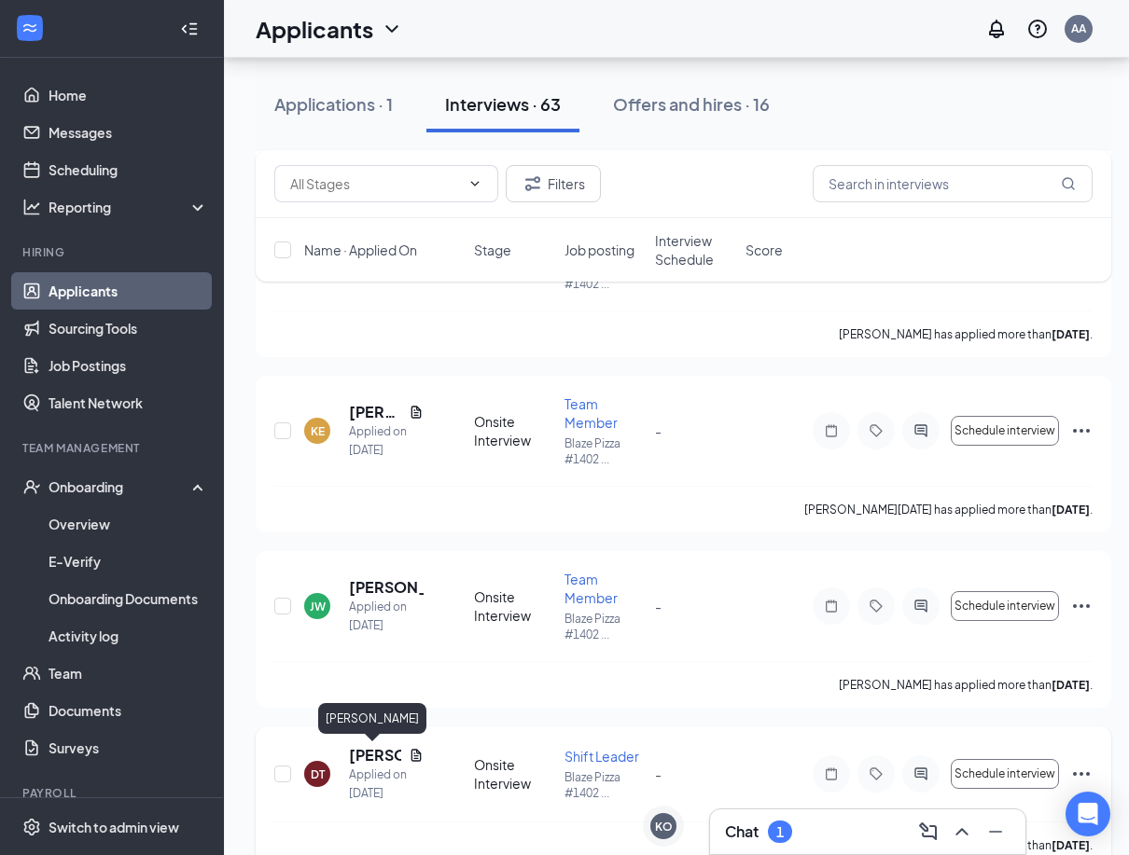
click at [377, 761] on h5 "[PERSON_NAME]" at bounding box center [375, 755] width 52 height 21
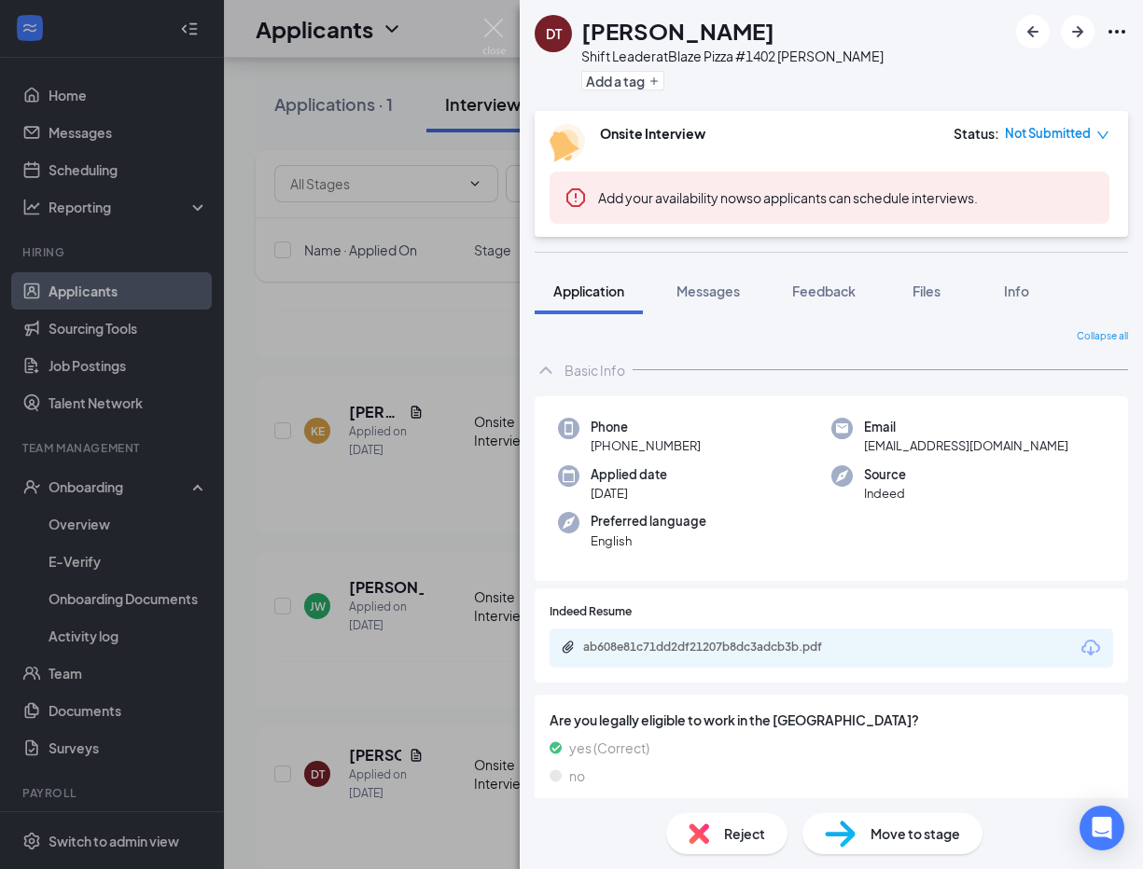
click at [767, 640] on div "ab608e81c71dd2df21207b8dc3adcb3b.pdf" at bounding box center [713, 647] width 261 height 15
click at [704, 295] on span "Messages" at bounding box center [707, 291] width 63 height 17
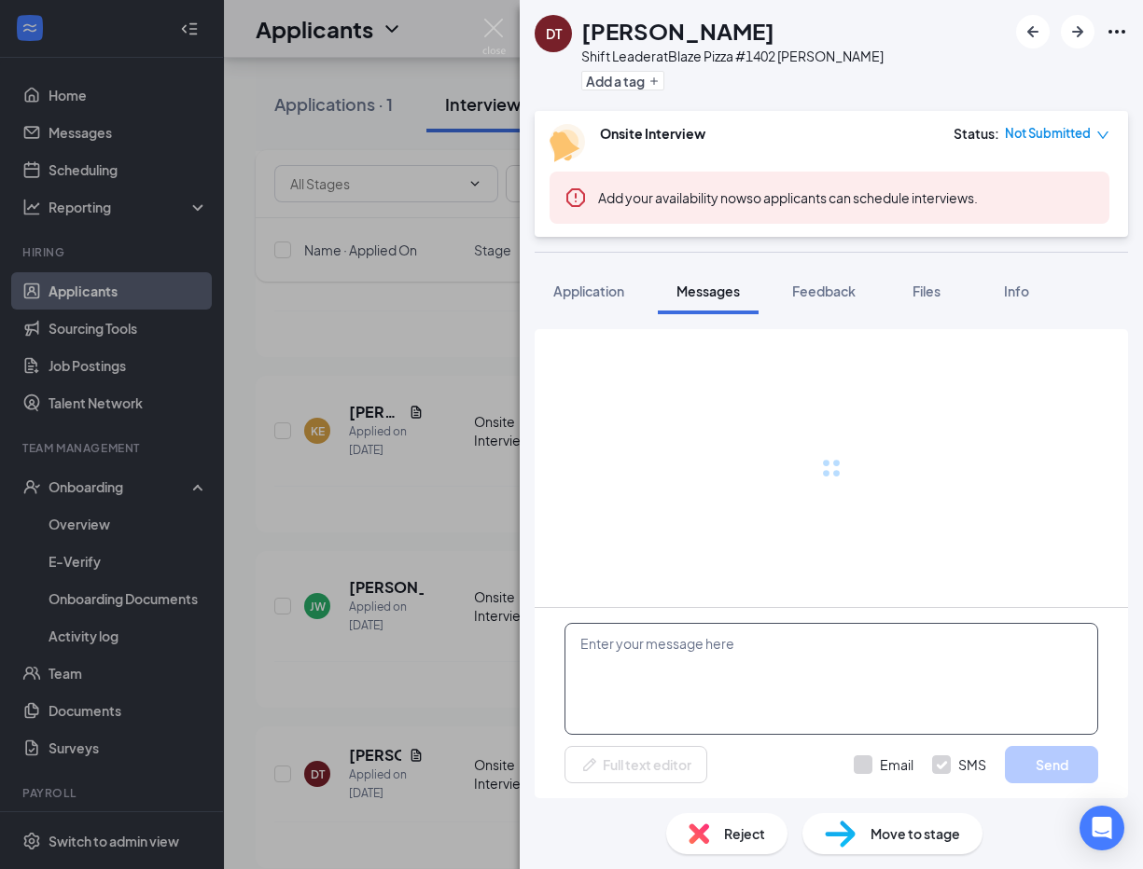
click at [663, 688] on textarea at bounding box center [831, 679] width 534 height 112
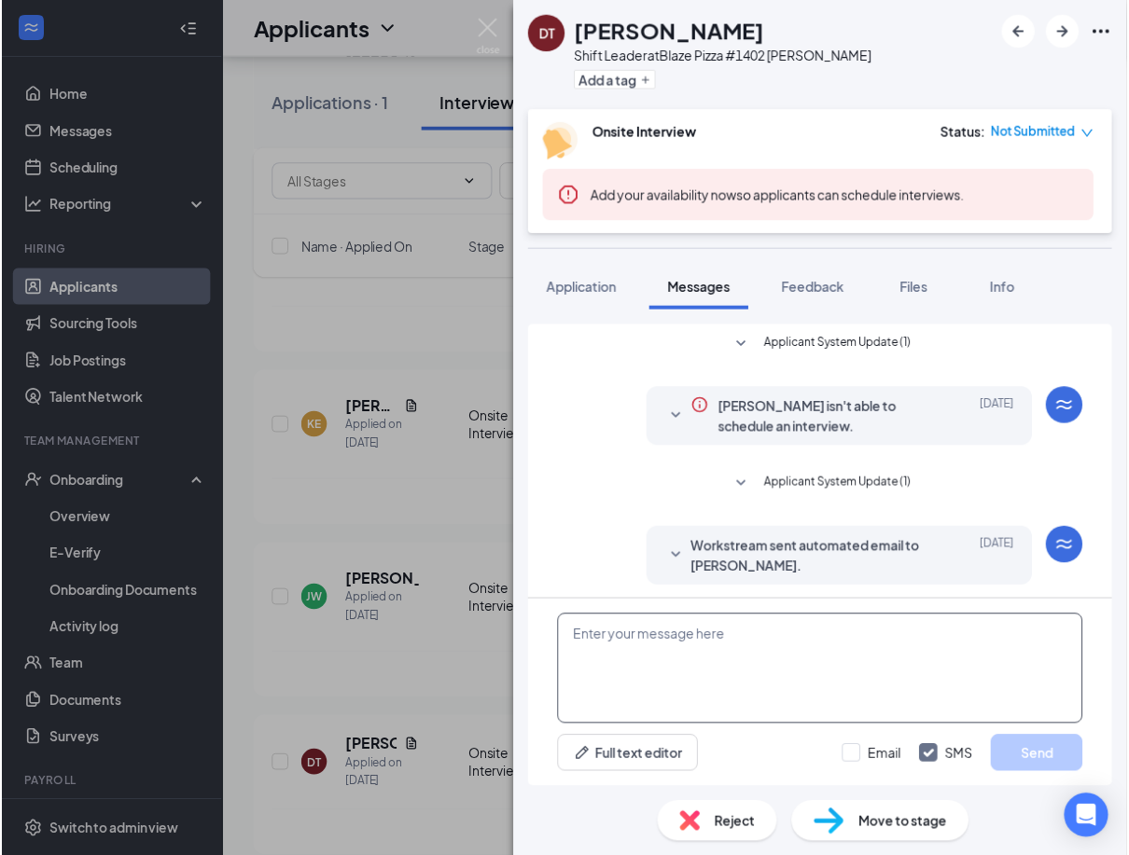
scroll to position [215, 0]
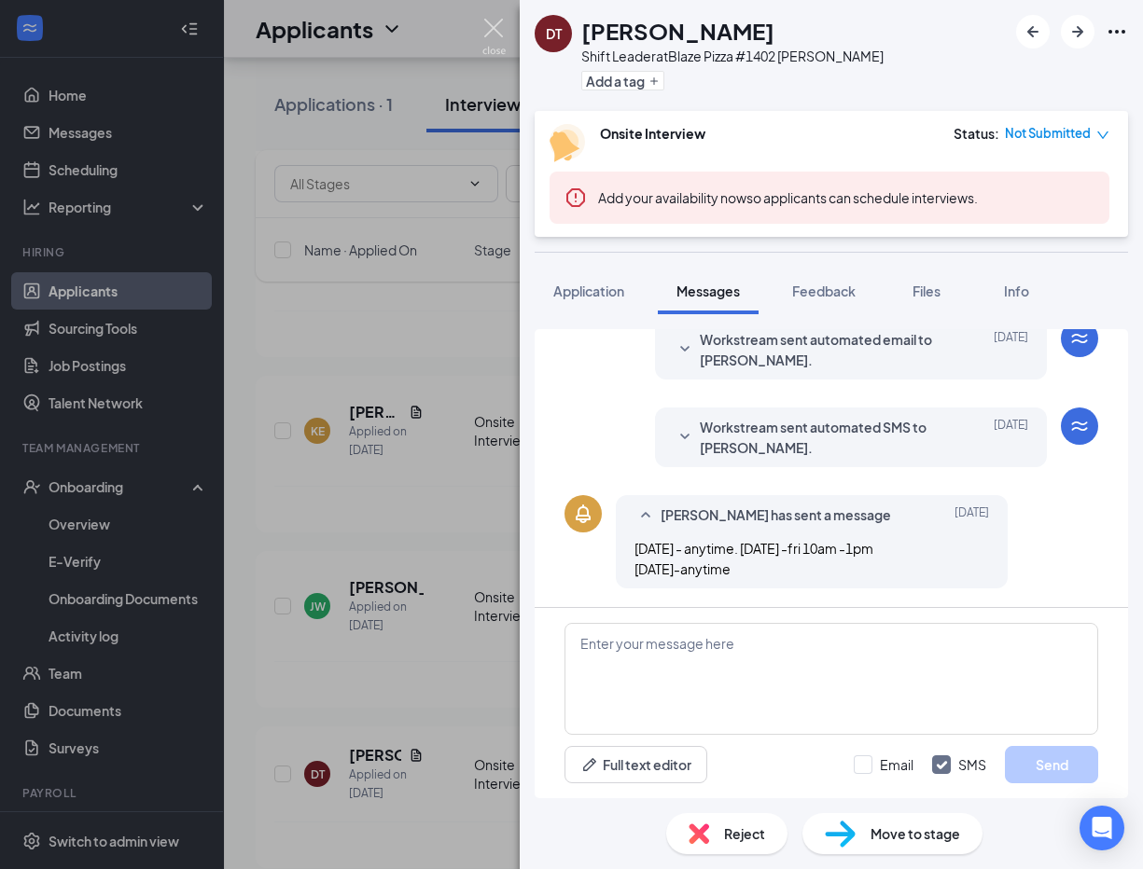
drag, startPoint x: 663, startPoint y: 688, endPoint x: 497, endPoint y: 25, distance: 682.9
click at [497, 25] on img at bounding box center [493, 37] width 23 height 36
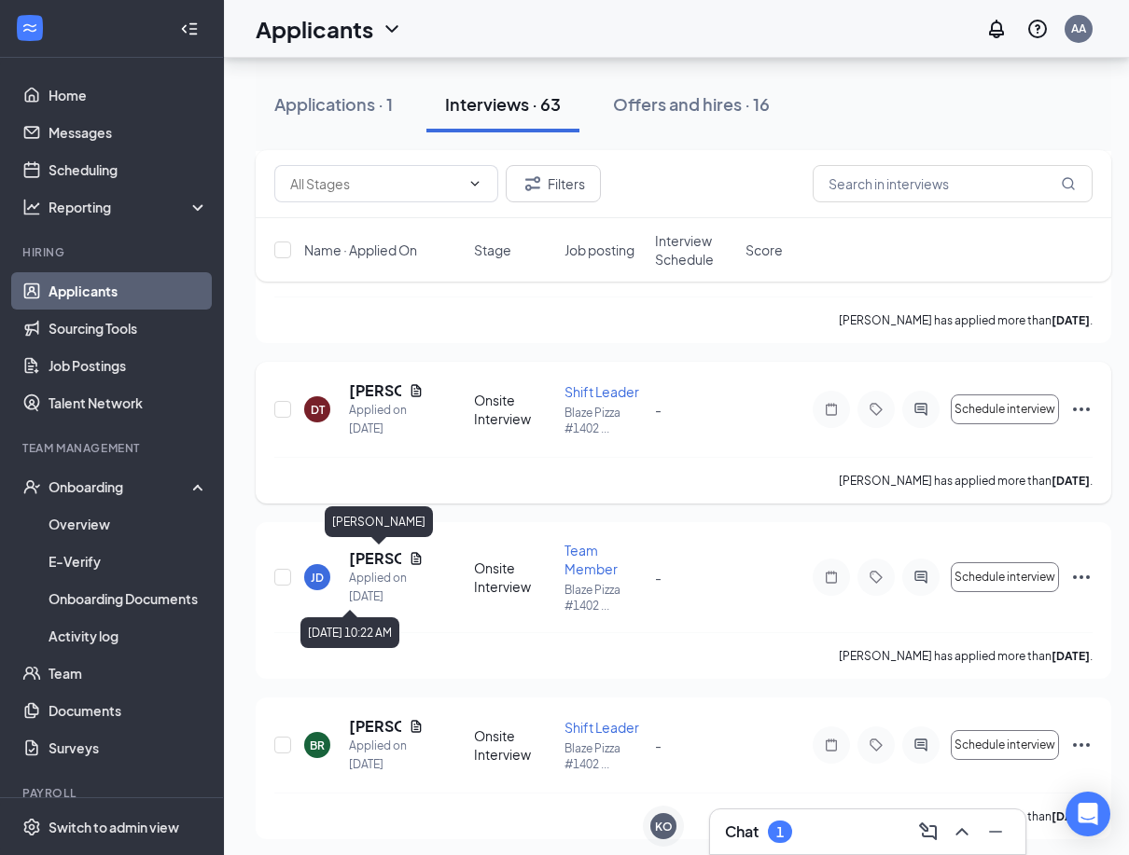
scroll to position [2892, 0]
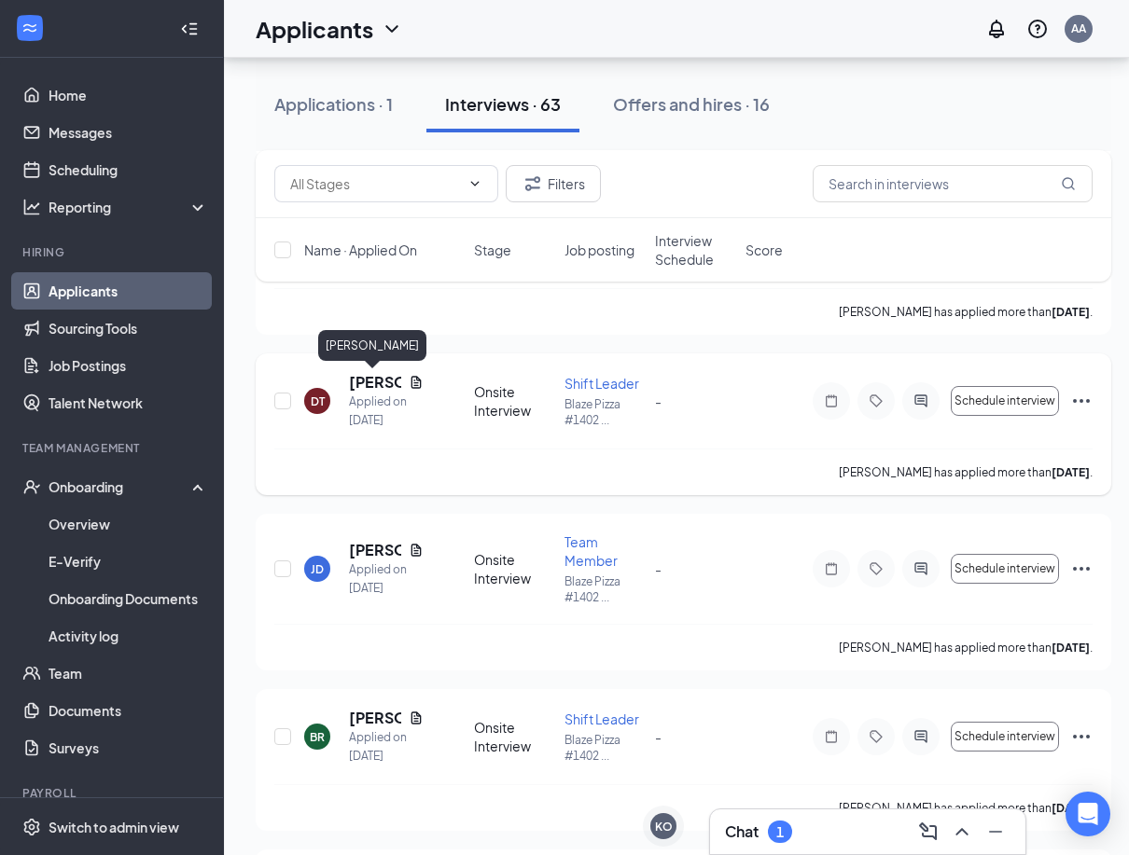
click at [382, 384] on h5 "[PERSON_NAME]" at bounding box center [375, 382] width 52 height 21
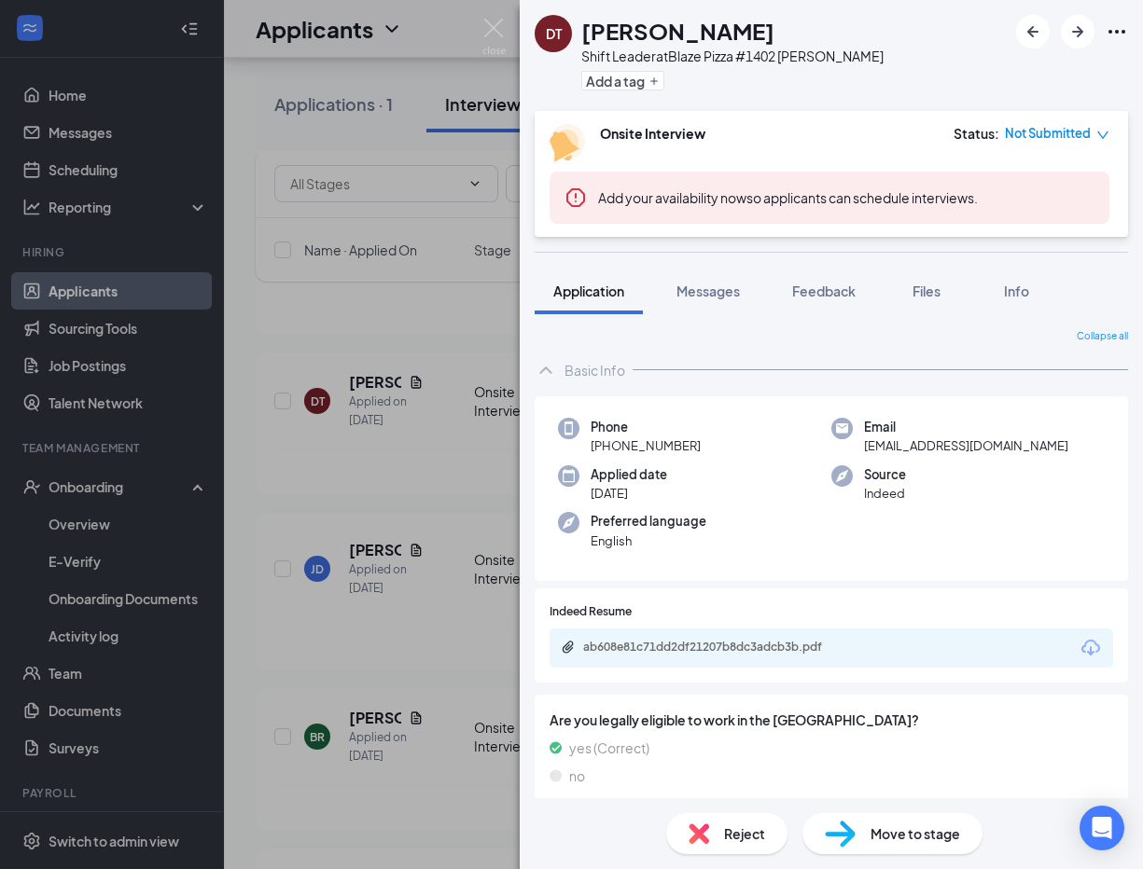
click at [671, 645] on div "ab608e81c71dd2df21207b8dc3adcb3b.pdf" at bounding box center [713, 647] width 261 height 15
click at [493, 31] on img at bounding box center [493, 37] width 23 height 36
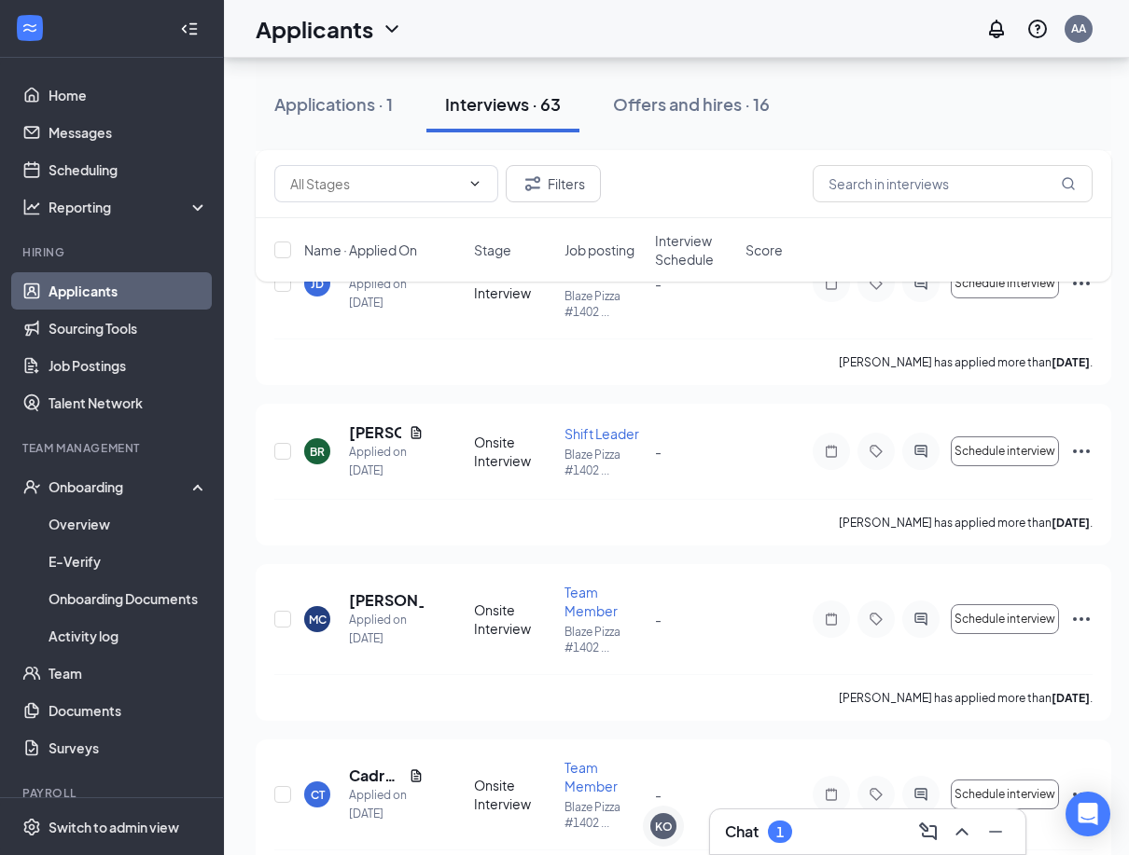
scroll to position [3079, 0]
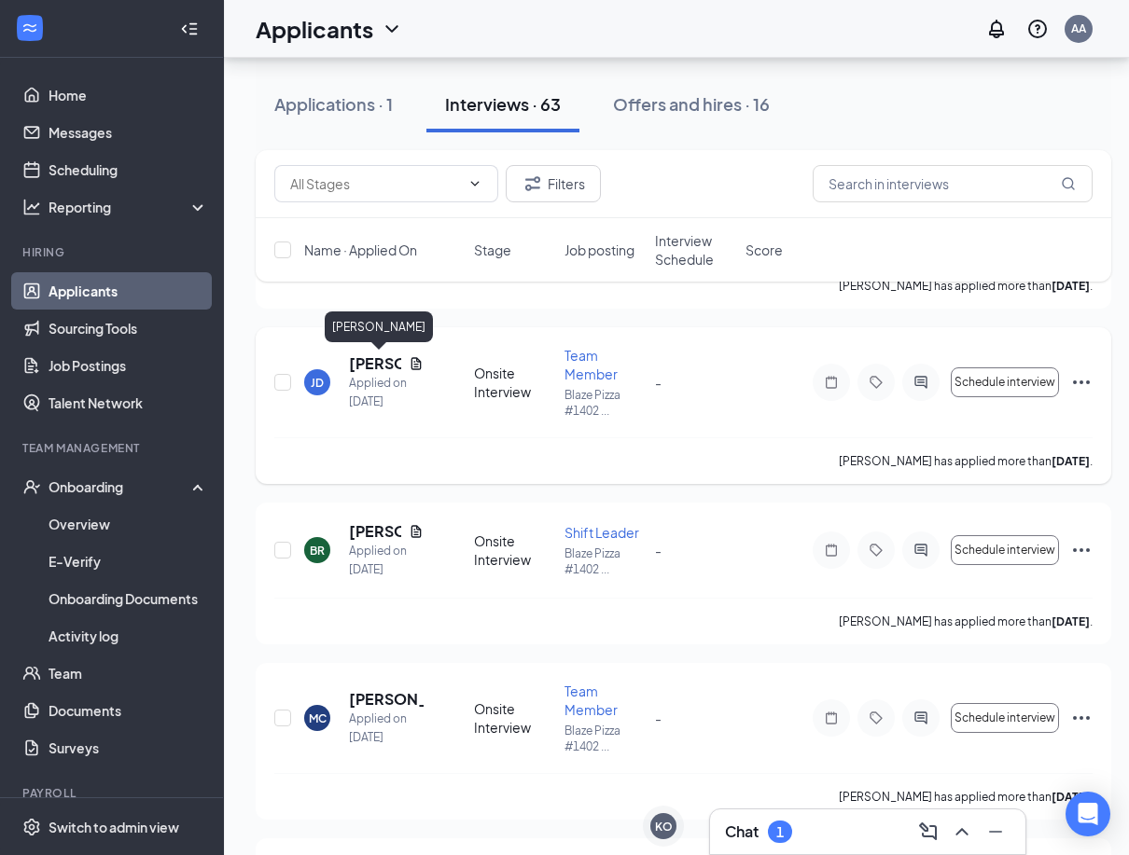
click at [373, 358] on h5 "[PERSON_NAME]" at bounding box center [375, 364] width 52 height 21
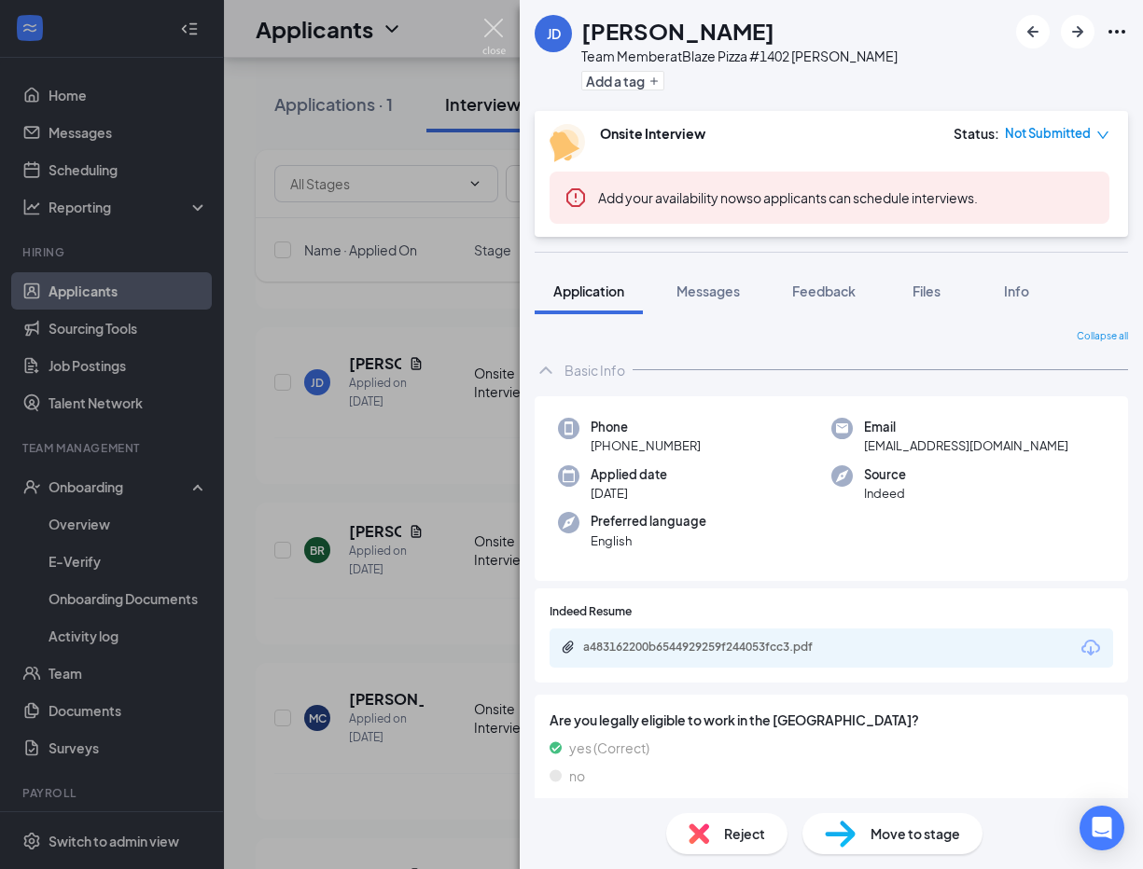
click at [494, 24] on img at bounding box center [493, 37] width 23 height 36
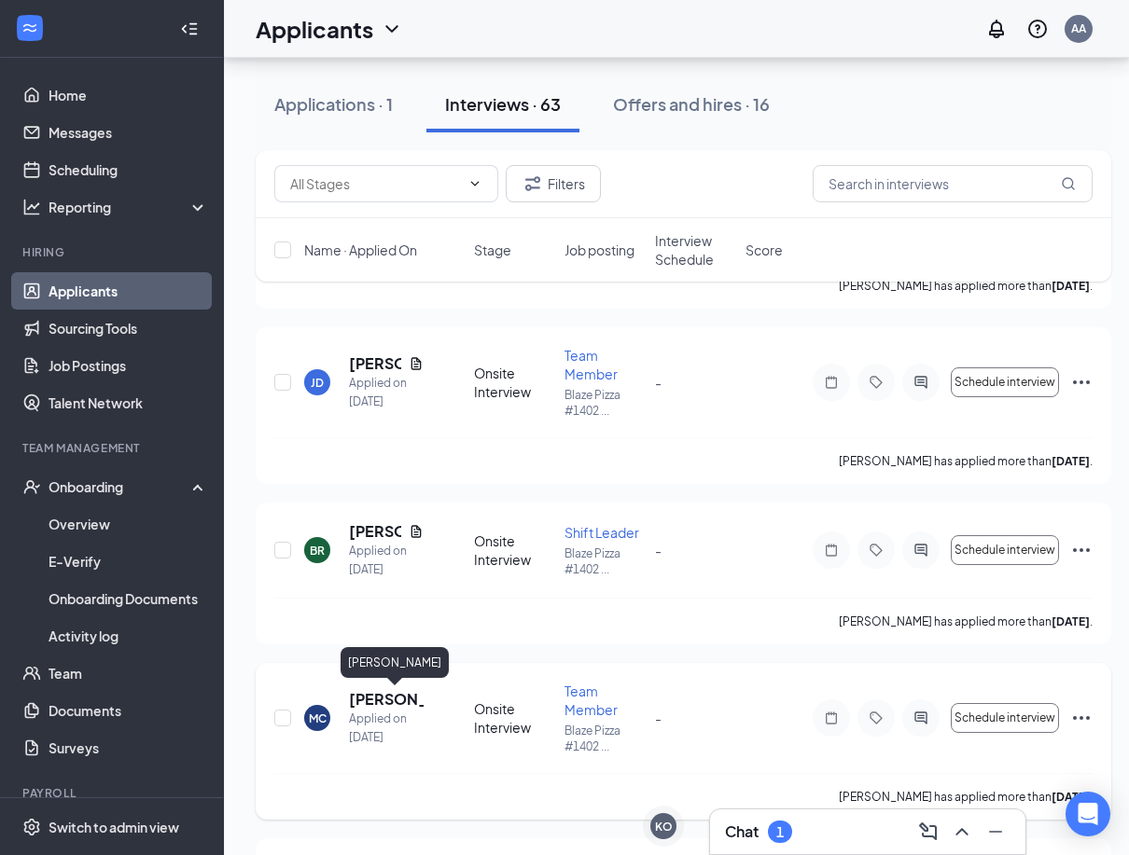
click at [380, 694] on h5 "[PERSON_NAME]" at bounding box center [386, 699] width 75 height 21
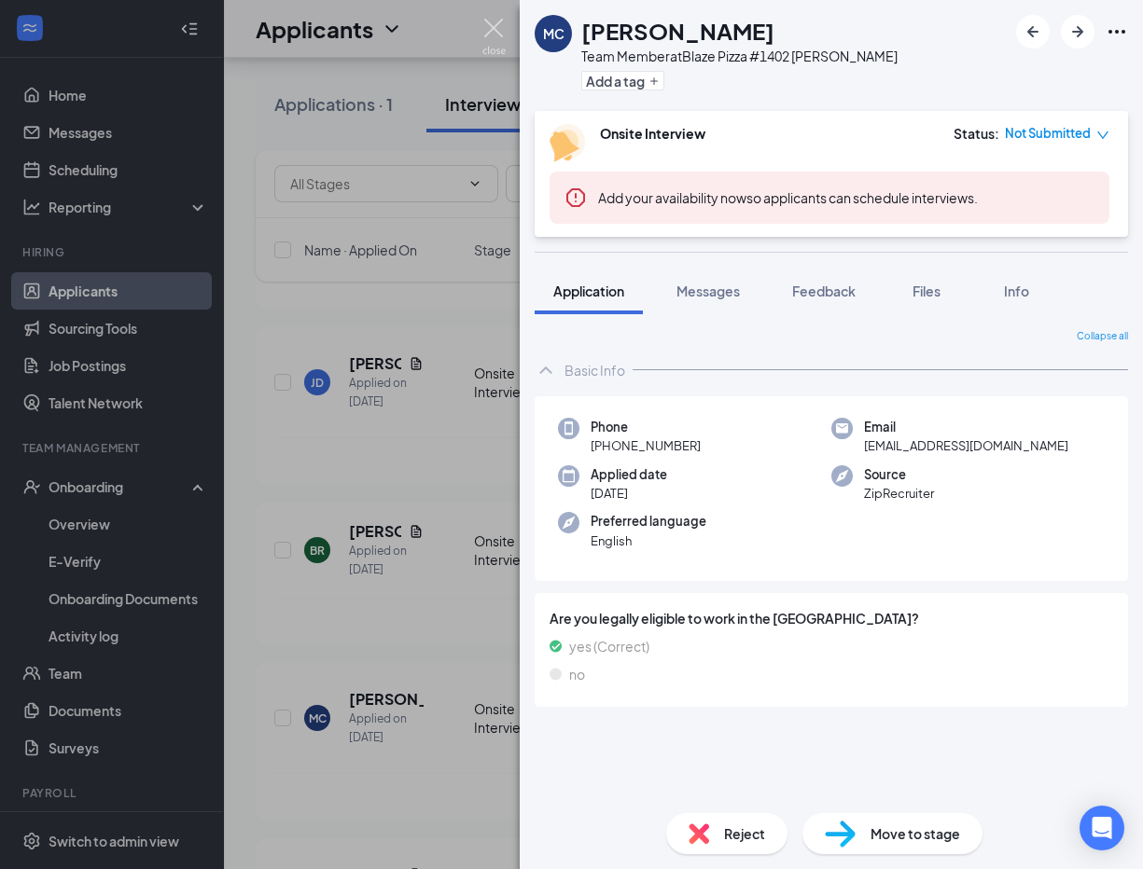
click at [484, 23] on img at bounding box center [493, 37] width 23 height 36
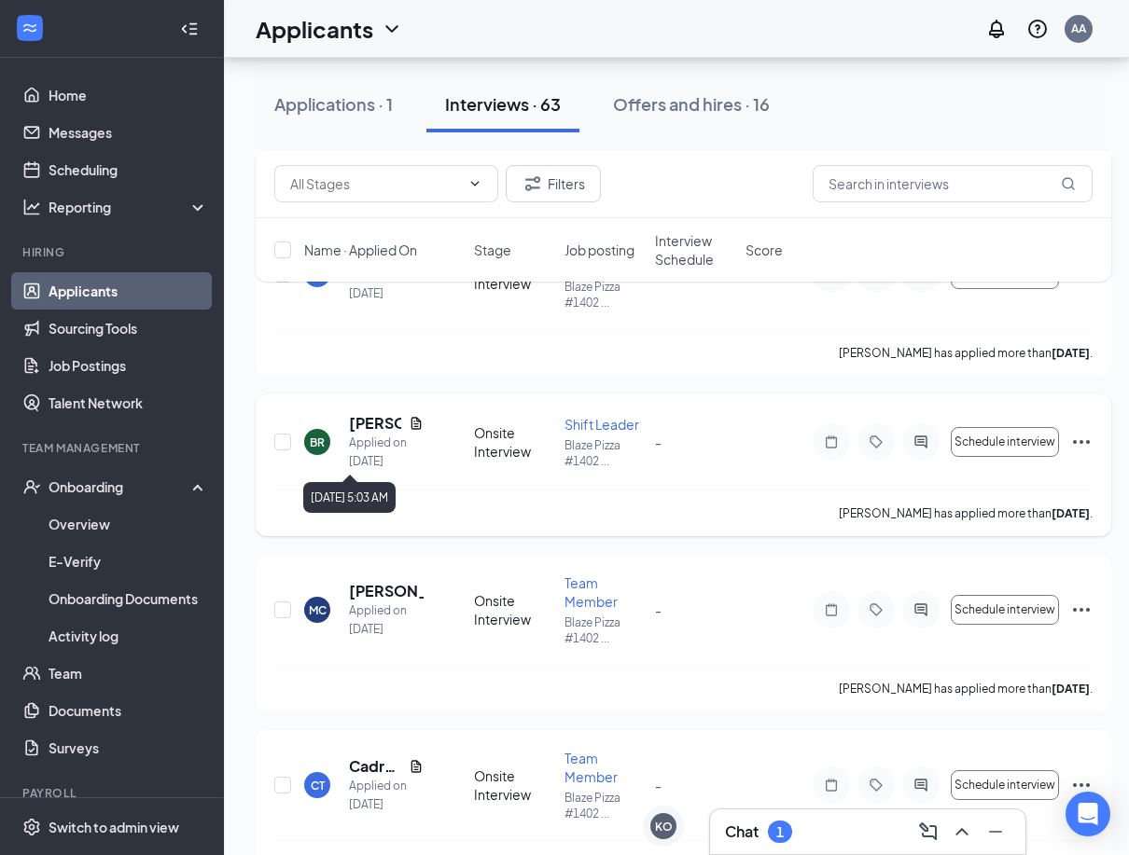
scroll to position [3359, 0]
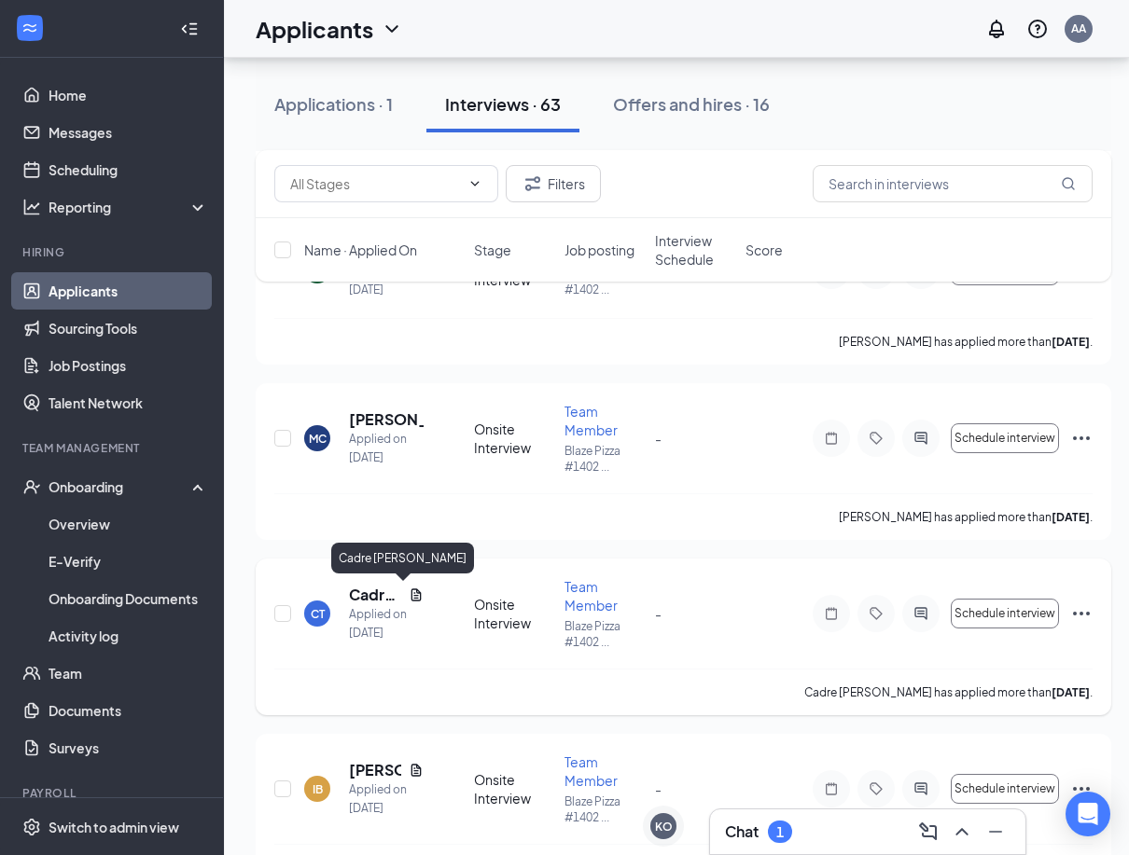
click at [378, 597] on h5 "Cadre [PERSON_NAME]" at bounding box center [375, 595] width 52 height 21
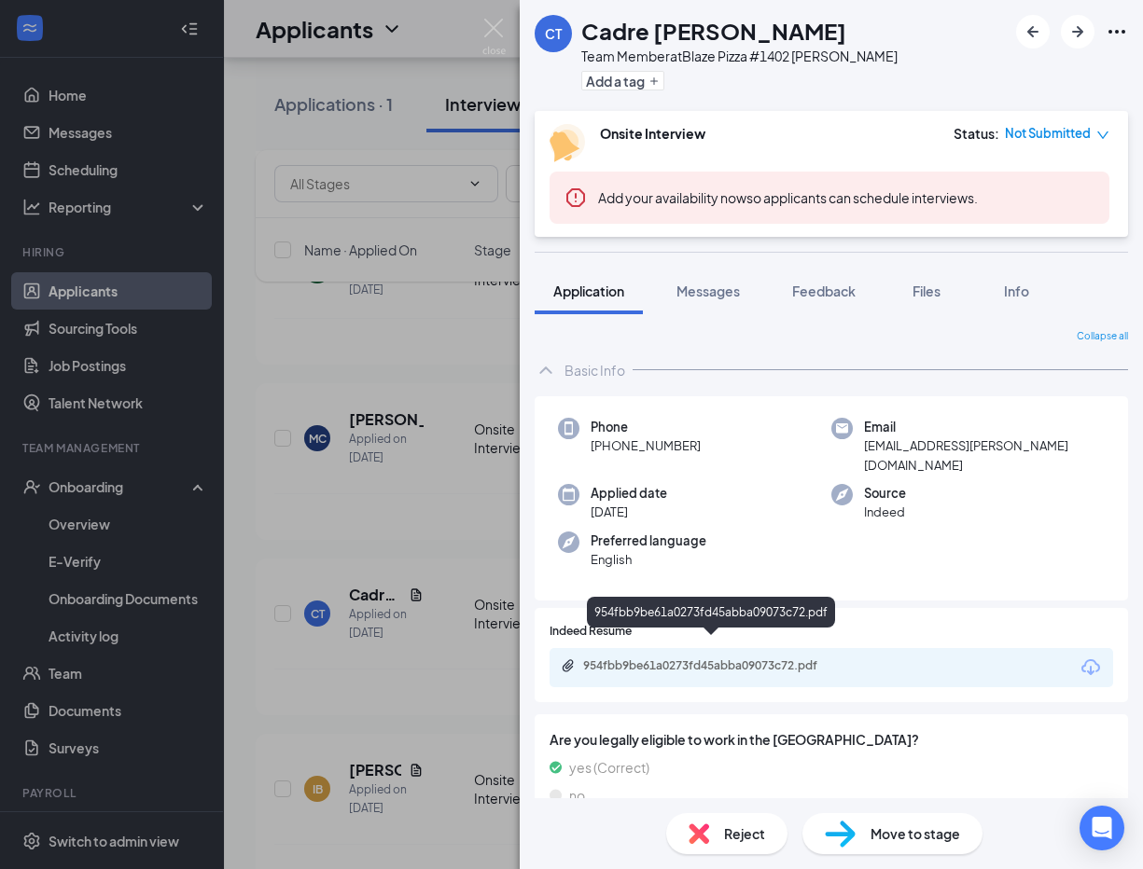
click at [698, 659] on div "954fbb9be61a0273fd45abba09073c72.pdf" at bounding box center [713, 666] width 261 height 15
click at [459, 697] on div "CT Cadre [PERSON_NAME] Team Member at Blaze Pizza #1402 [PERSON_NAME] Add a tag…" at bounding box center [571, 434] width 1143 height 869
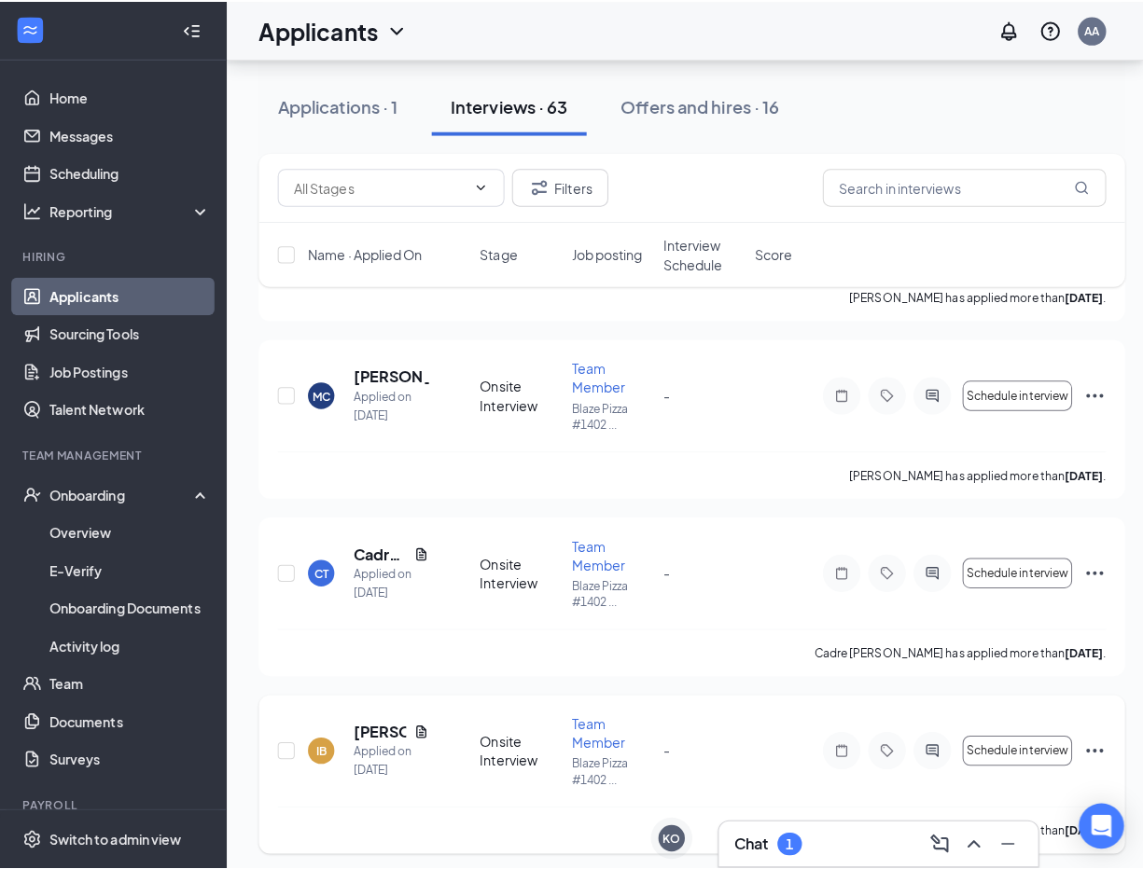
scroll to position [3545, 0]
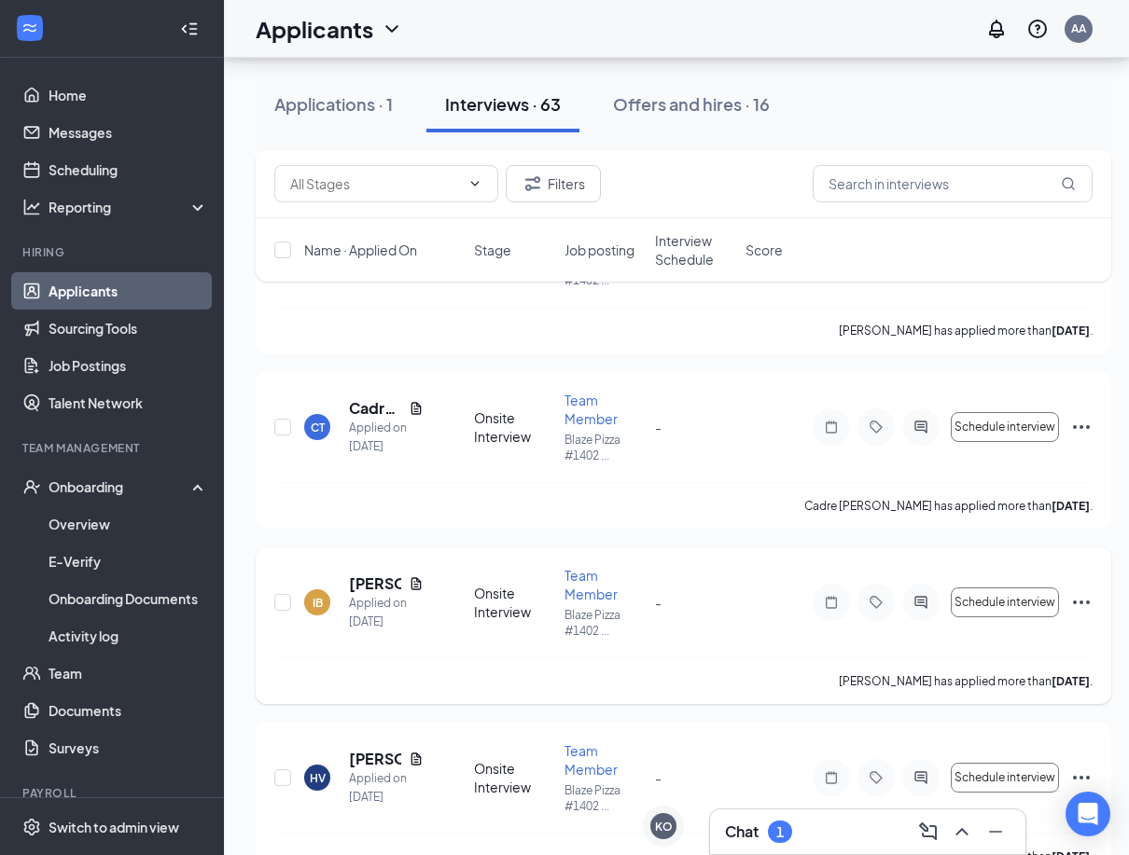
click at [360, 584] on h5 "[PERSON_NAME]" at bounding box center [375, 584] width 52 height 21
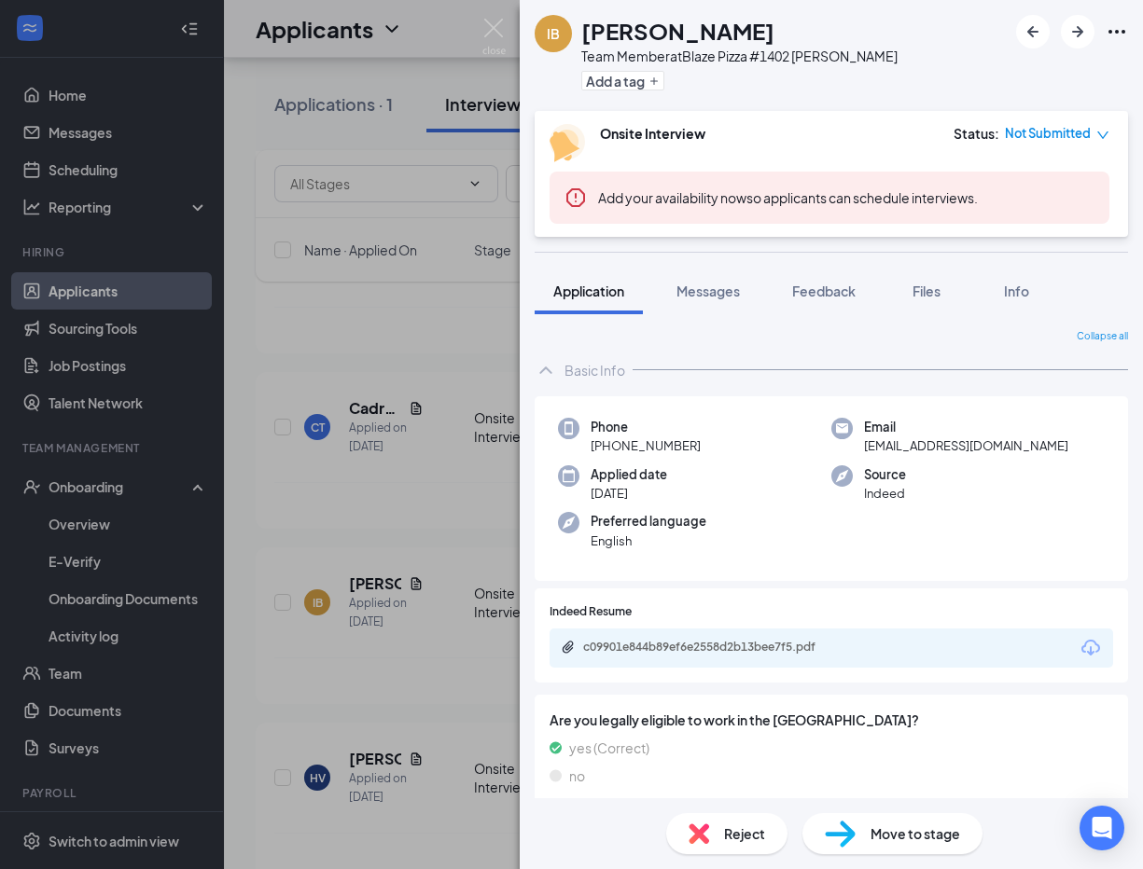
click at [703, 652] on div "c09901e844b89ef6e2558d2b13bee7f5.pdf" at bounding box center [713, 647] width 261 height 15
click at [692, 297] on span "Messages" at bounding box center [707, 291] width 63 height 17
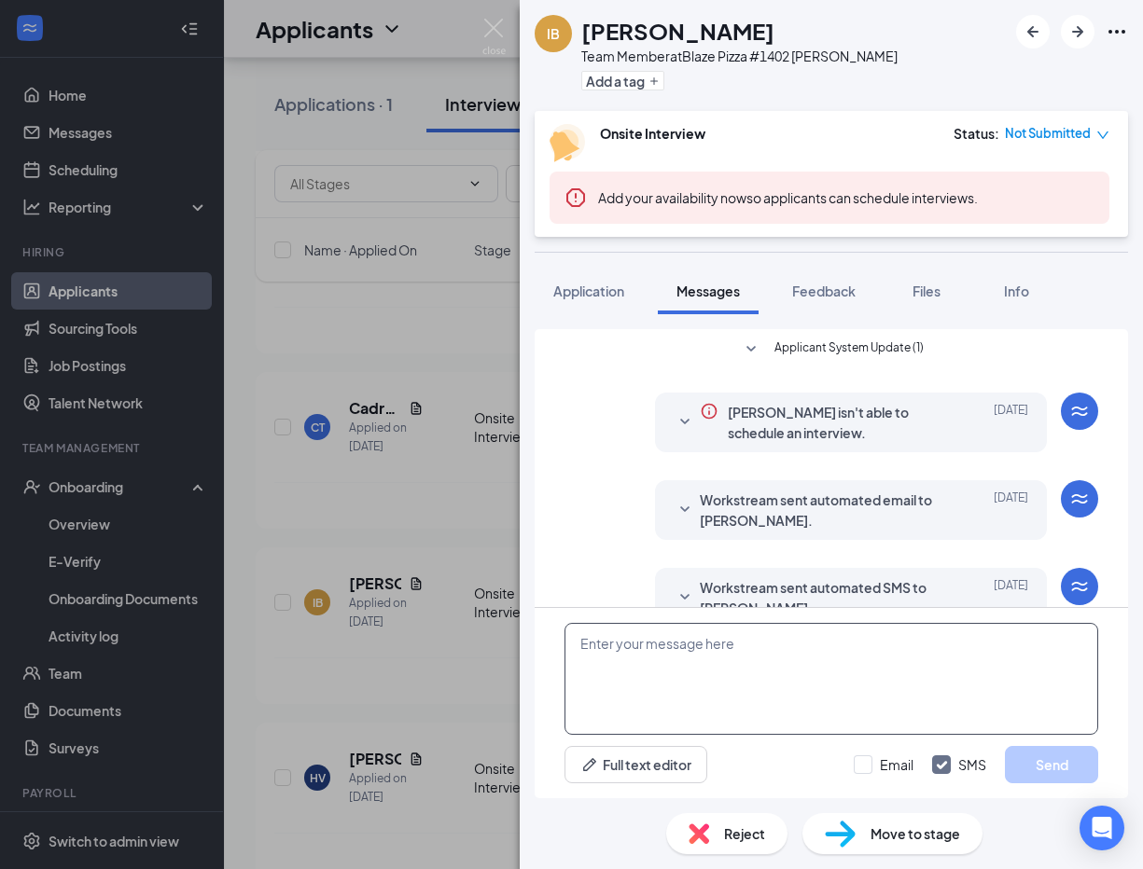
click at [724, 668] on textarea at bounding box center [831, 679] width 534 height 112
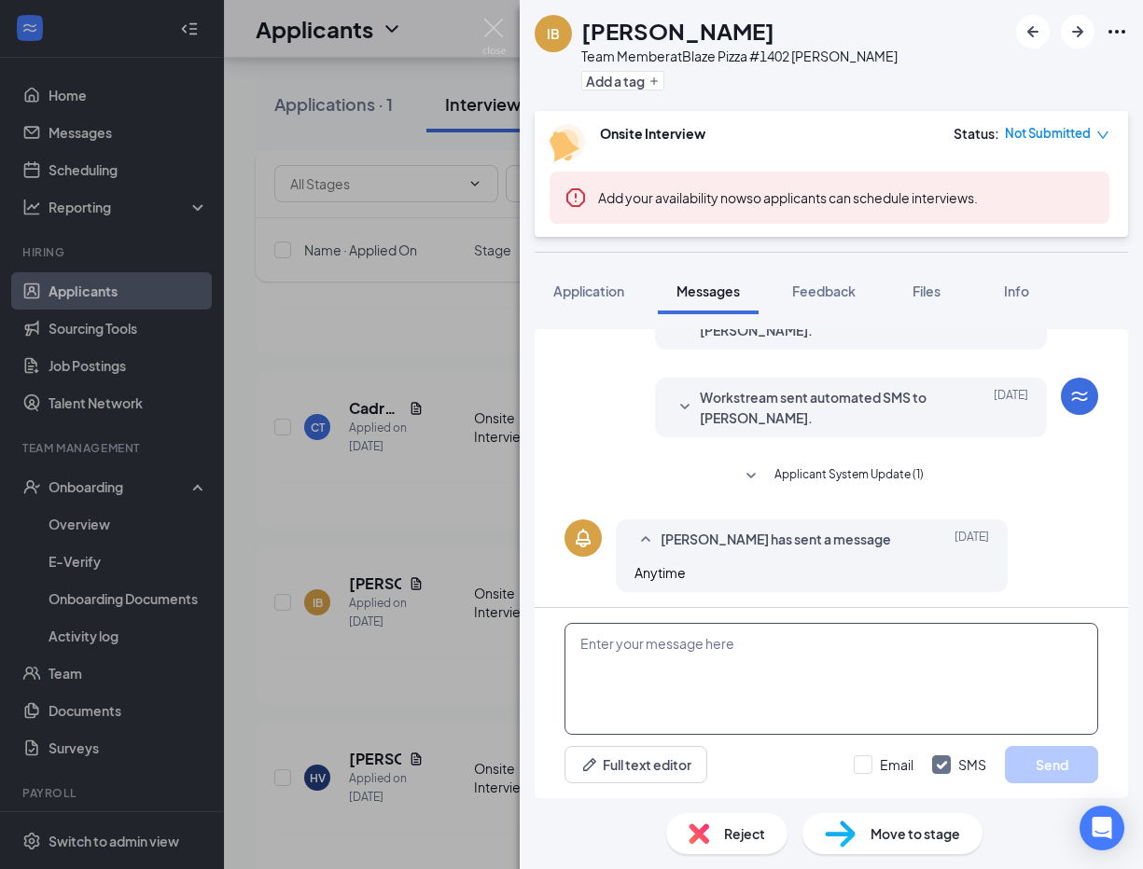
scroll to position [194, 0]
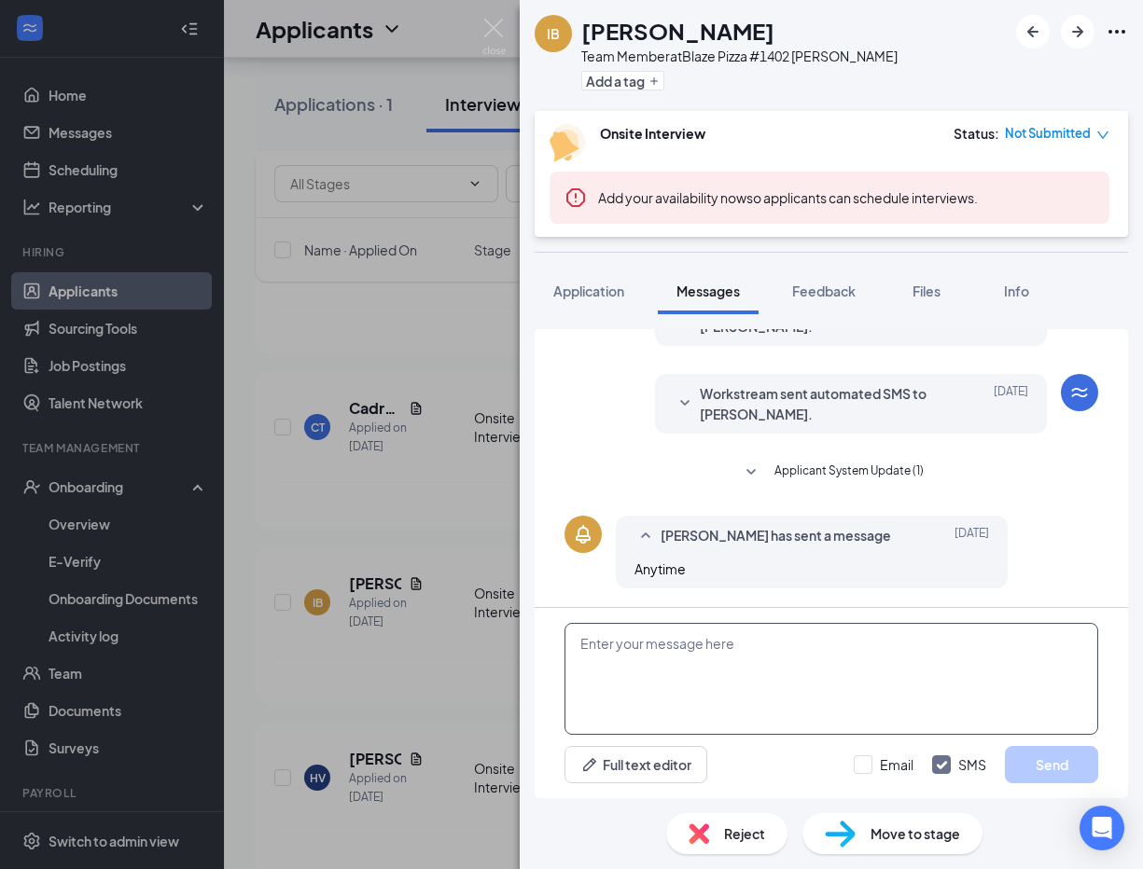
drag, startPoint x: 724, startPoint y: 668, endPoint x: 661, endPoint y: 664, distance: 63.5
click at [661, 664] on textarea at bounding box center [831, 679] width 534 height 112
paste textarea "Hey im hiring at [GEOGRAPHIC_DATA][PERSON_NAME], I am looking for someone to wo…"
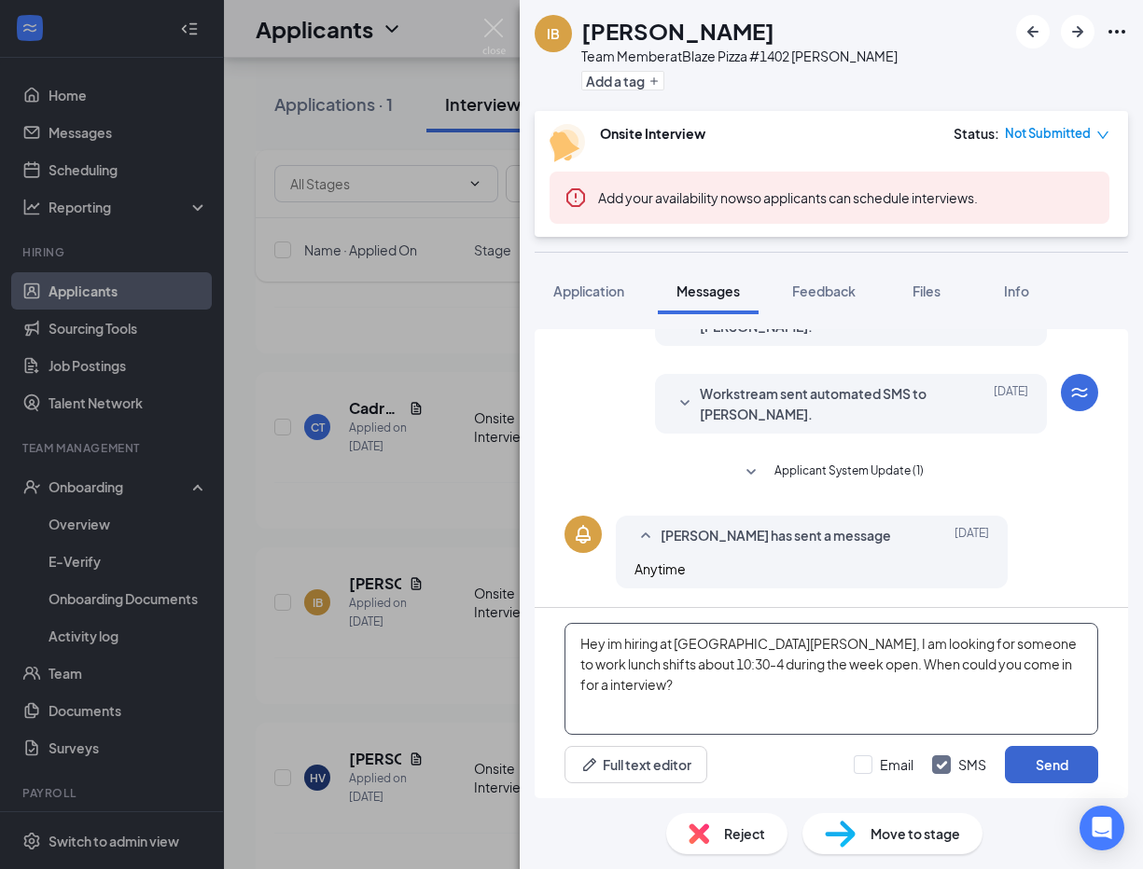
type textarea "Hey im hiring at [GEOGRAPHIC_DATA][PERSON_NAME], I am looking for someone to wo…"
click at [1061, 774] on button "Send" at bounding box center [1051, 764] width 93 height 37
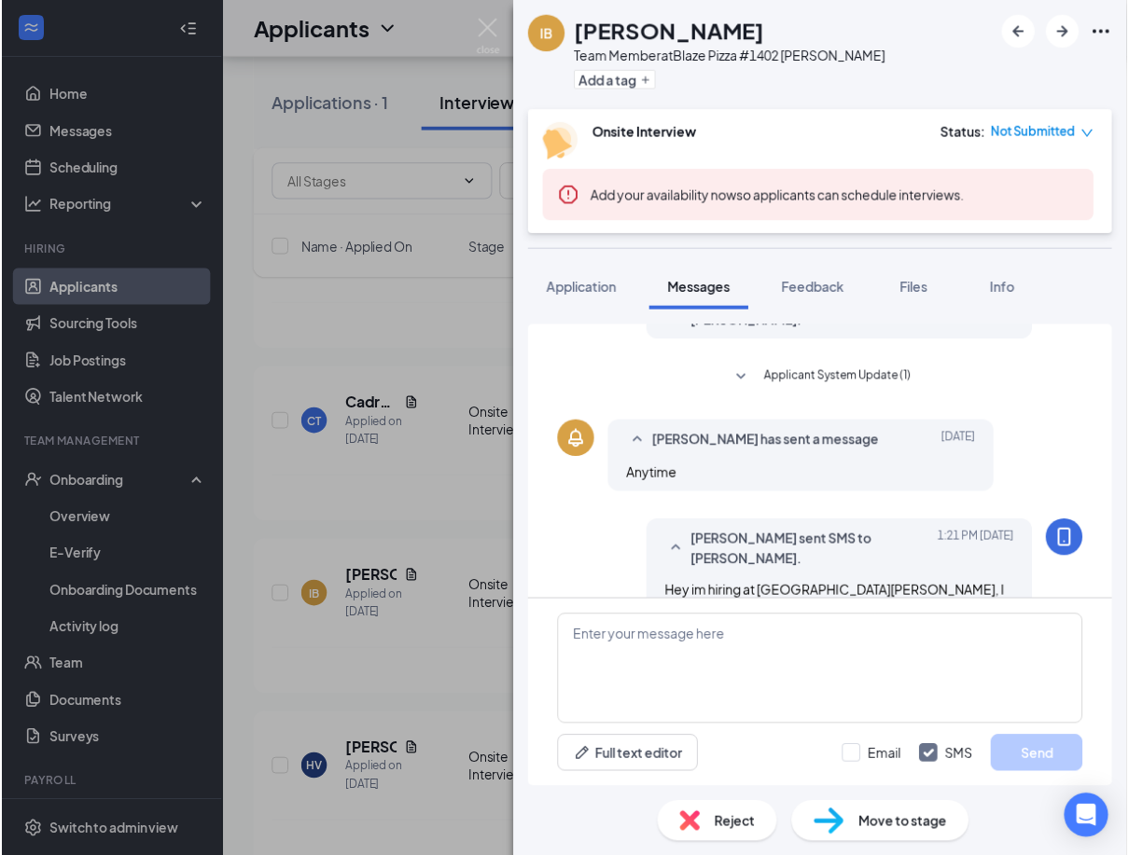
scroll to position [355, 0]
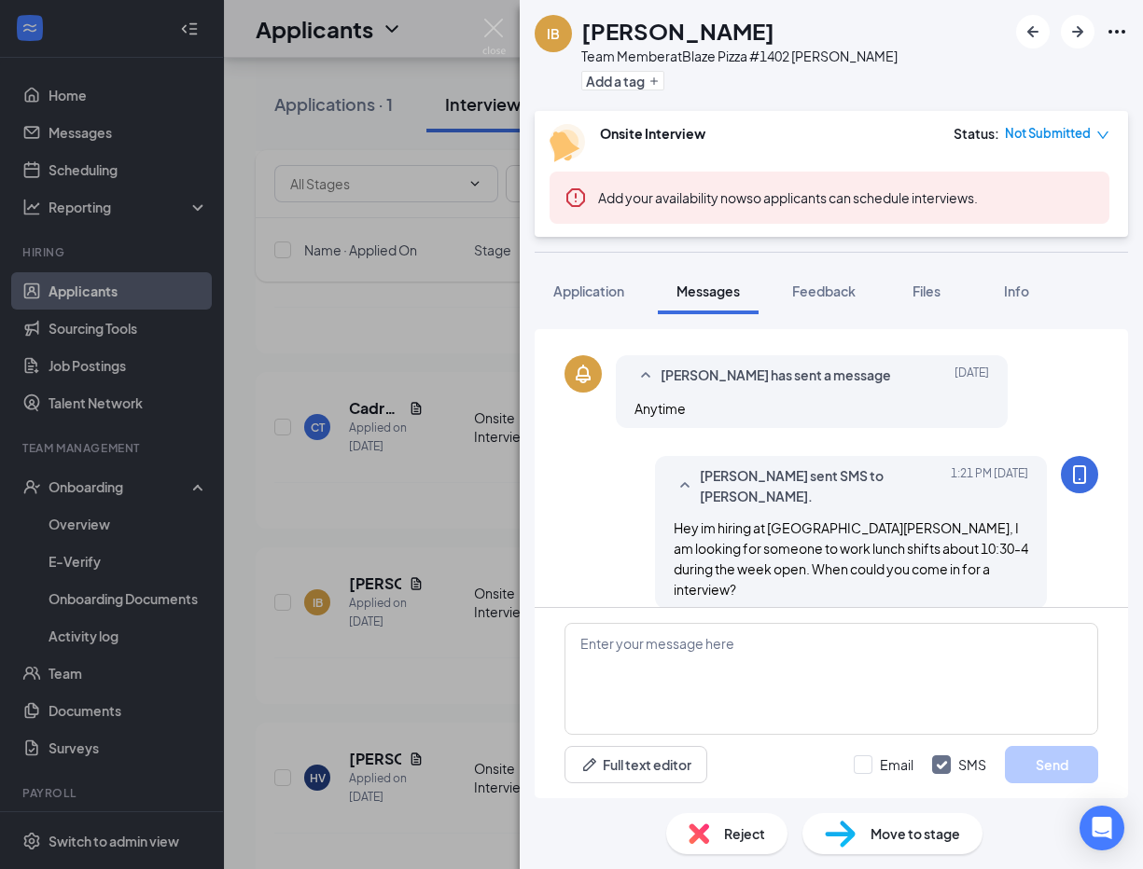
click at [432, 570] on div "IB [PERSON_NAME] Team Member at Blaze Pizza #1402 [PERSON_NAME] Add a tag Onsit…" at bounding box center [571, 434] width 1143 height 869
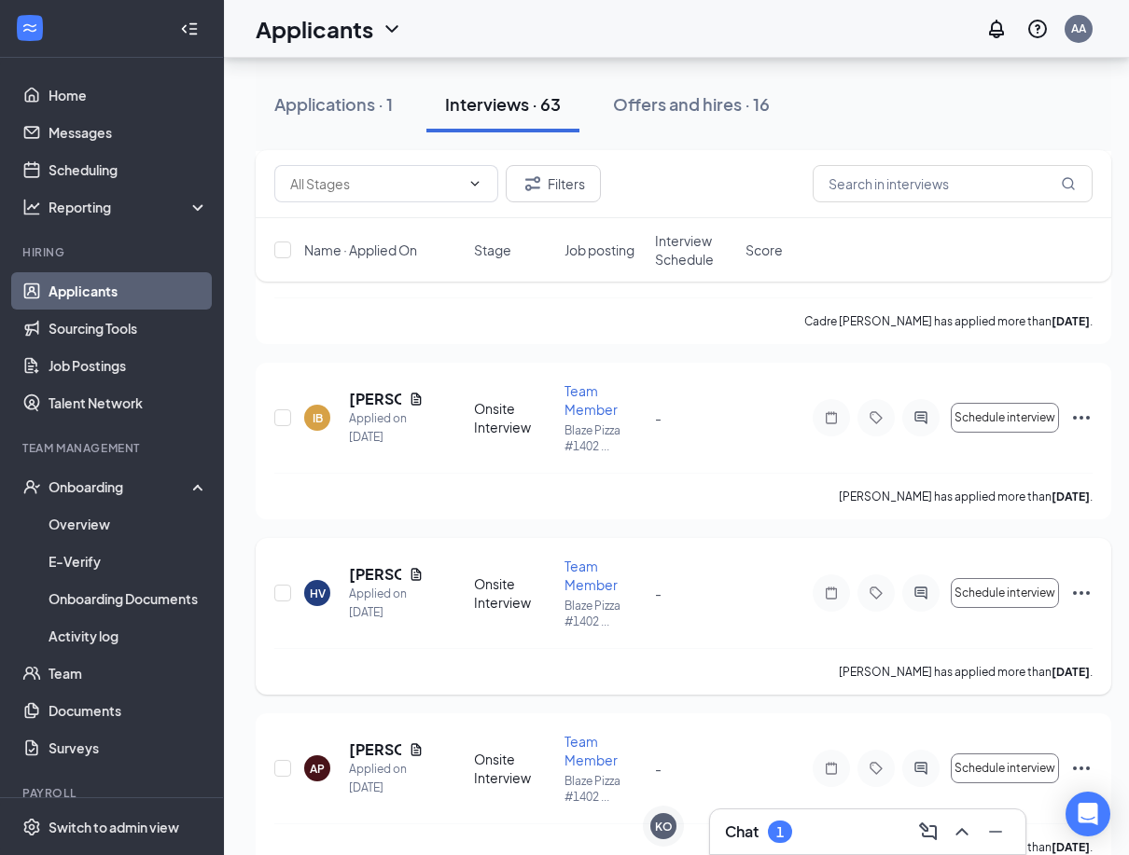
scroll to position [3732, 0]
click at [375, 565] on h5 "[PERSON_NAME]" at bounding box center [375, 573] width 52 height 21
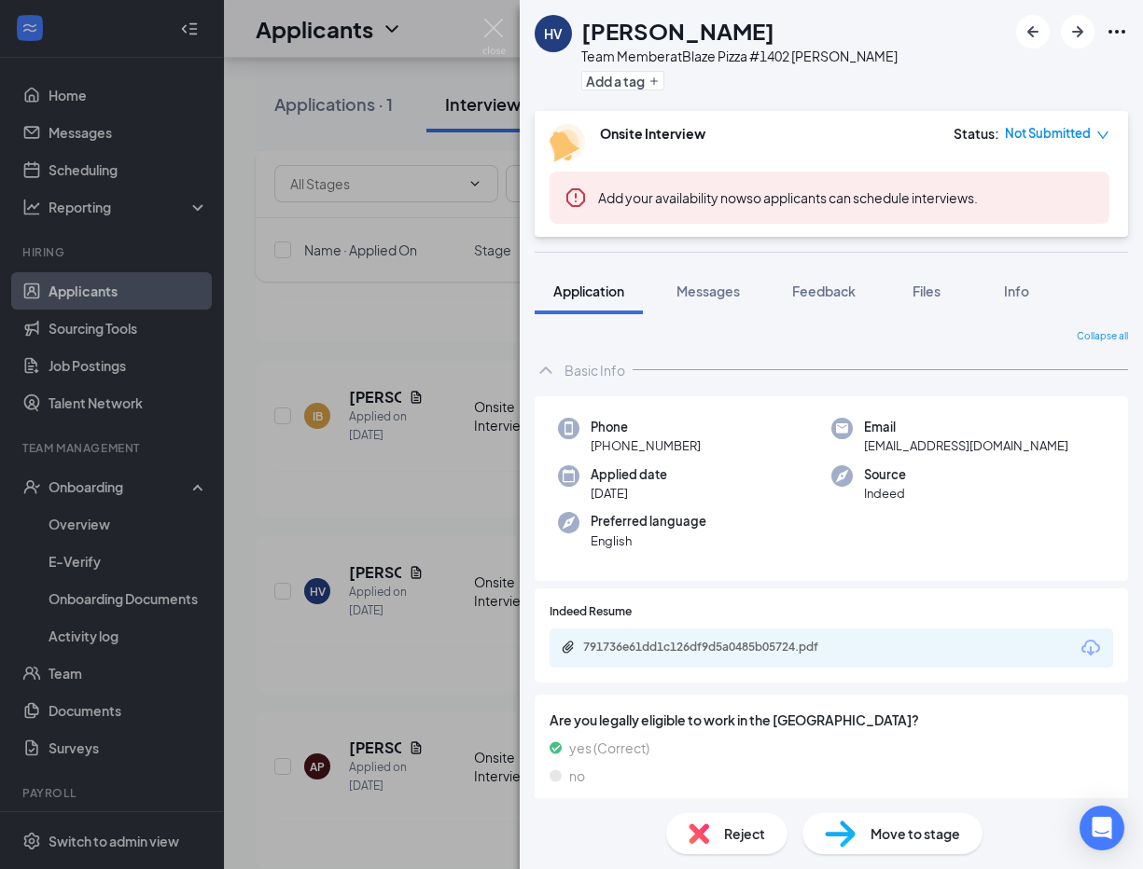
click at [644, 634] on div "791736e61dd1c126df9d5a0485b05724.pdf" at bounding box center [710, 616] width 249 height 38
click at [651, 649] on div "791736e61dd1c126df9d5a0485b05724.pdf" at bounding box center [713, 647] width 261 height 15
click at [488, 40] on img at bounding box center [493, 37] width 23 height 36
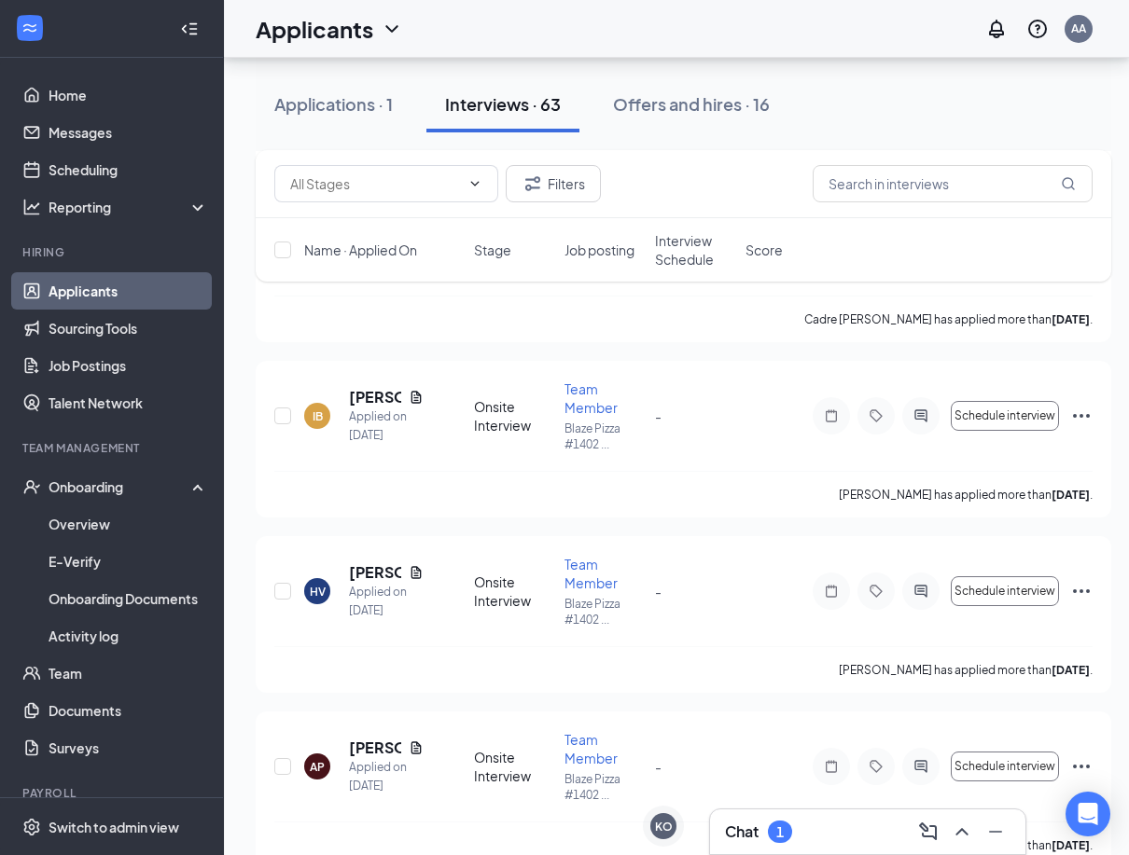
click at [488, 35] on div "Applicants AA" at bounding box center [676, 29] width 905 height 58
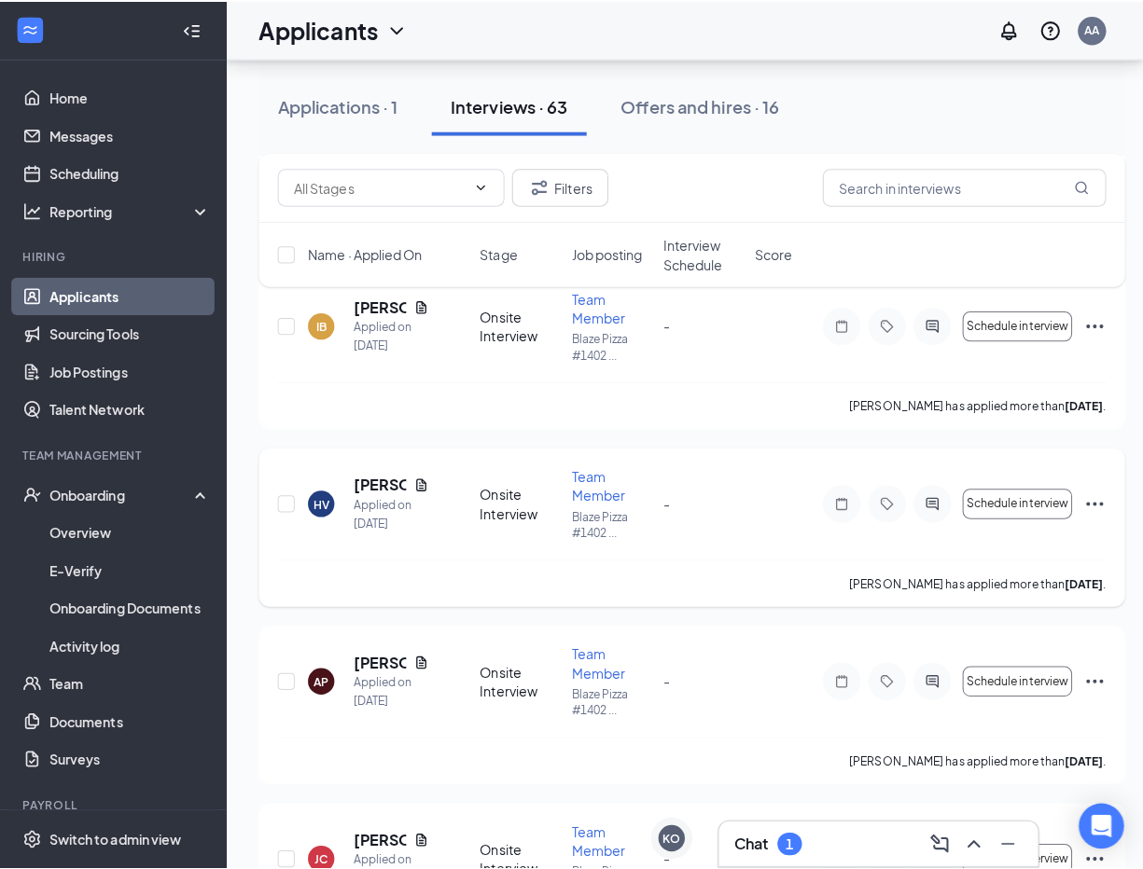
scroll to position [4012, 0]
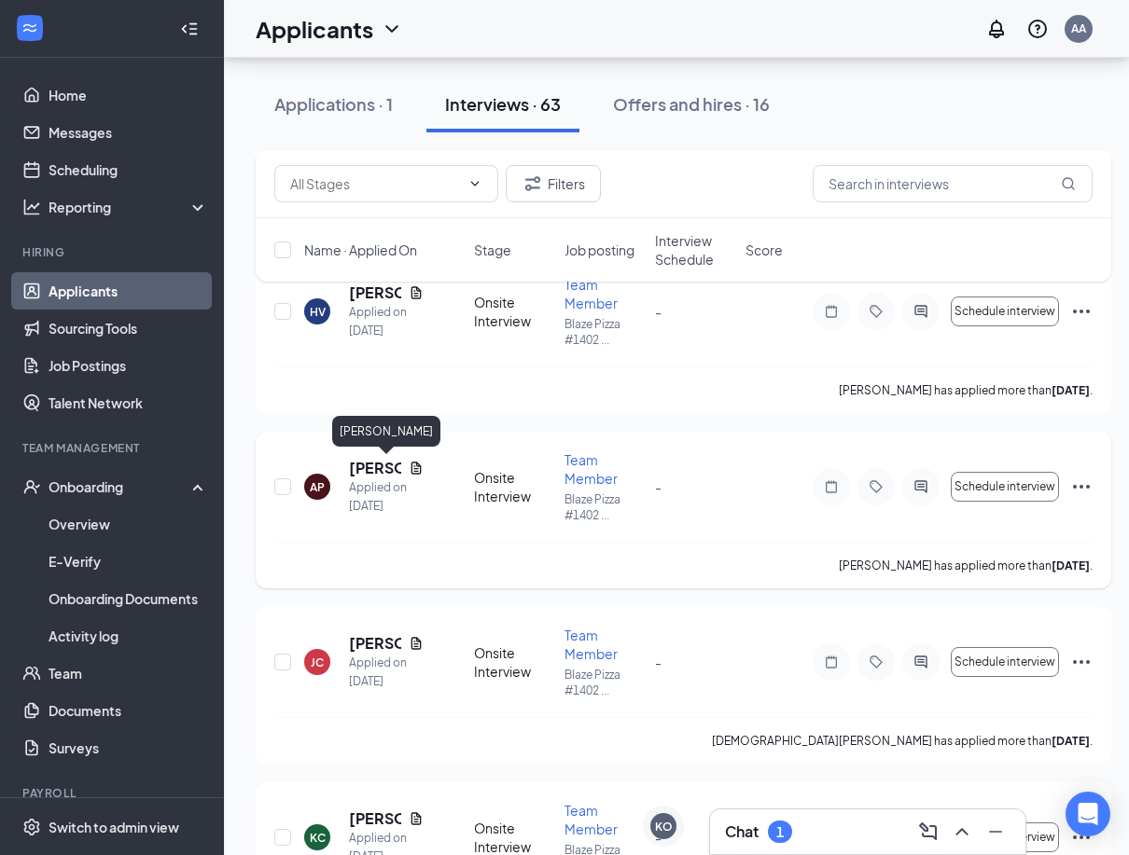
click at [361, 468] on h5 "[PERSON_NAME]" at bounding box center [375, 468] width 52 height 21
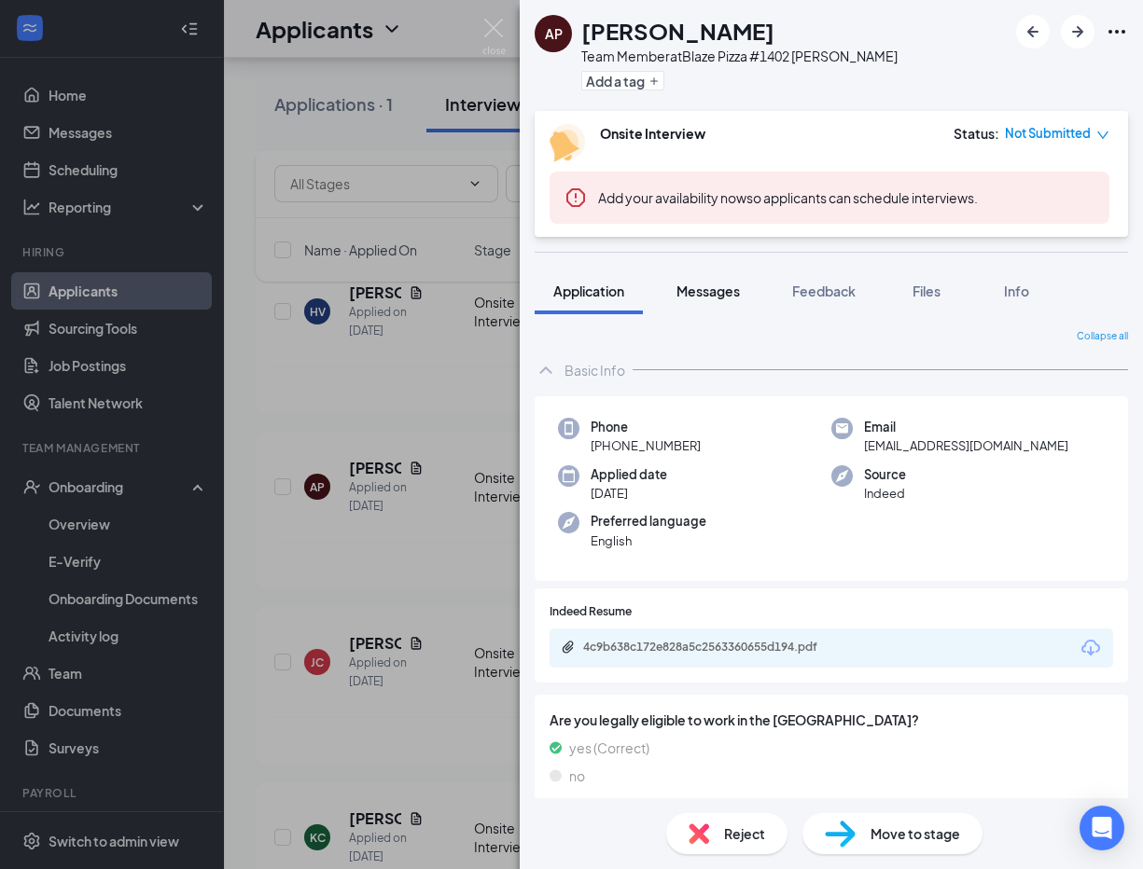
click at [701, 285] on span "Messages" at bounding box center [707, 291] width 63 height 17
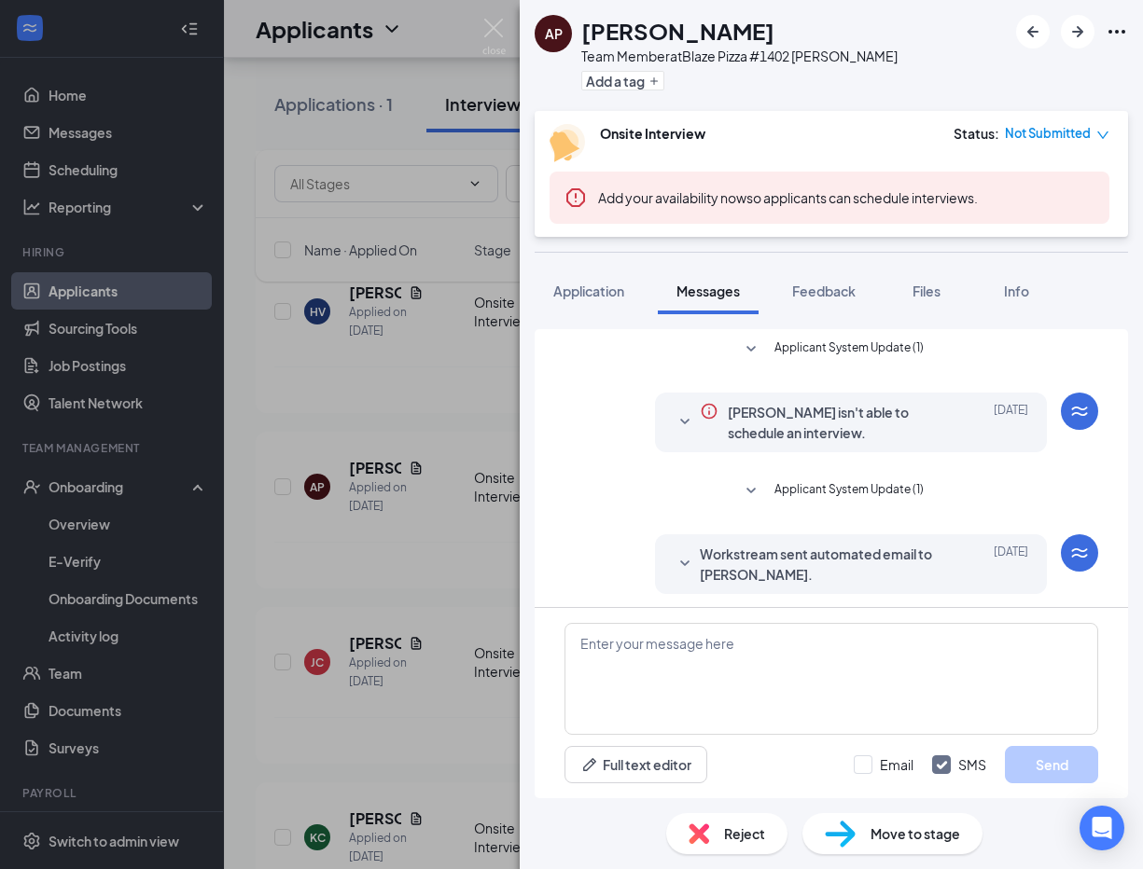
scroll to position [93, 0]
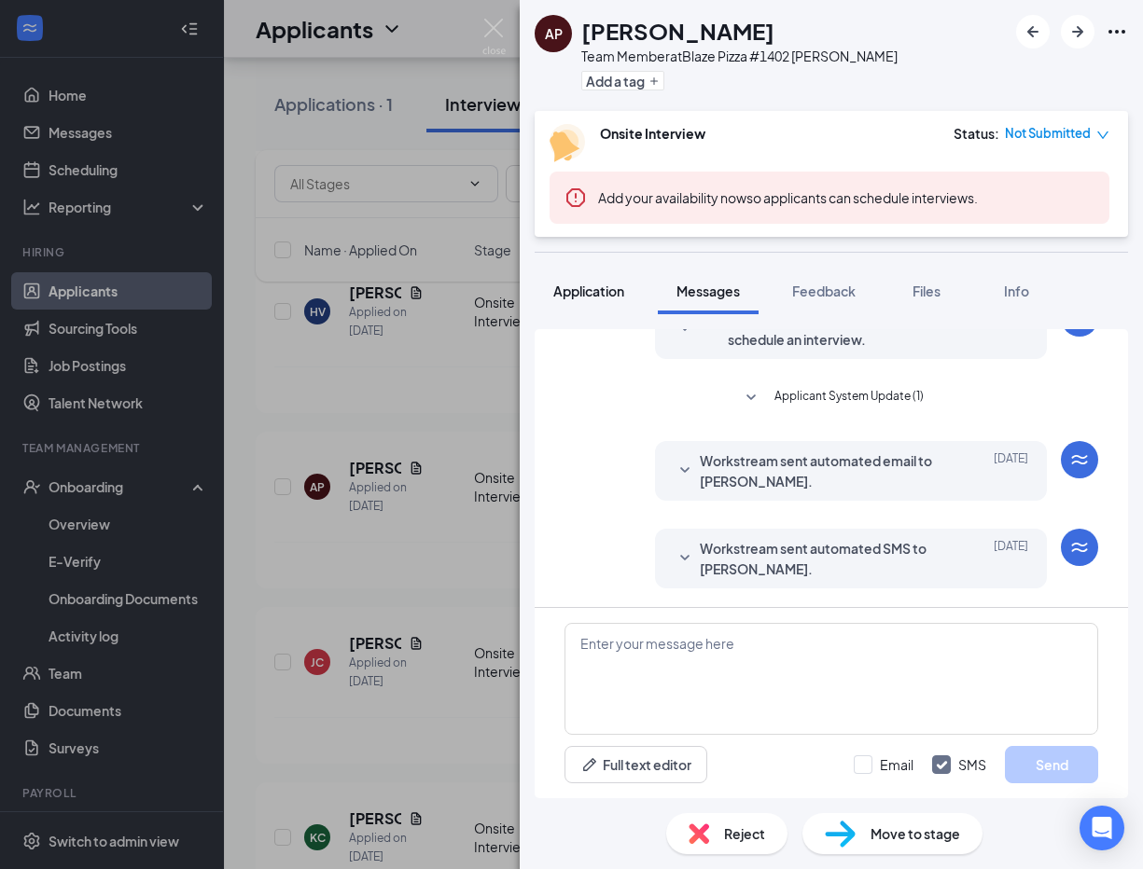
click at [612, 299] on span "Application" at bounding box center [588, 291] width 71 height 17
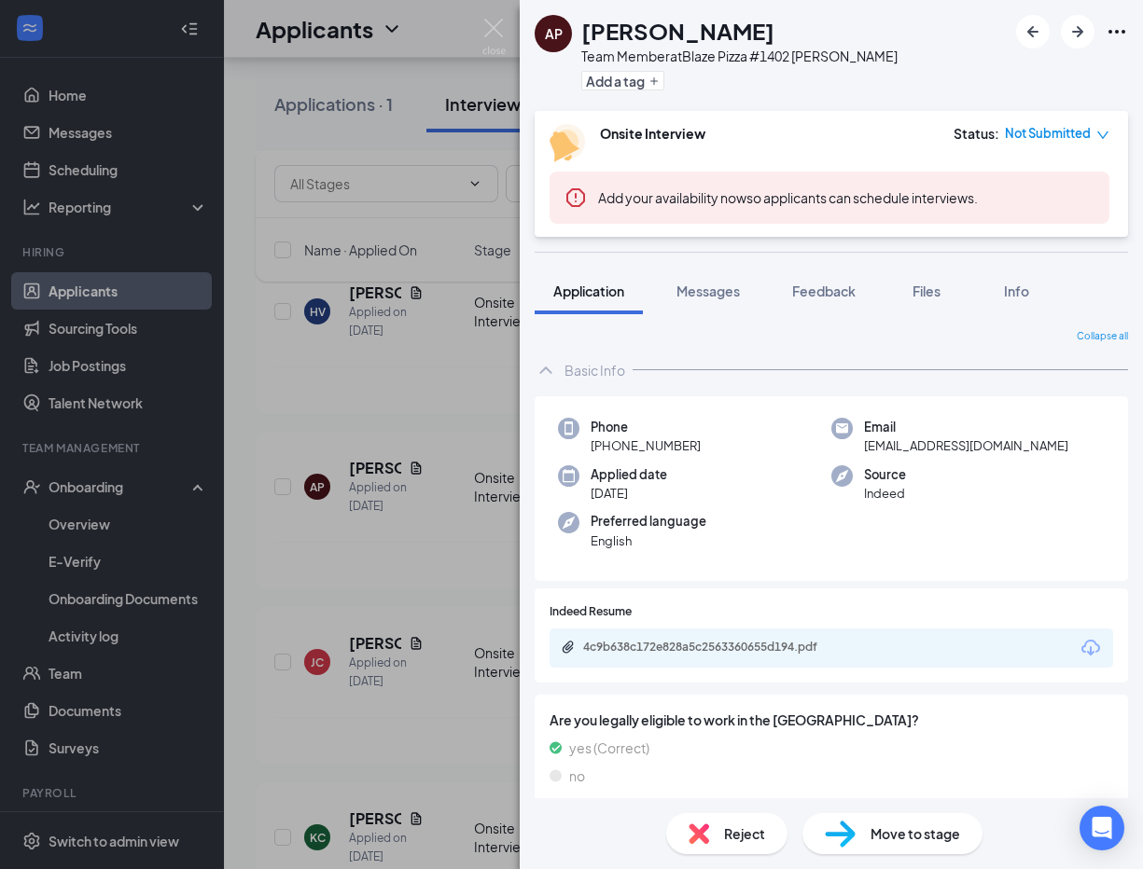
click at [727, 634] on div "4c9b638c172e828a5c2563360655d194.pdf" at bounding box center [830, 648] width 563 height 39
click at [727, 650] on div "4c9b638c172e828a5c2563360655d194.pdf" at bounding box center [713, 647] width 261 height 15
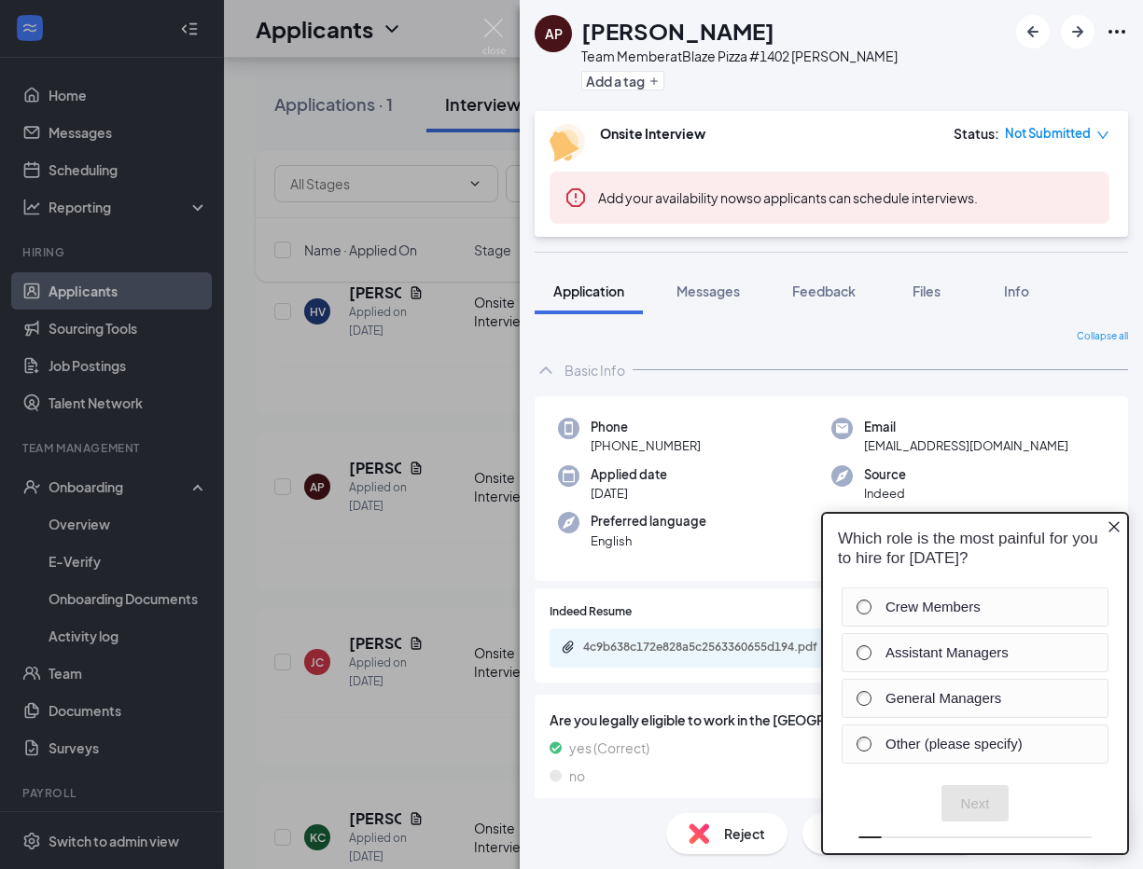
click at [1116, 530] on icon "Close button" at bounding box center [1113, 527] width 15 height 15
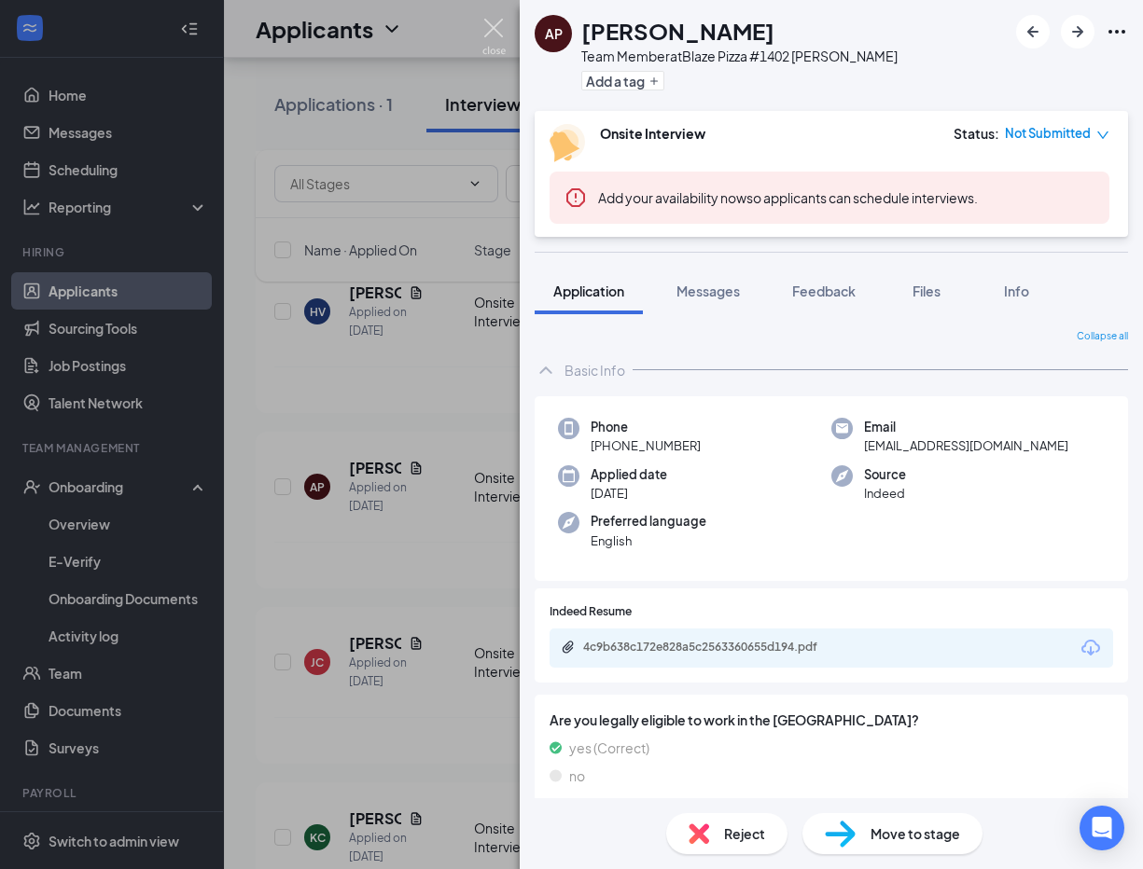
click at [494, 34] on img at bounding box center [493, 37] width 23 height 36
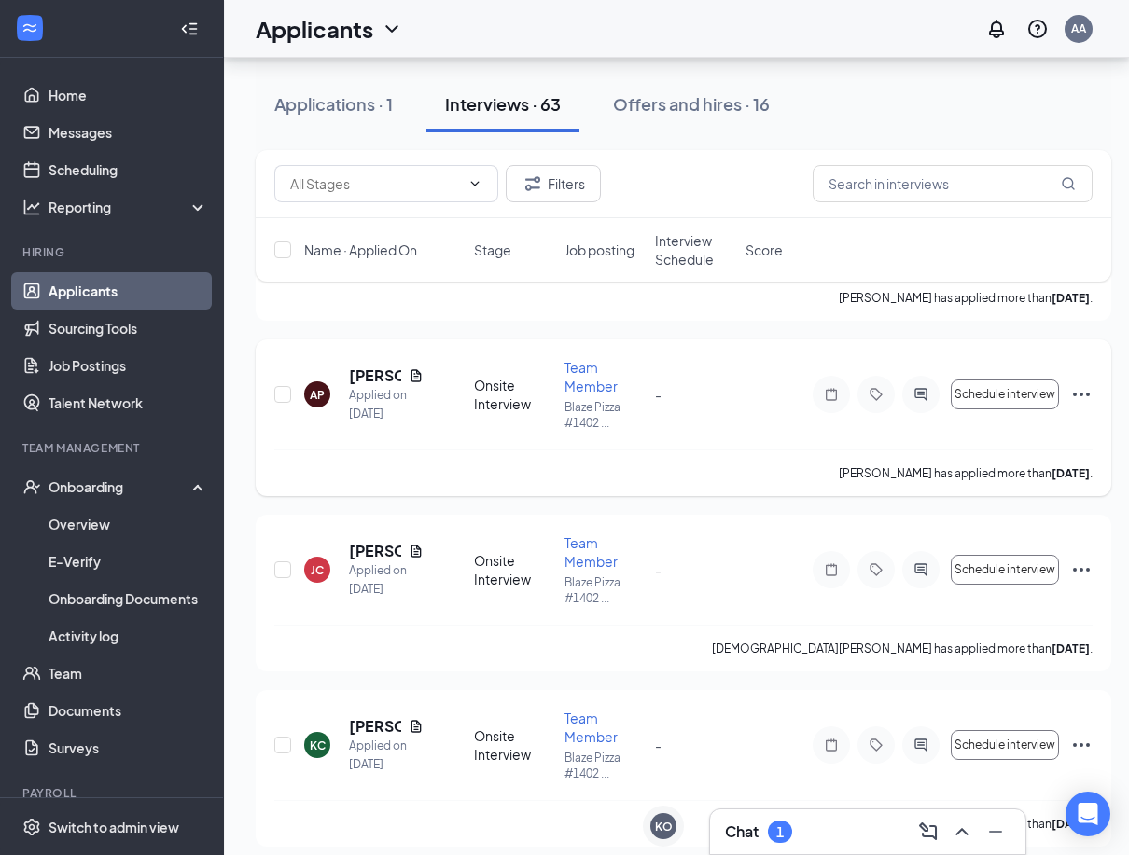
scroll to position [4105, 0]
click at [384, 730] on h5 "[PERSON_NAME]" at bounding box center [375, 726] width 52 height 21
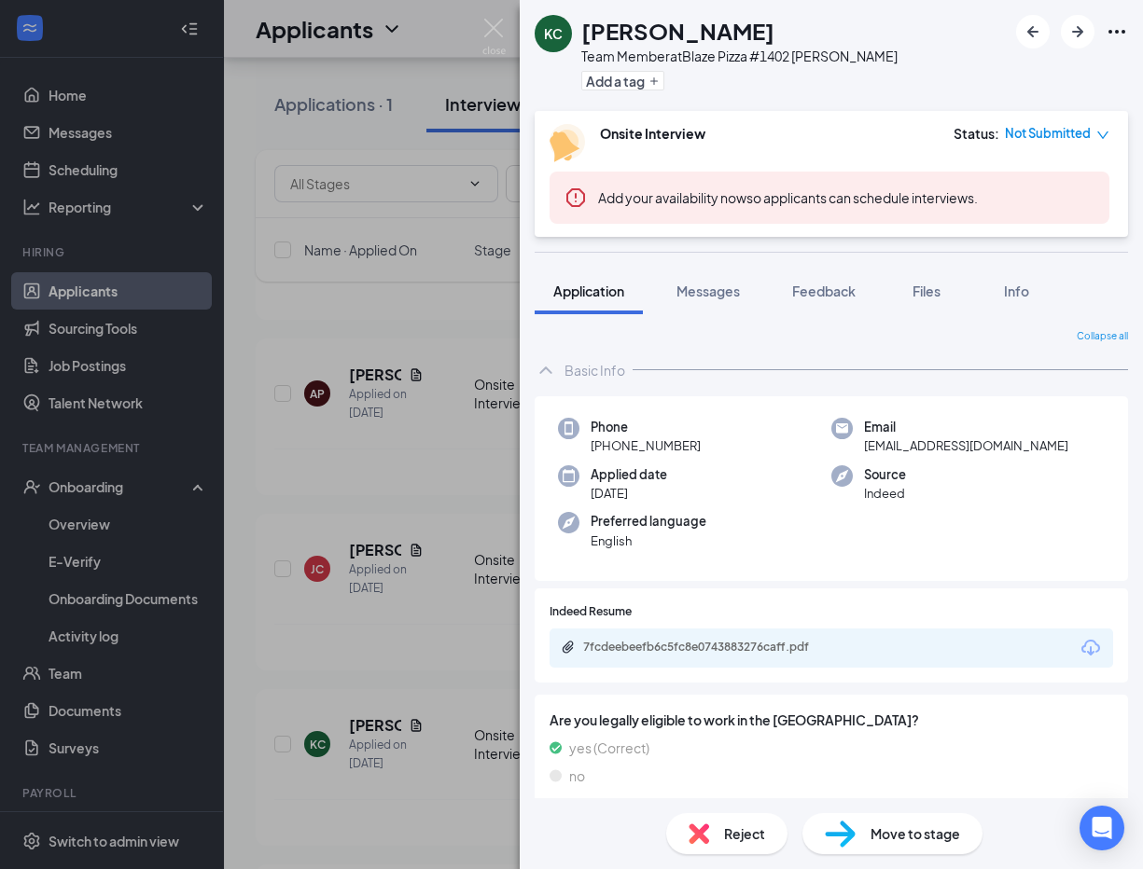
click at [645, 643] on div "7fcdeebeefb6c5fc8e0743883276caff.pdf" at bounding box center [713, 647] width 261 height 15
click at [506, 552] on div "KC [PERSON_NAME] Team Member at Blaze Pizza #1402 [PERSON_NAME] Add a tag Onsit…" at bounding box center [571, 434] width 1143 height 869
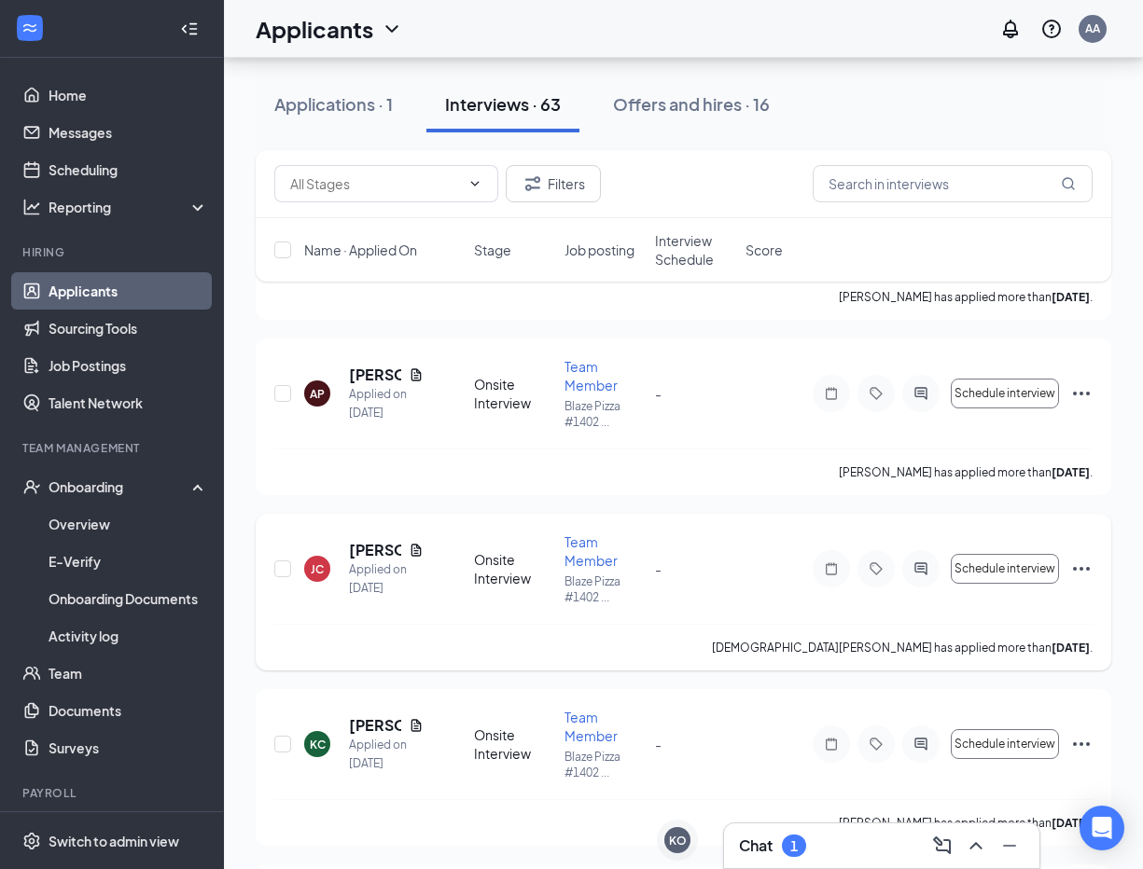
click at [477, 633] on div "[PERSON_NAME] has applied more than [DATE] ." at bounding box center [683, 647] width 818 height 47
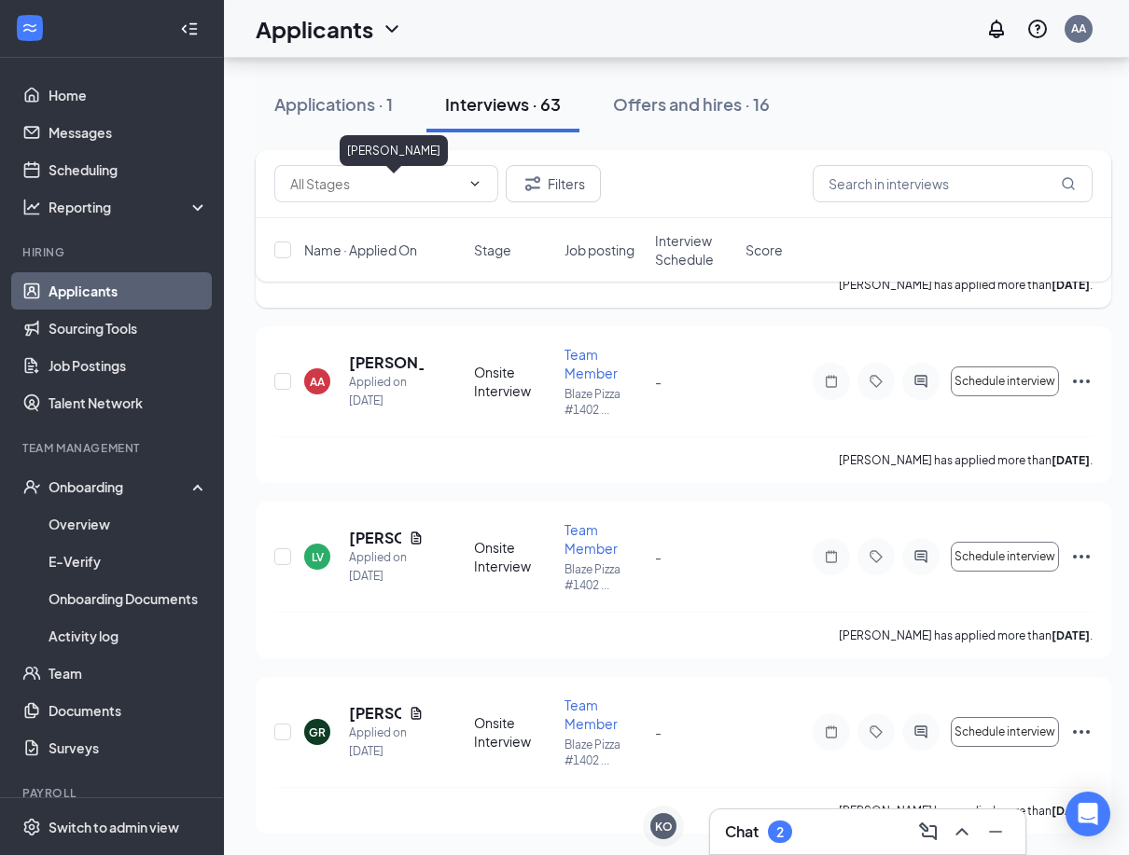
scroll to position [4819, 0]
click at [372, 720] on h5 "[PERSON_NAME]" at bounding box center [375, 712] width 52 height 21
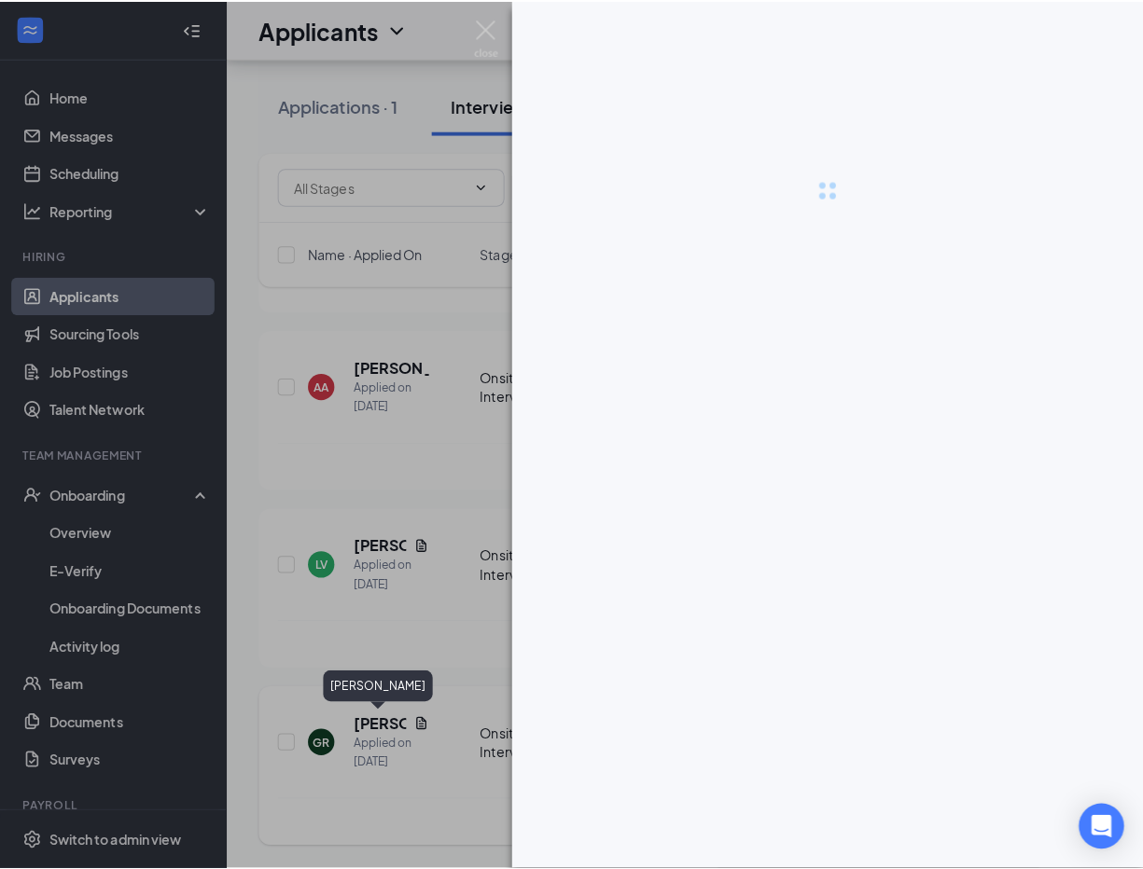
scroll to position [4806, 0]
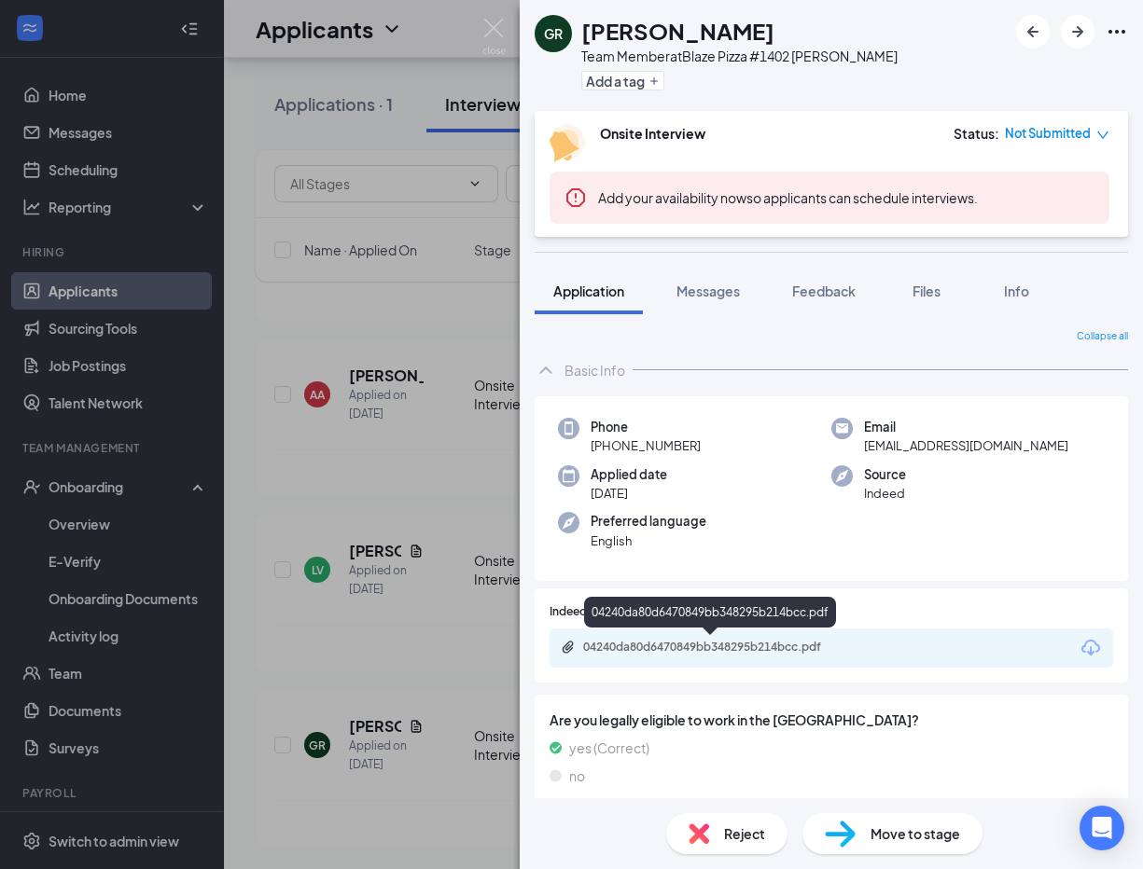
click at [689, 648] on div "04240da80d6470849bb348295b214bcc.pdf" at bounding box center [713, 647] width 261 height 15
click at [501, 29] on img at bounding box center [493, 37] width 23 height 36
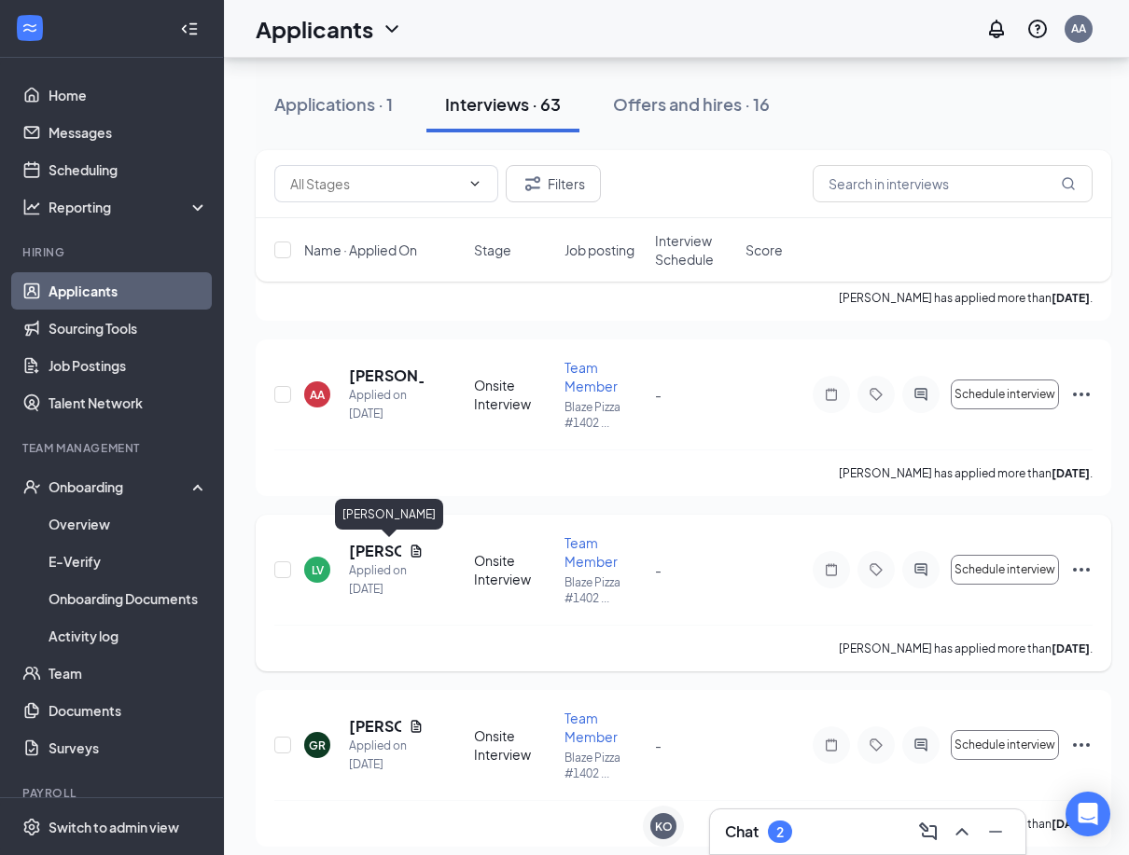
click at [375, 554] on h5 "[PERSON_NAME]" at bounding box center [375, 551] width 52 height 21
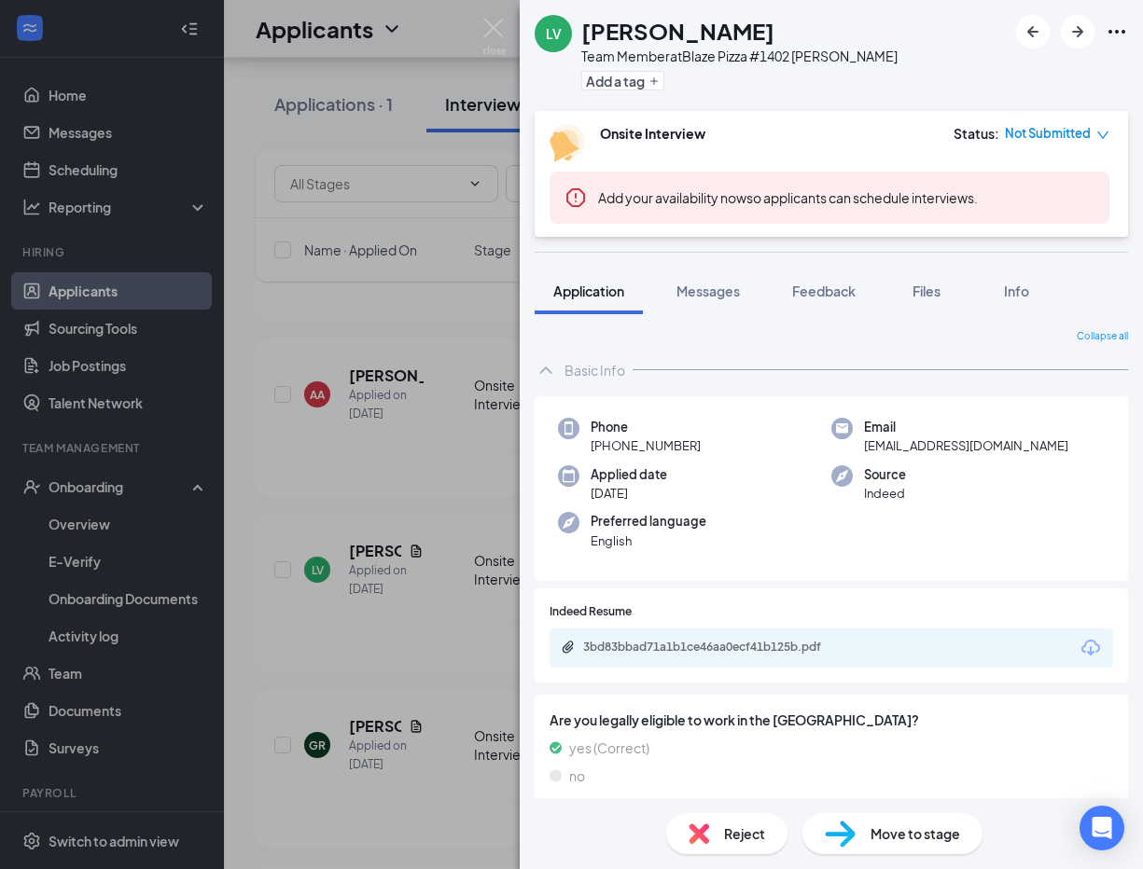
click at [724, 650] on div "3bd83bbad71a1b1ce46aa0ecf41b125b.pdf" at bounding box center [713, 647] width 261 height 15
click at [488, 28] on img at bounding box center [493, 37] width 23 height 36
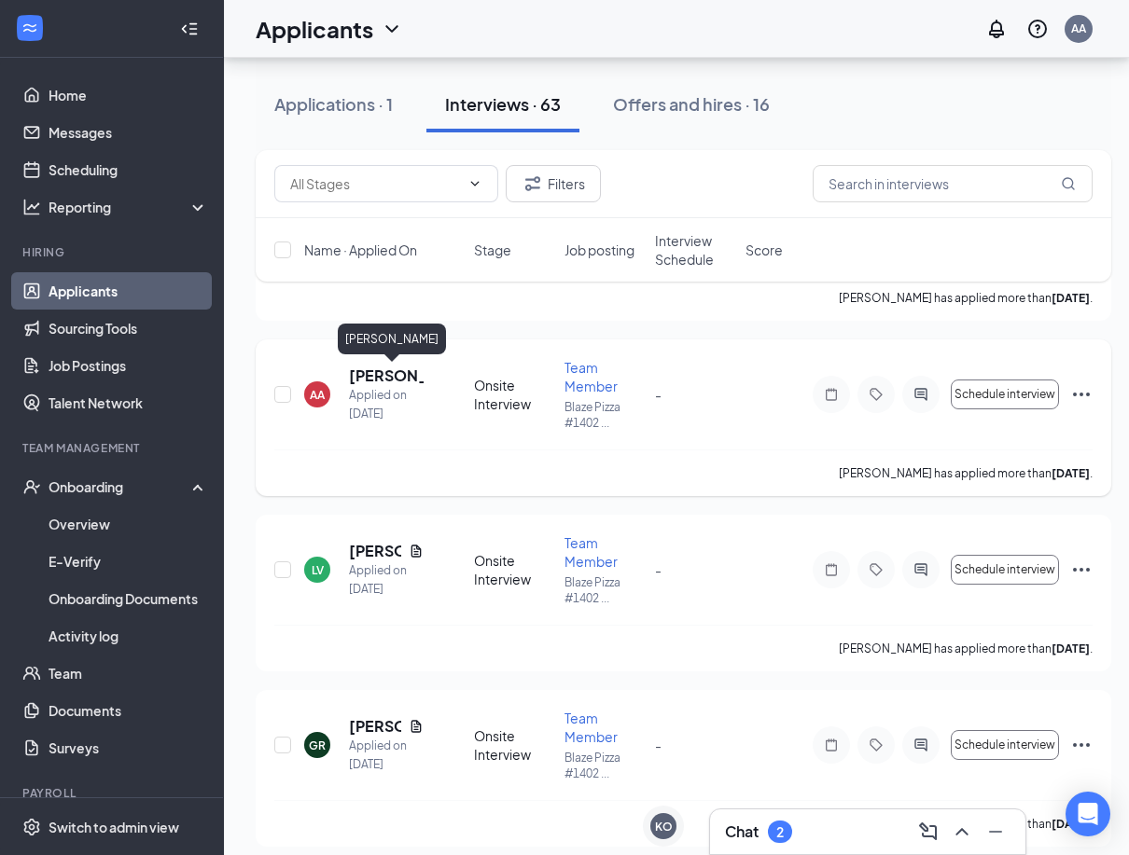
click at [409, 376] on h5 "[PERSON_NAME]" at bounding box center [386, 376] width 75 height 21
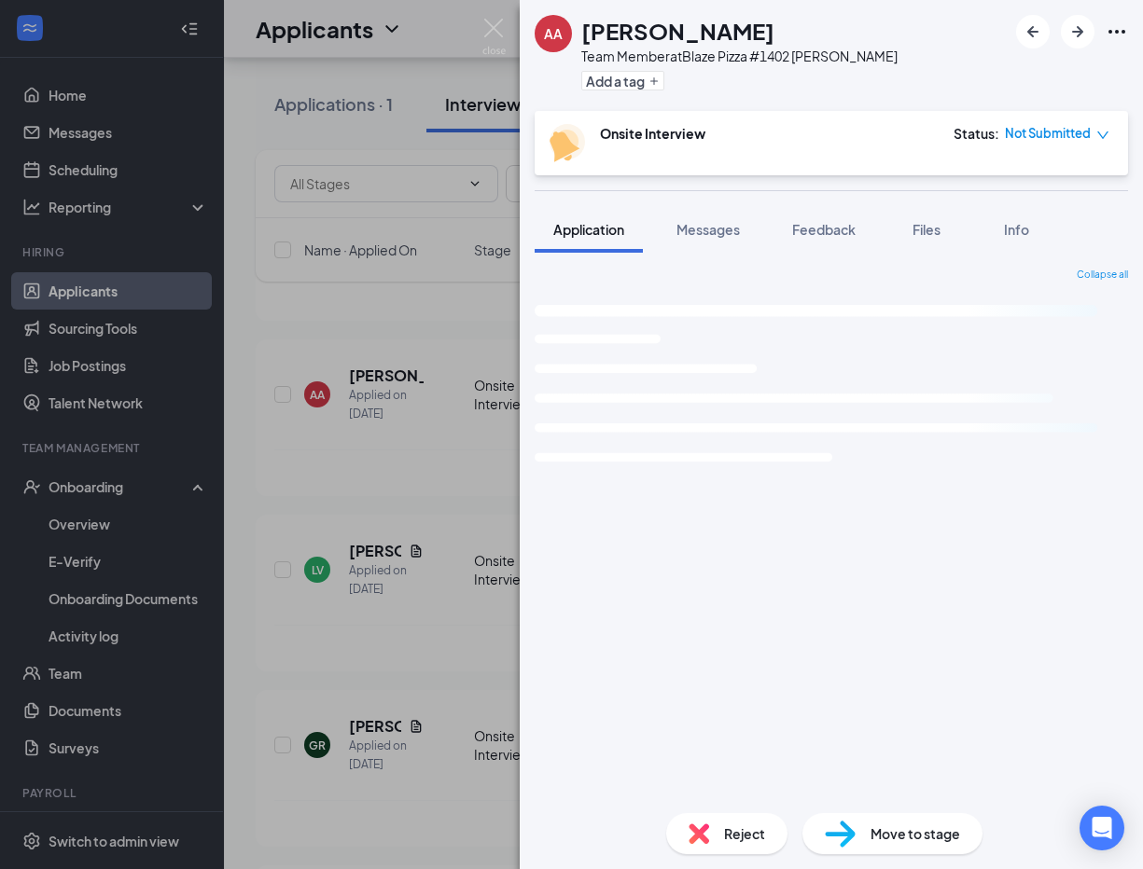
scroll to position [4806, 0]
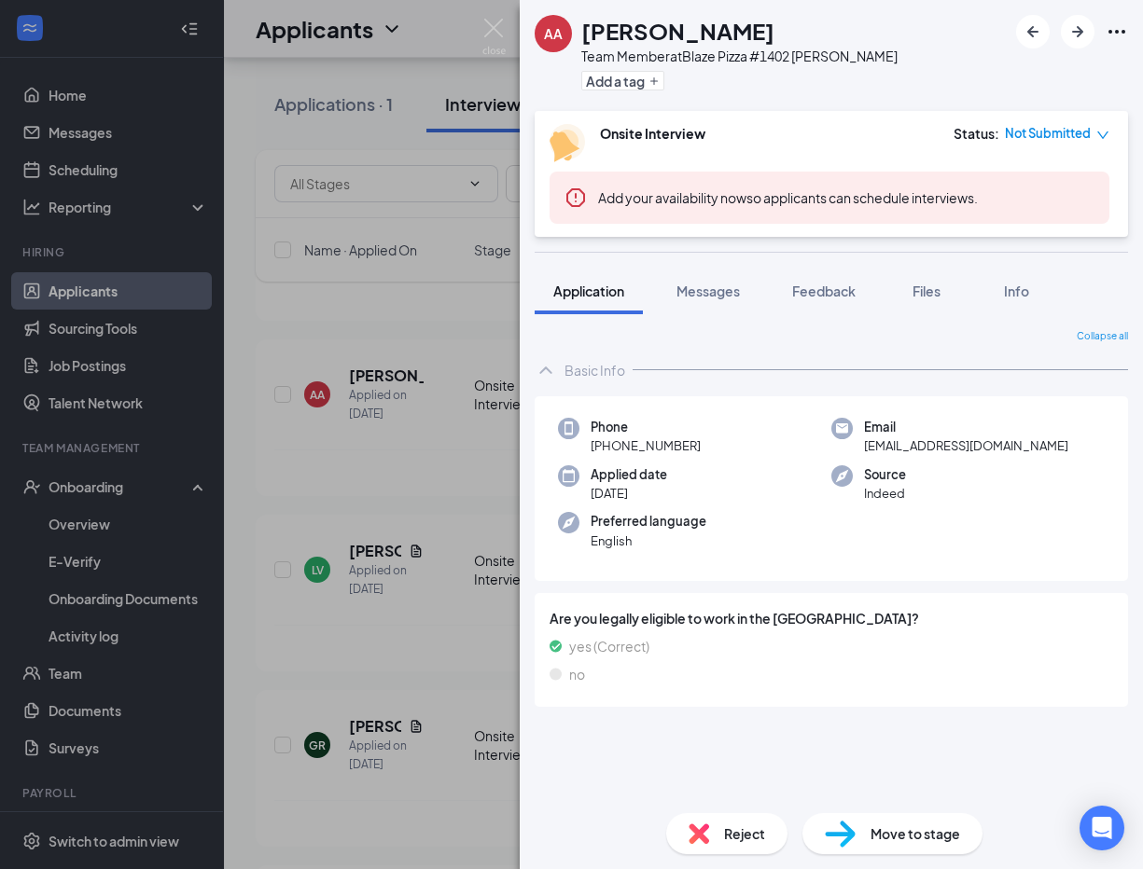
click at [483, 24] on img at bounding box center [493, 37] width 23 height 36
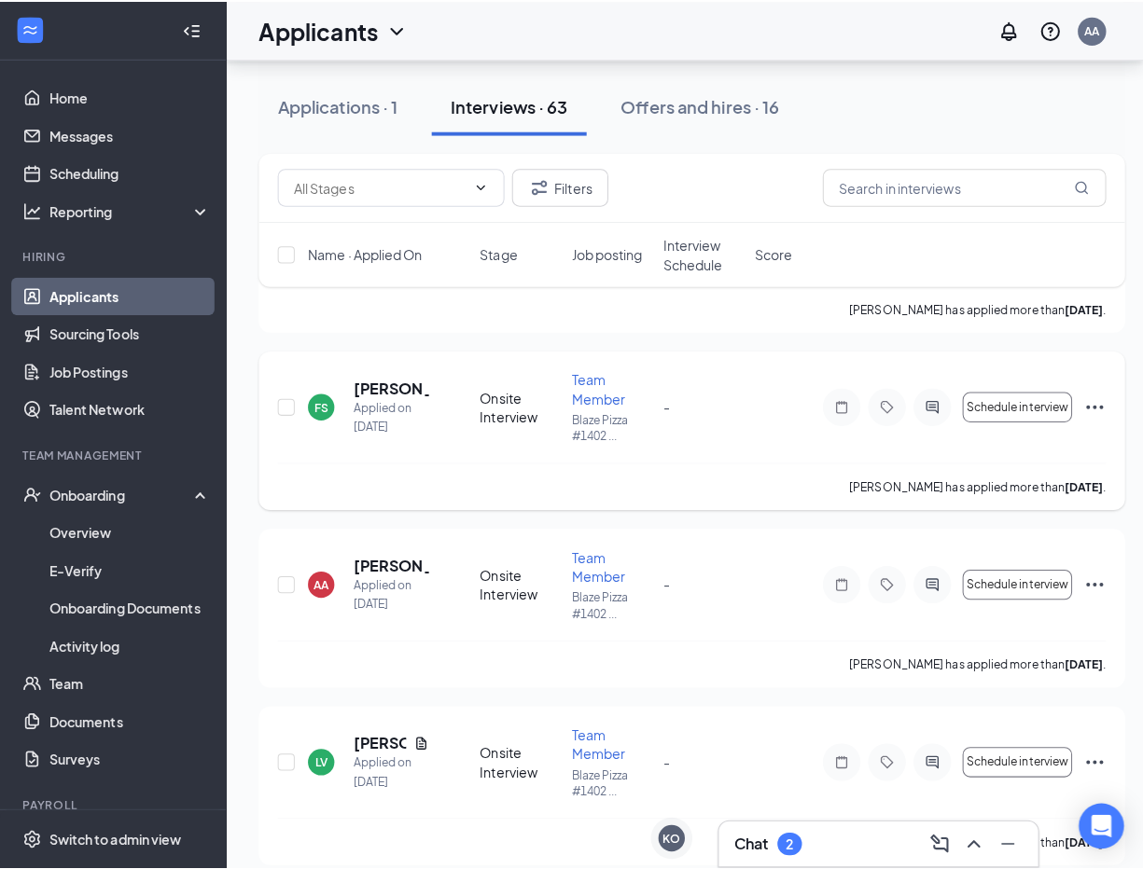
scroll to position [4619, 0]
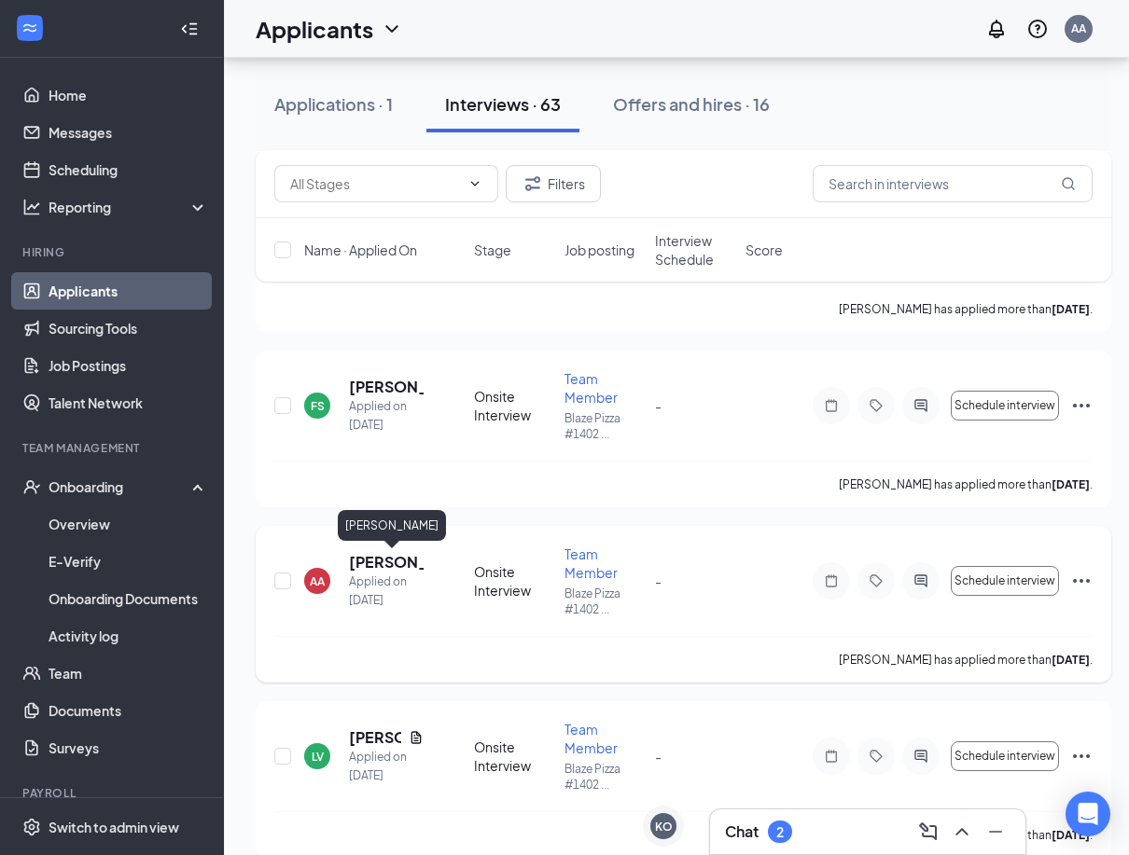
click at [407, 568] on h5 "[PERSON_NAME]" at bounding box center [386, 562] width 75 height 21
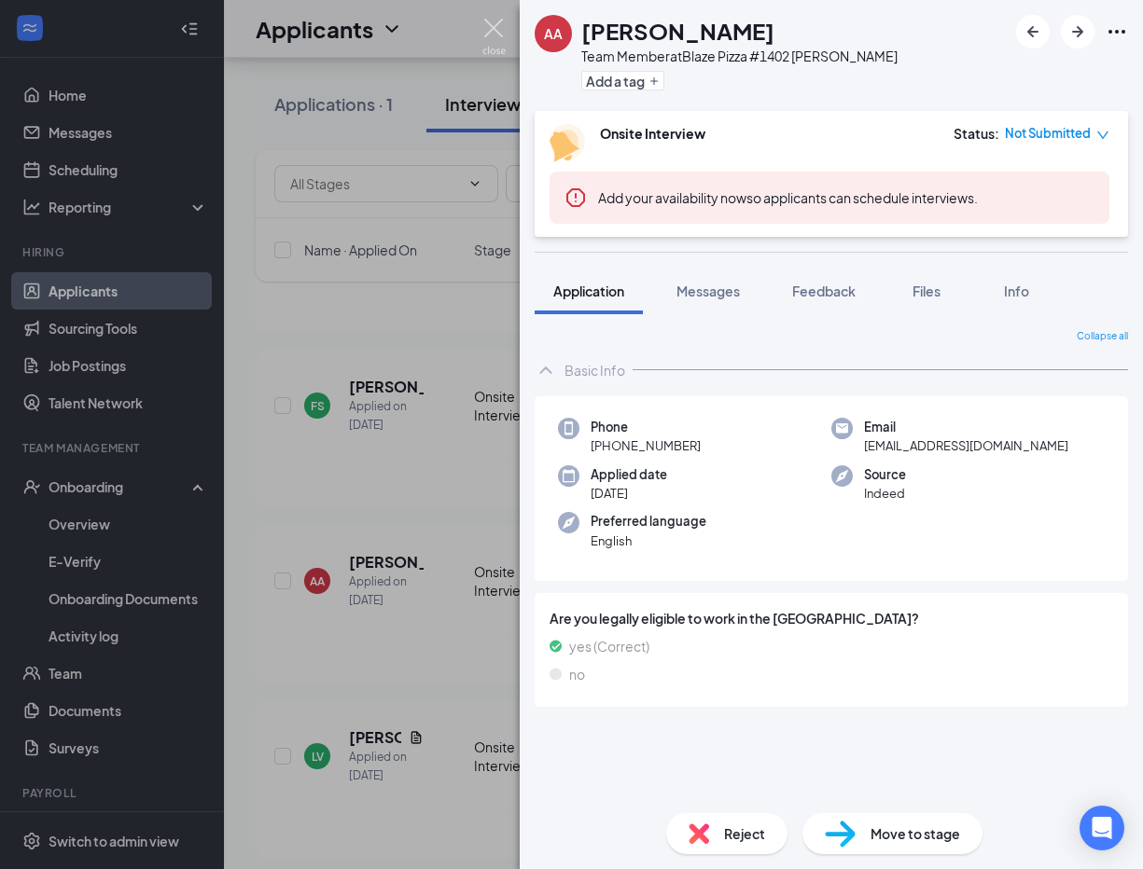
click at [501, 51] on img at bounding box center [493, 37] width 23 height 36
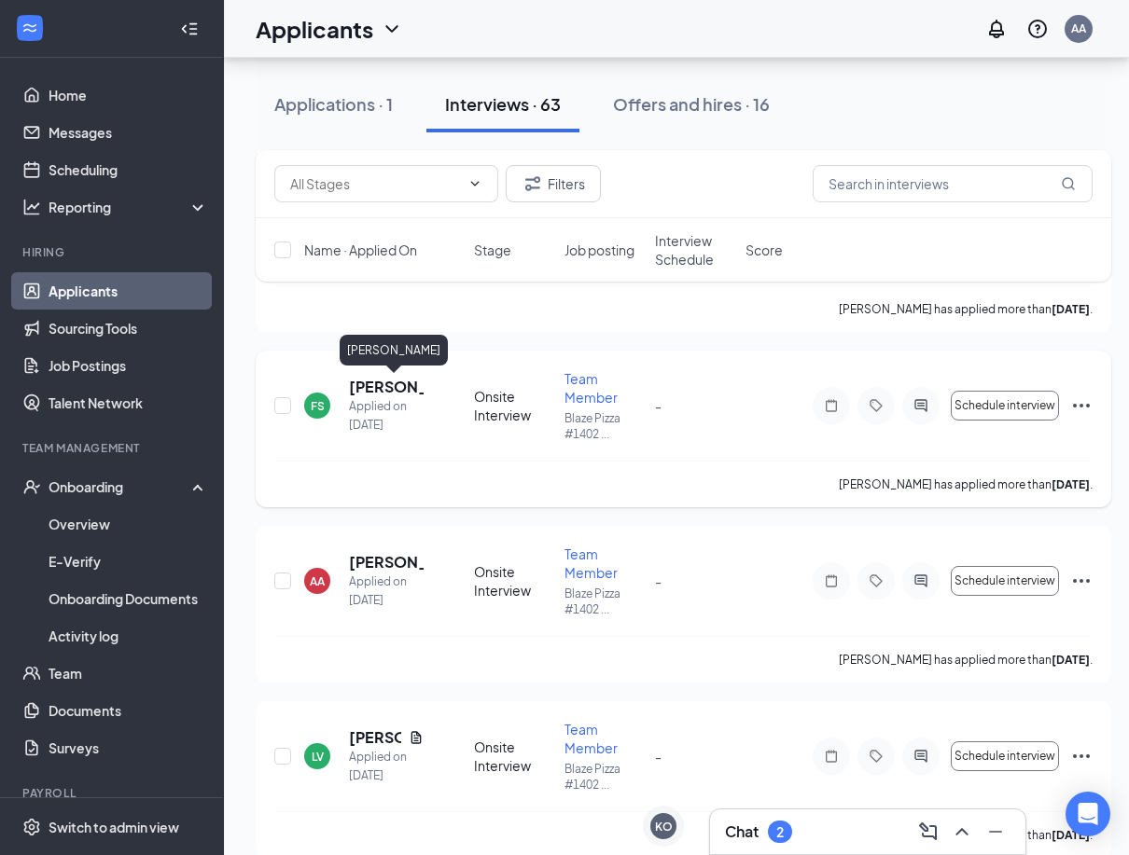
click at [393, 382] on h5 "[PERSON_NAME]" at bounding box center [386, 387] width 75 height 21
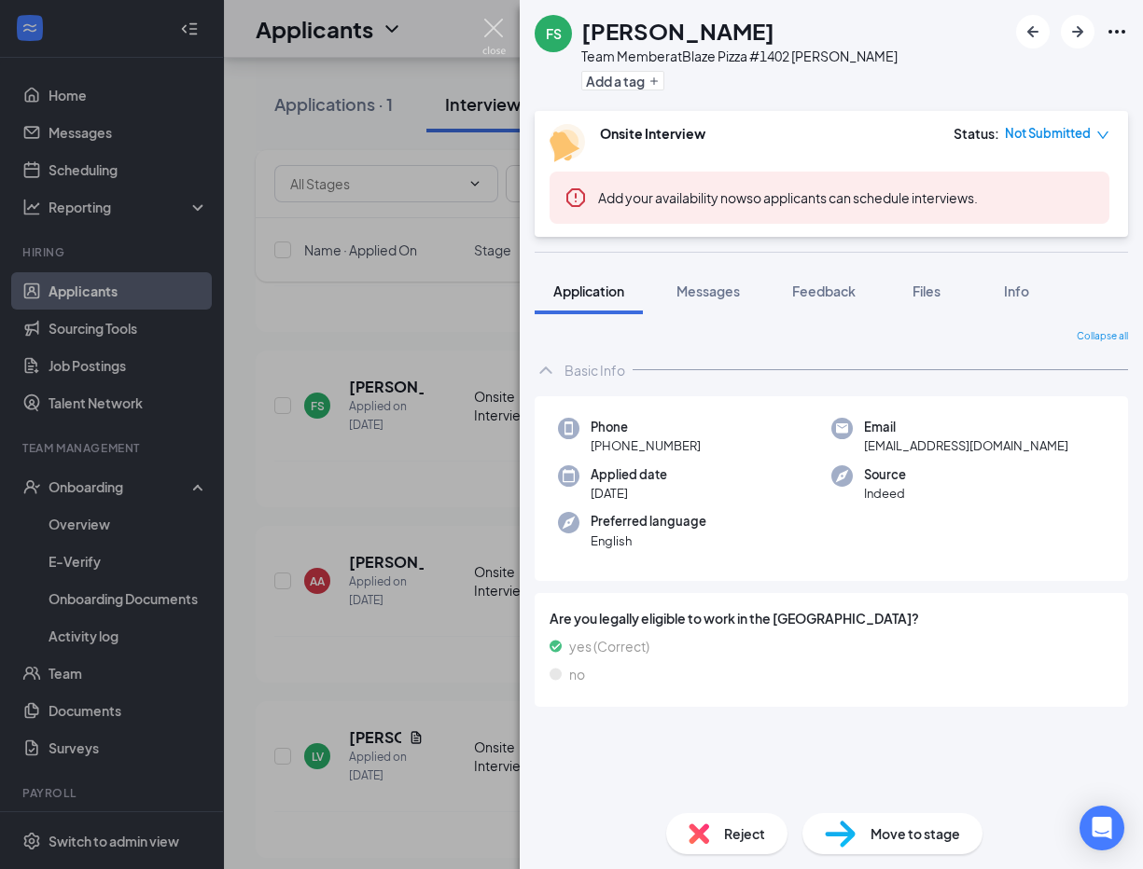
click at [494, 28] on img at bounding box center [493, 37] width 23 height 36
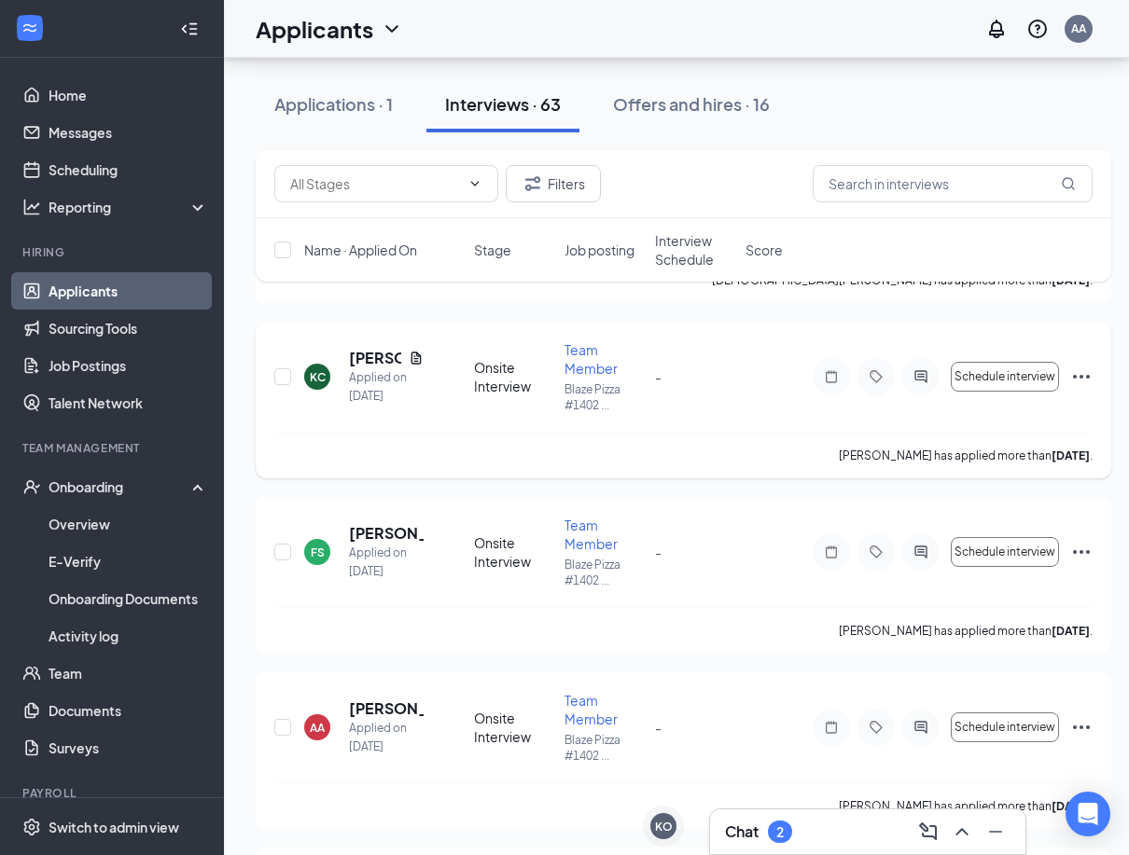
scroll to position [4432, 0]
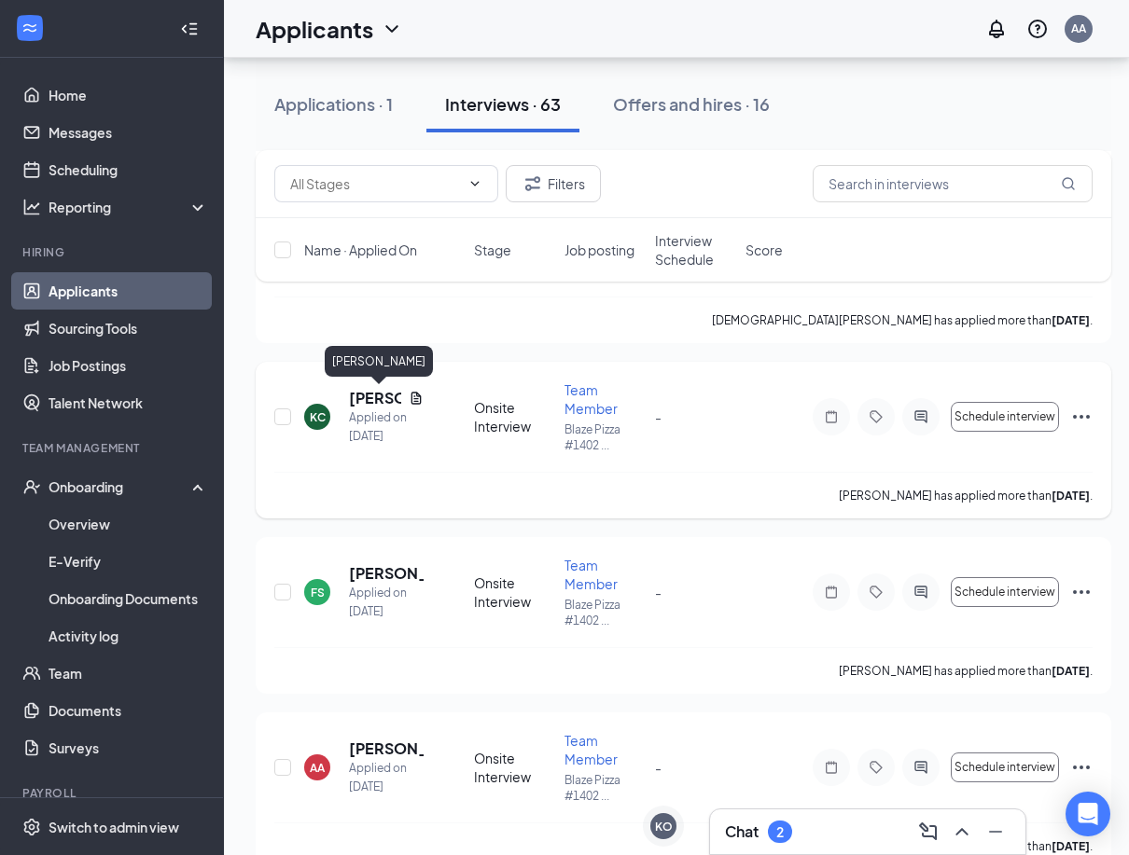
click at [363, 405] on h5 "[PERSON_NAME]" at bounding box center [375, 398] width 52 height 21
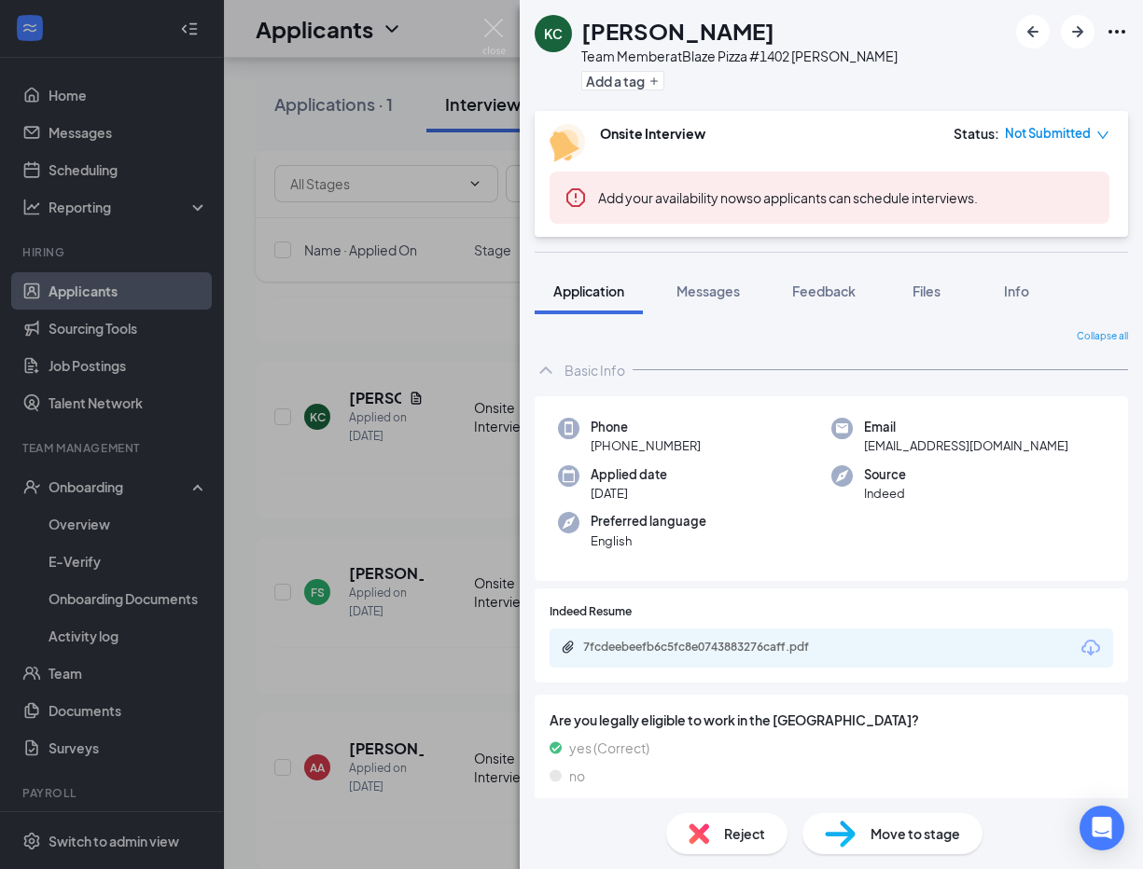
click at [672, 644] on div "7fcdeebeefb6c5fc8e0743883276caff.pdf" at bounding box center [713, 647] width 261 height 15
click at [494, 51] on img at bounding box center [493, 37] width 23 height 36
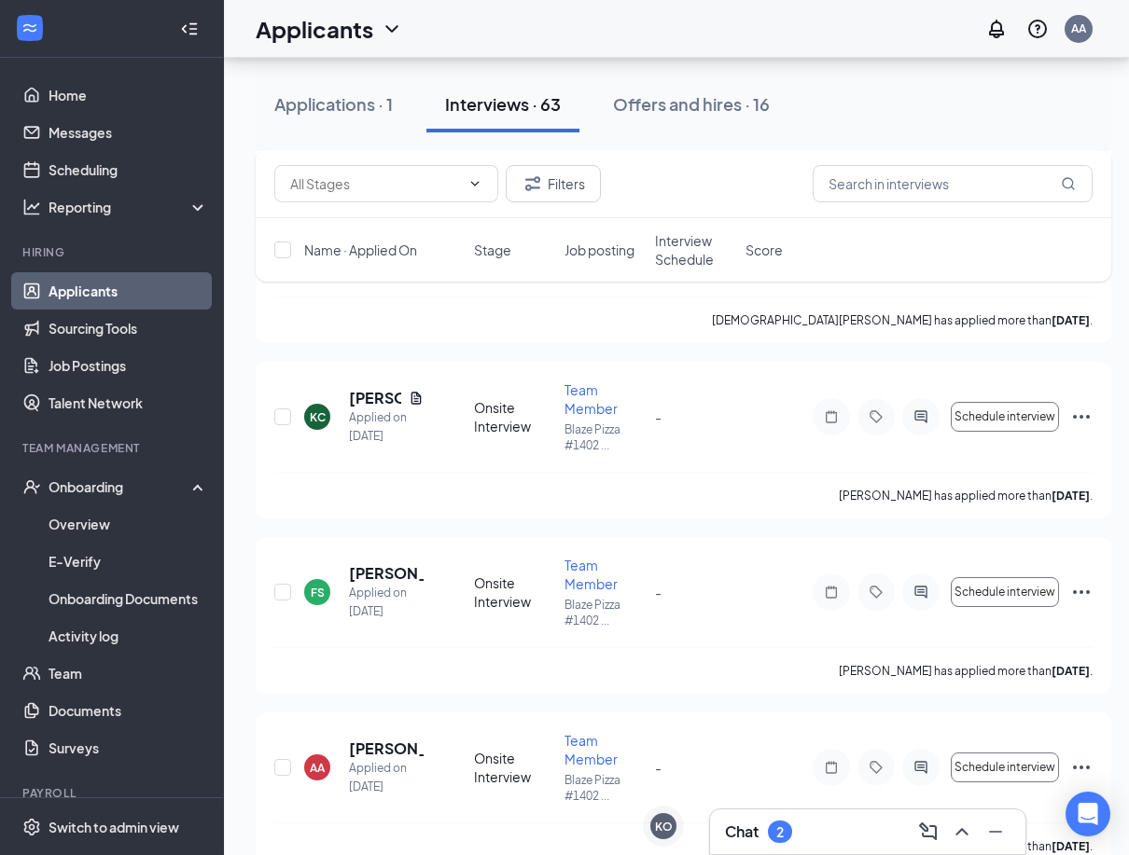
click at [761, 823] on div "Chat 2" at bounding box center [758, 832] width 67 height 22
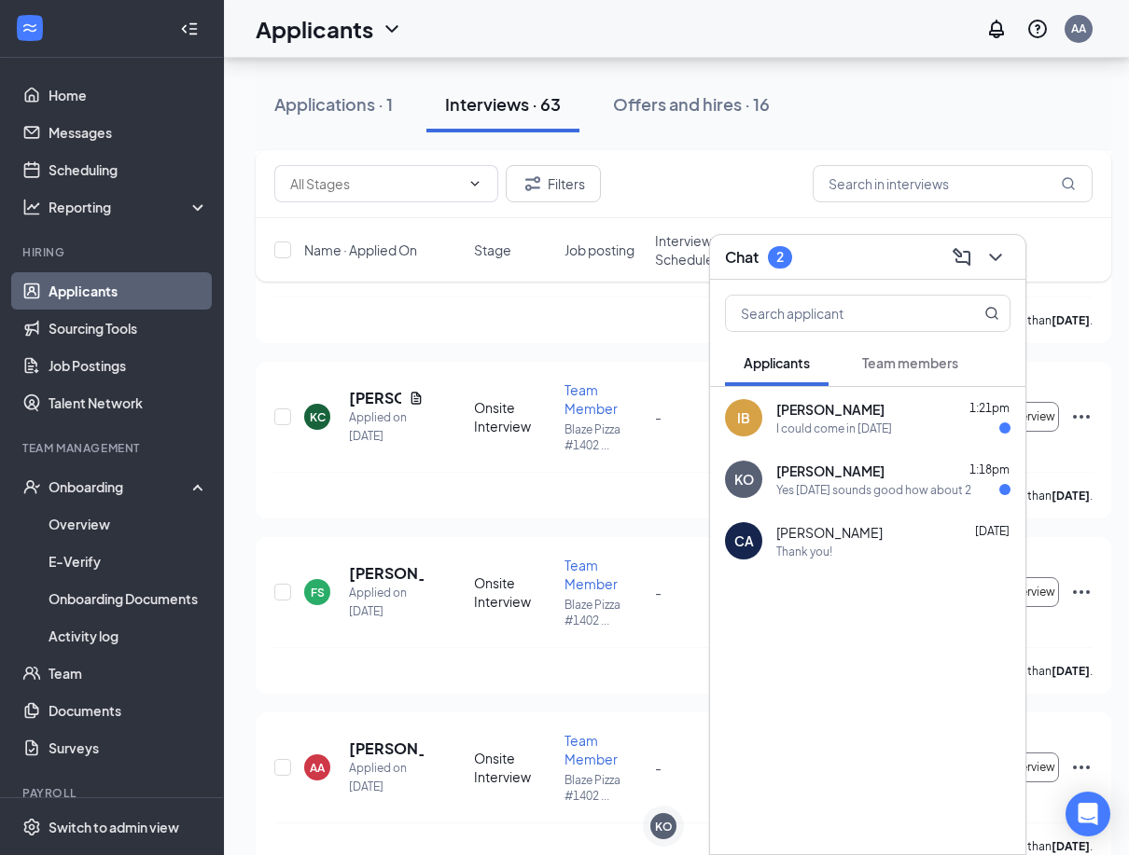
click at [848, 494] on div "Yes today sounds good how about 2" at bounding box center [873, 490] width 195 height 16
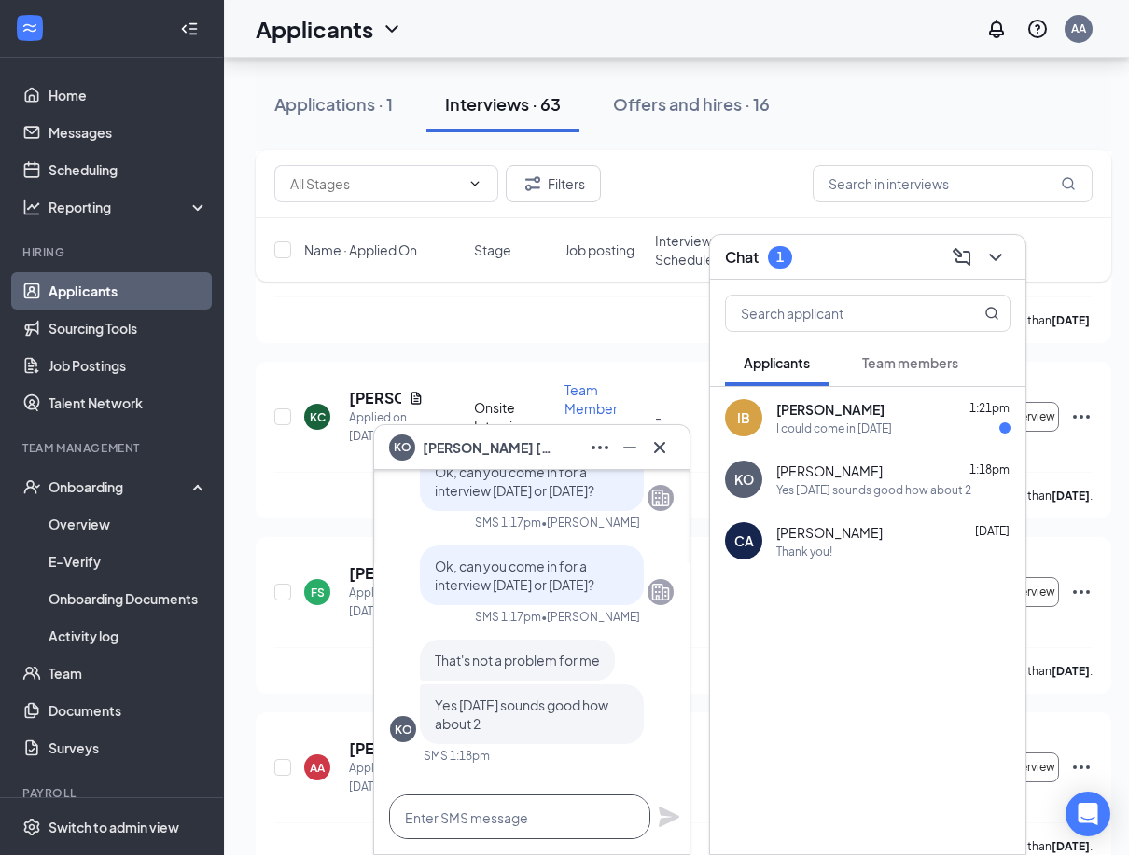
click at [552, 824] on textarea at bounding box center [519, 817] width 261 height 45
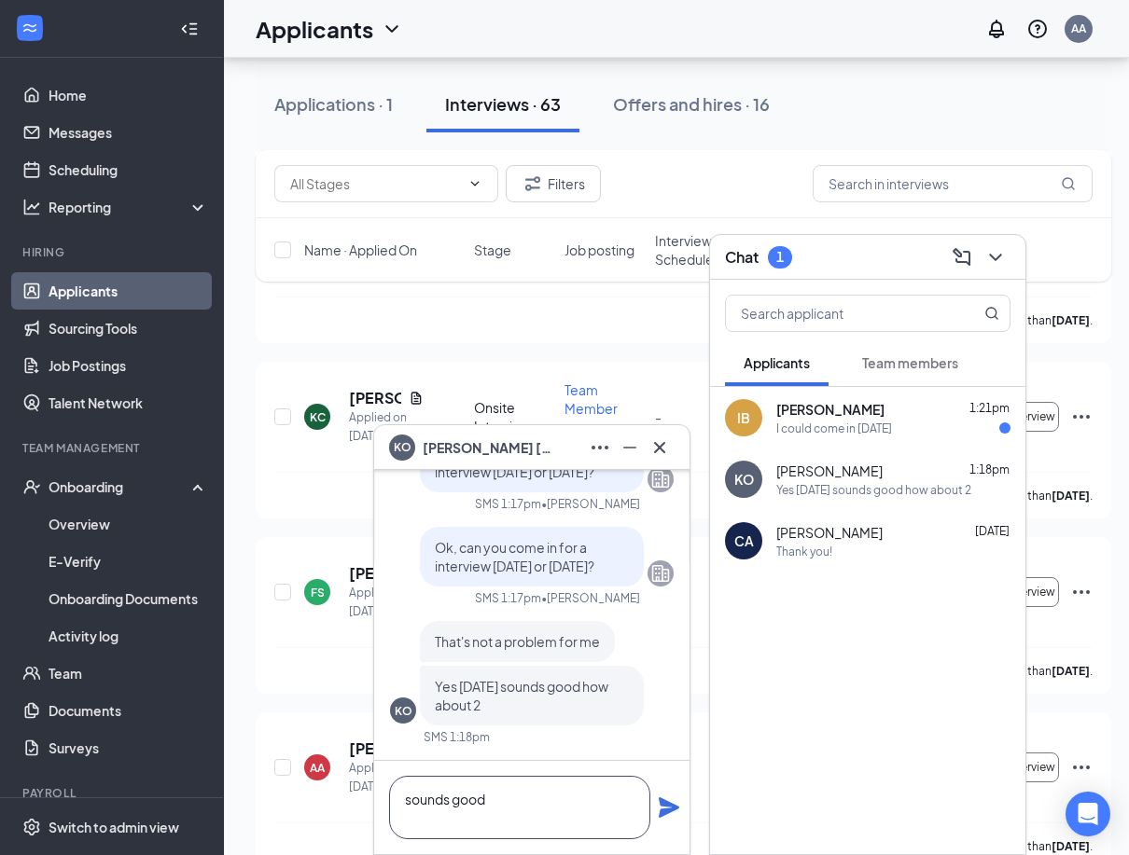
type textarea "sounds good"
click at [674, 810] on icon "Plane" at bounding box center [669, 808] width 21 height 21
click at [844, 436] on div "I could come in today" at bounding box center [834, 429] width 116 height 16
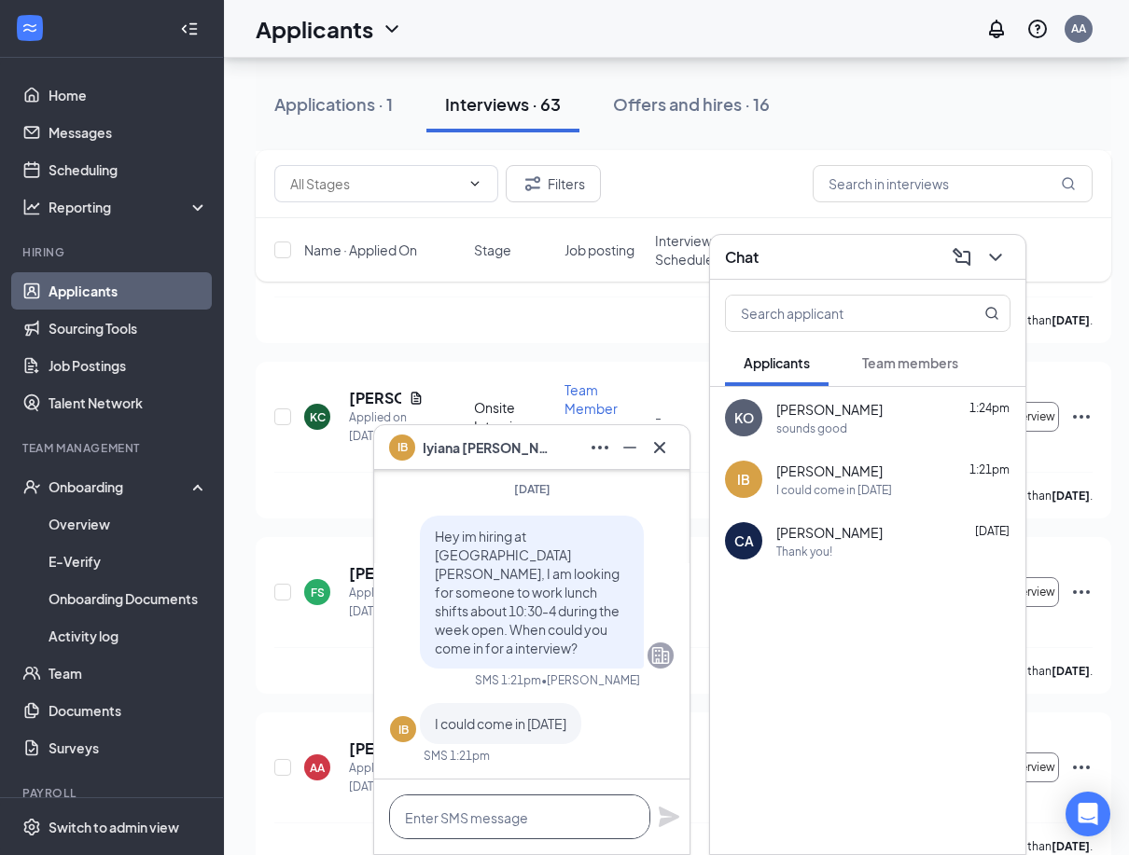
click at [504, 839] on textarea at bounding box center [519, 817] width 261 height 45
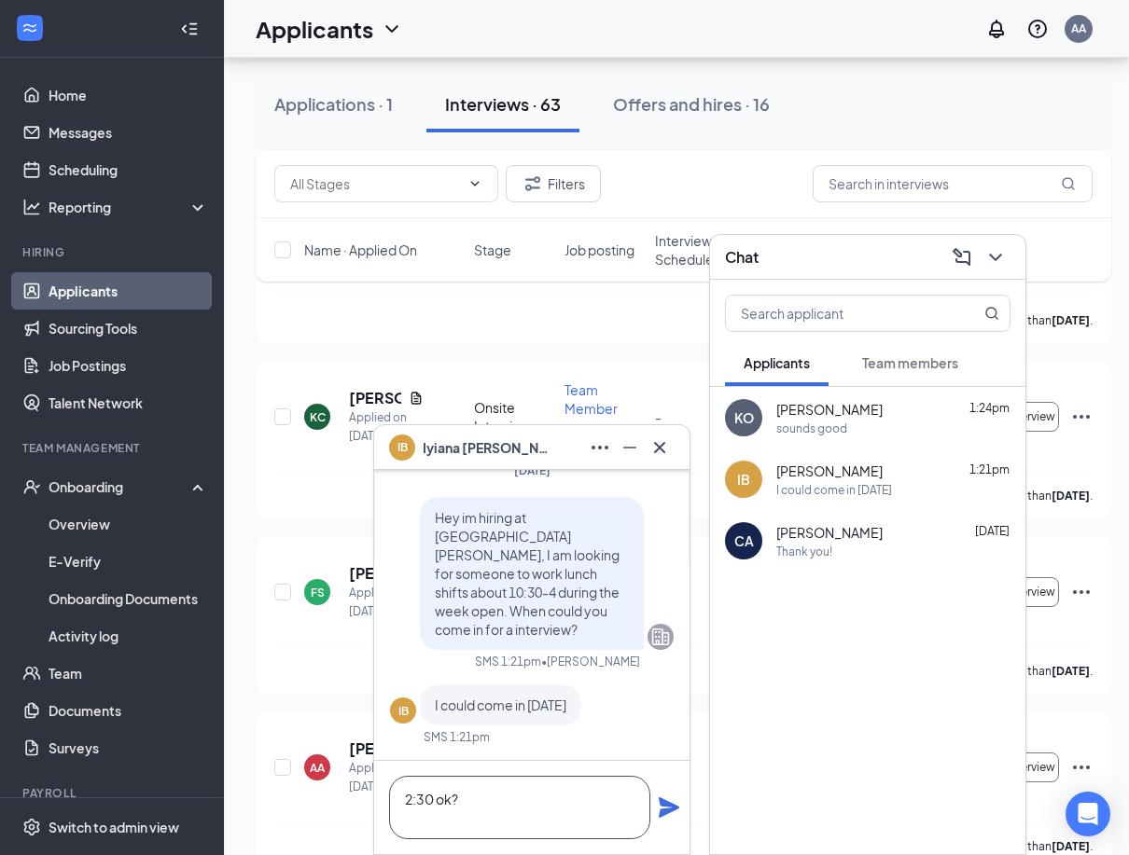
type textarea "2:30 ok?"
click at [874, 479] on div "Iyiana Brooks 1:21pm" at bounding box center [893, 471] width 234 height 19
click at [845, 423] on div "sounds good" at bounding box center [811, 429] width 71 height 16
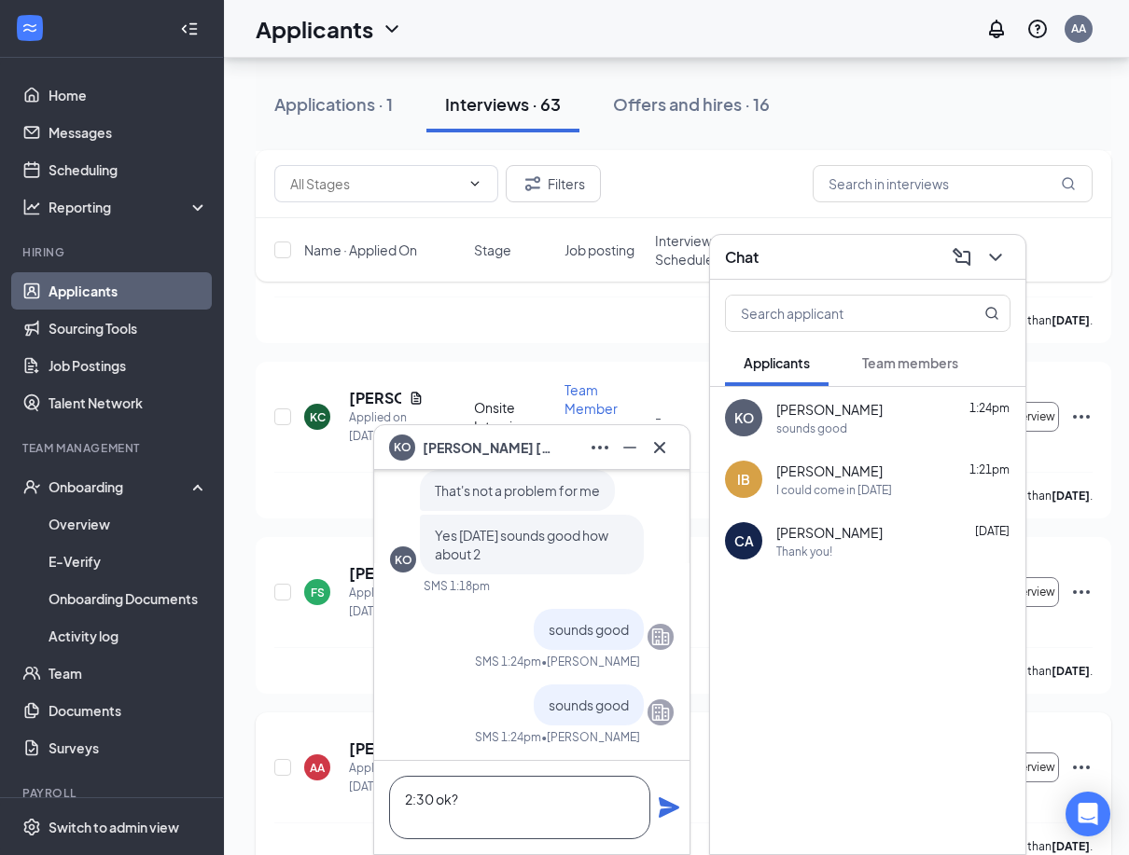
scroll to position [0, 0]
drag, startPoint x: 493, startPoint y: 809, endPoint x: 330, endPoint y: 792, distance: 163.2
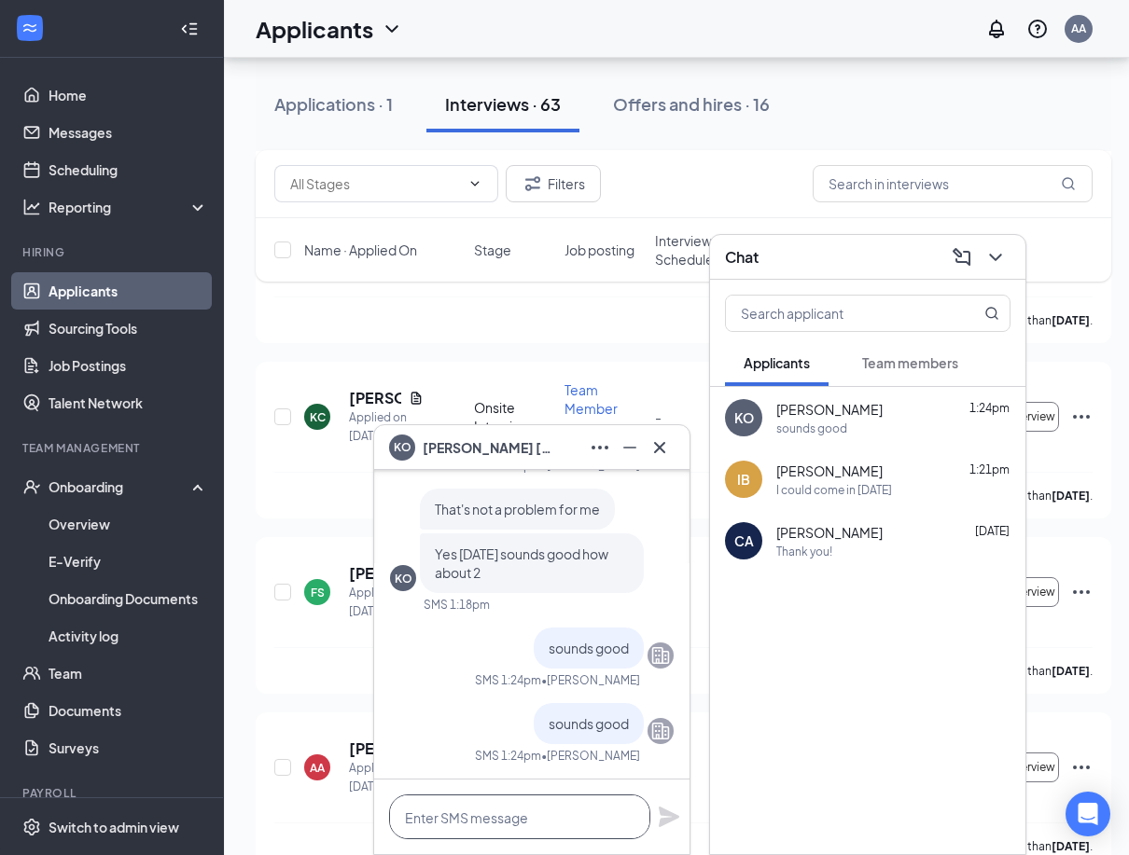
scroll to position [1, 0]
click at [897, 475] on div "Iyiana Brooks 1:21pm" at bounding box center [893, 471] width 234 height 19
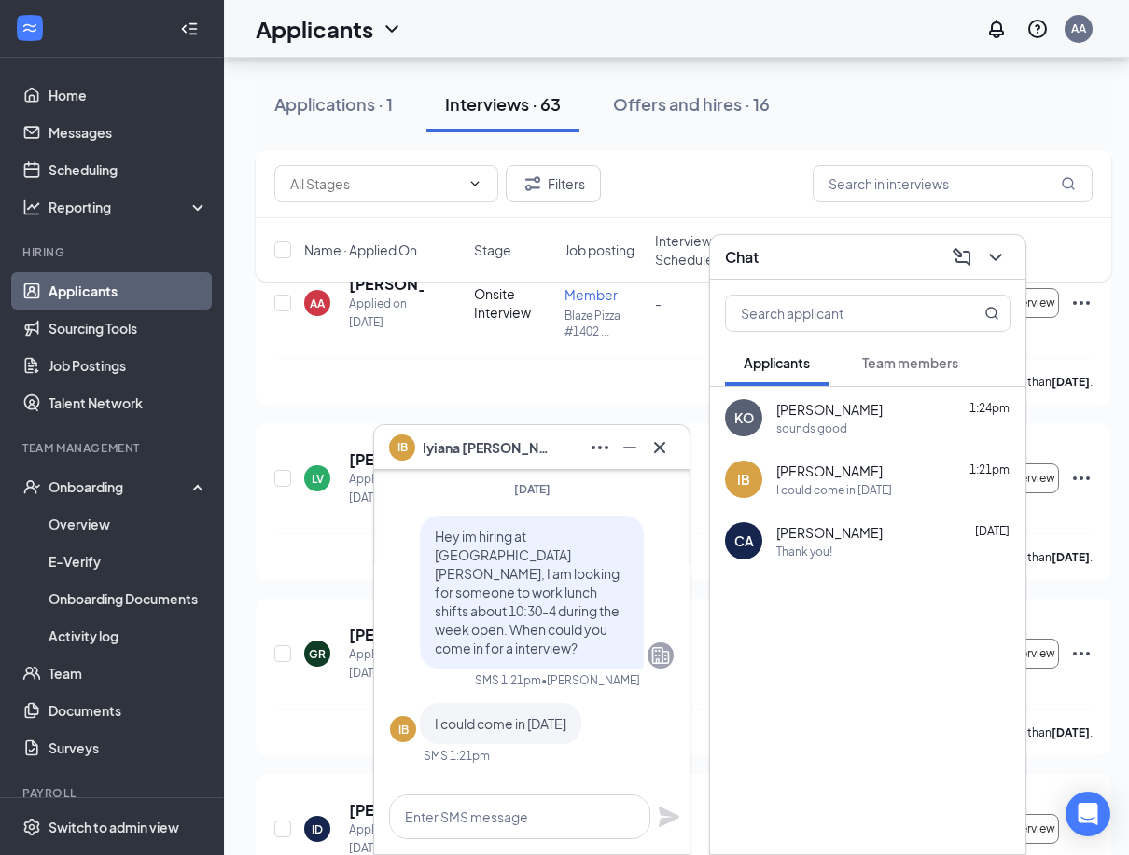
scroll to position [4899, 0]
click at [541, 818] on textarea at bounding box center [519, 817] width 261 height 45
type textarea "2:30 ok?"
click at [664, 814] on icon "Plane" at bounding box center [669, 817] width 21 height 21
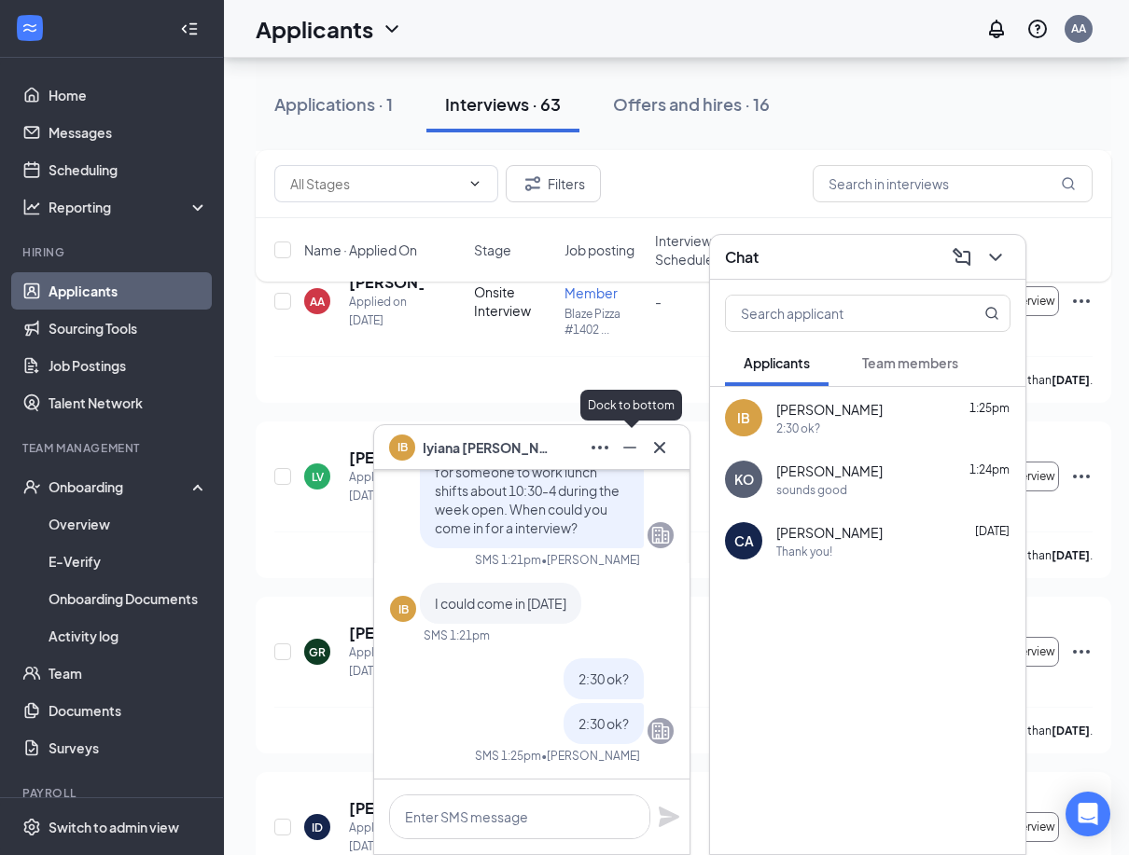
click at [638, 447] on icon "Minimize" at bounding box center [630, 448] width 22 height 22
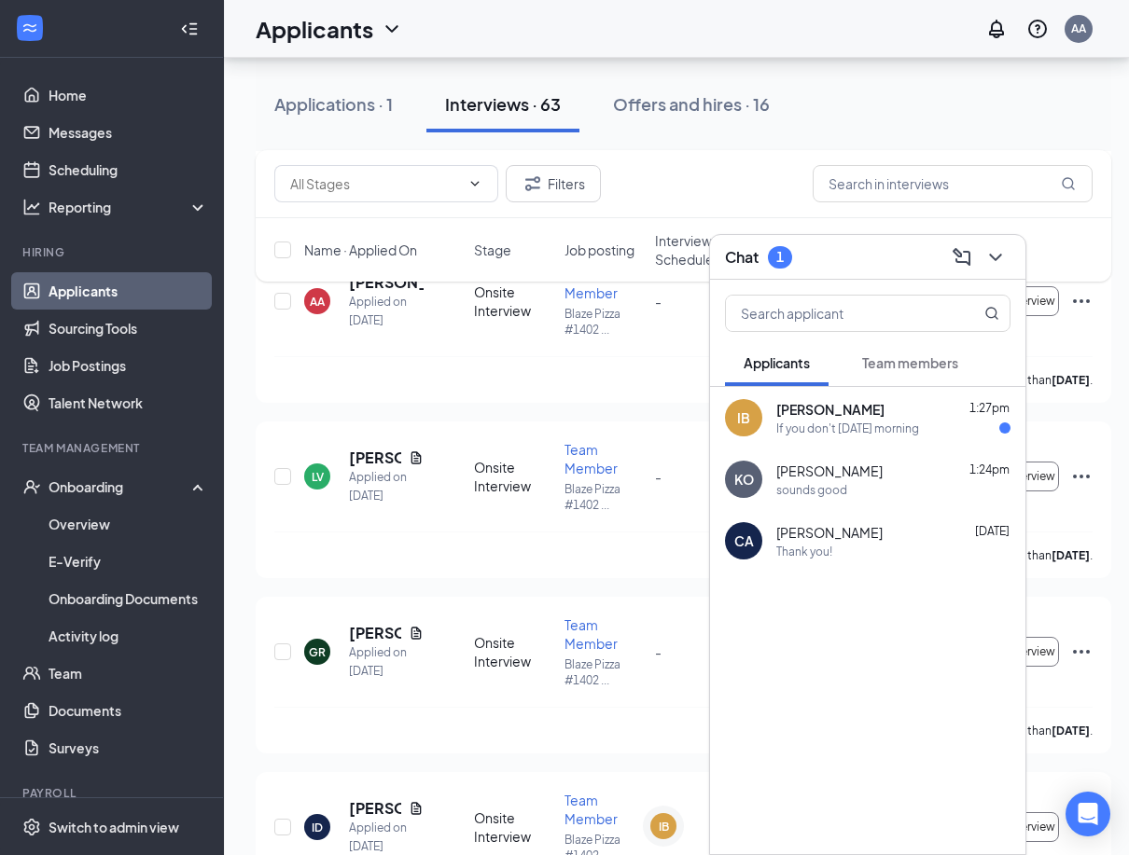
click at [859, 407] on span "[PERSON_NAME]" at bounding box center [830, 409] width 108 height 19
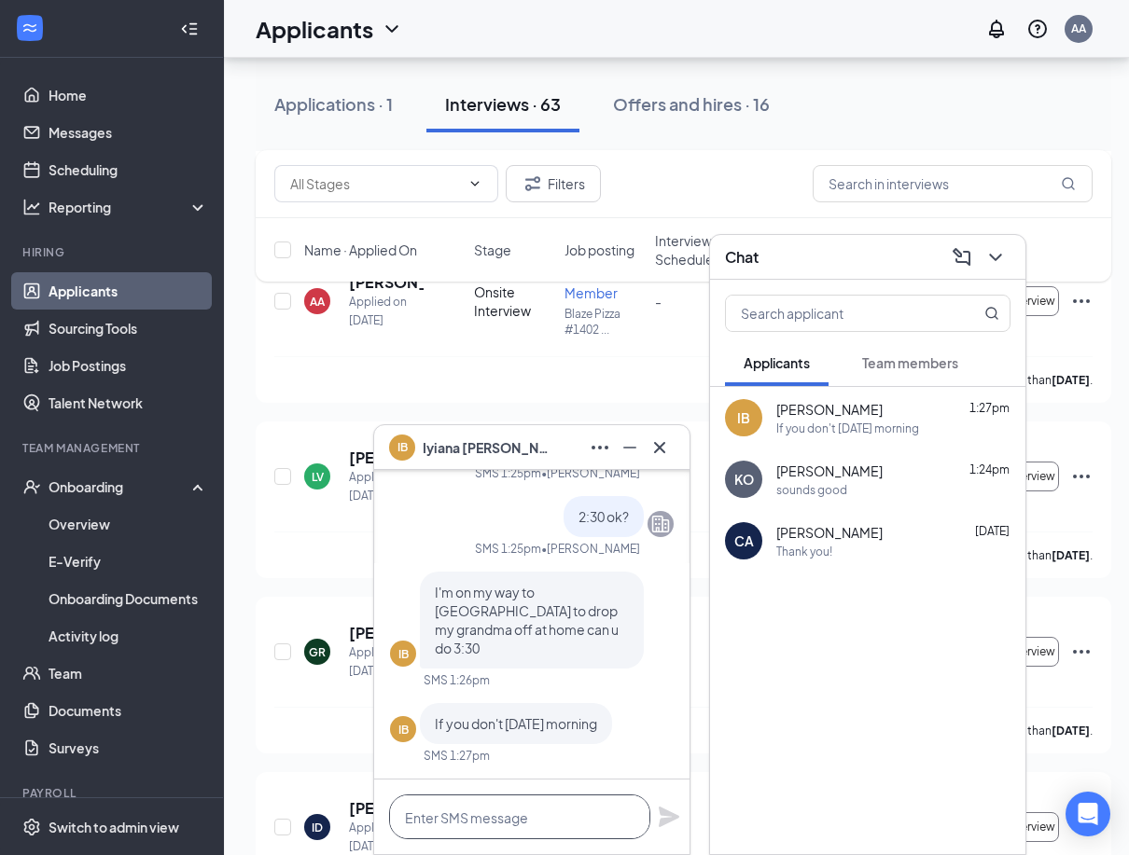
click at [485, 813] on textarea at bounding box center [519, 817] width 261 height 45
type textarea "yea 3:30"
click at [667, 818] on icon "Plane" at bounding box center [669, 817] width 21 height 21
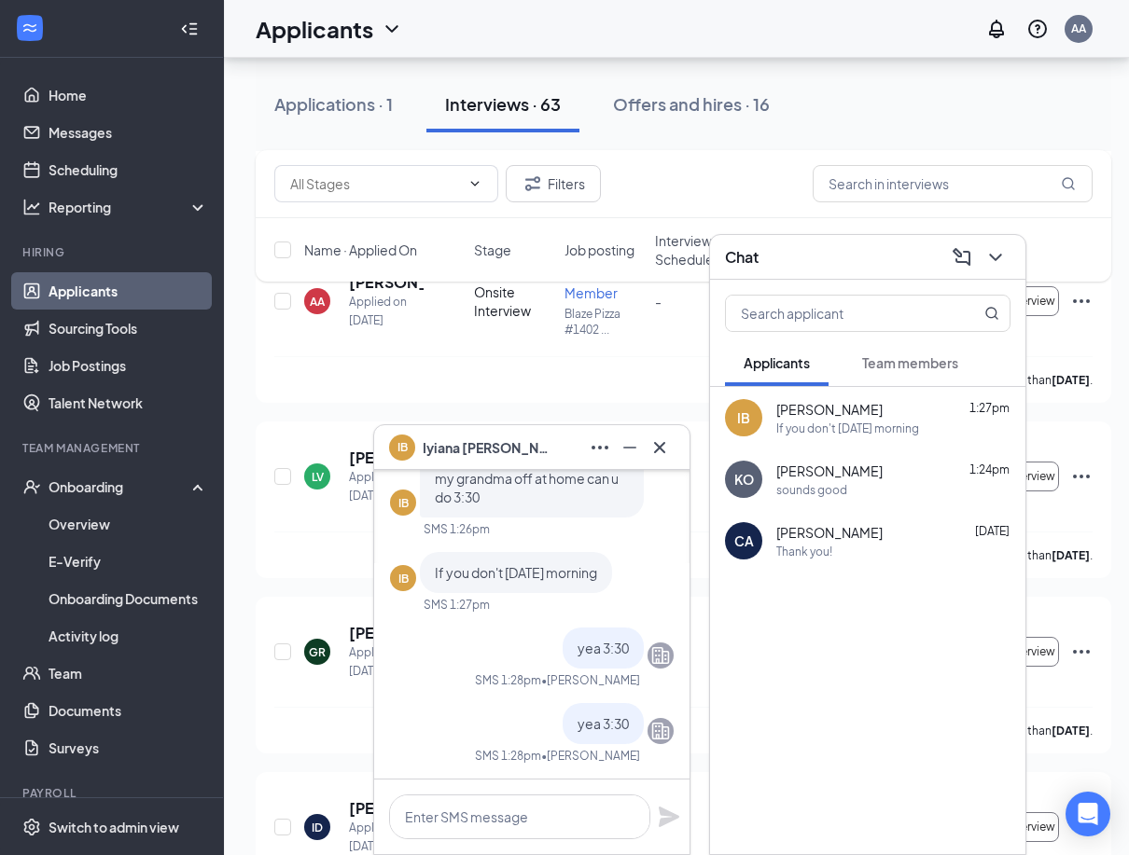
click at [859, 476] on div "Khrista Otte 1:24pm" at bounding box center [893, 471] width 234 height 19
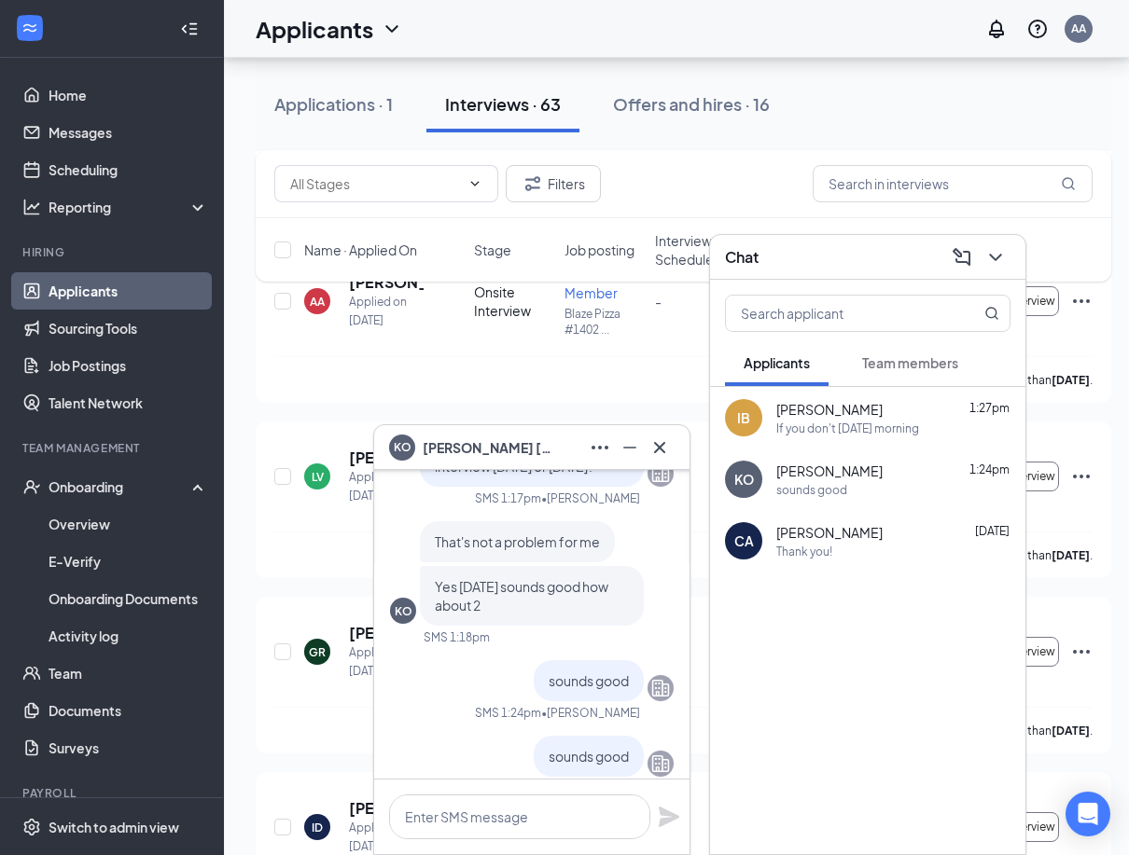
scroll to position [0, 0]
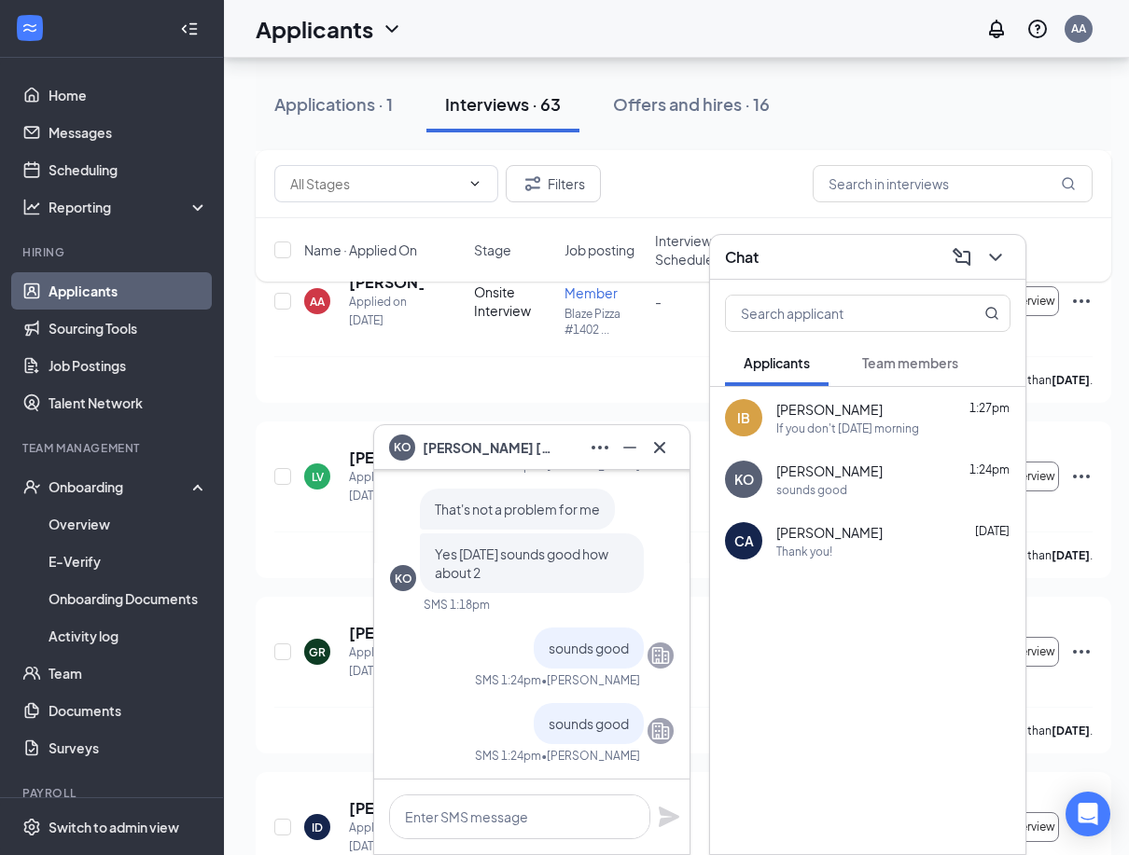
click at [803, 417] on span "[PERSON_NAME]" at bounding box center [829, 409] width 106 height 19
